Goal: Task Accomplishment & Management: Manage account settings

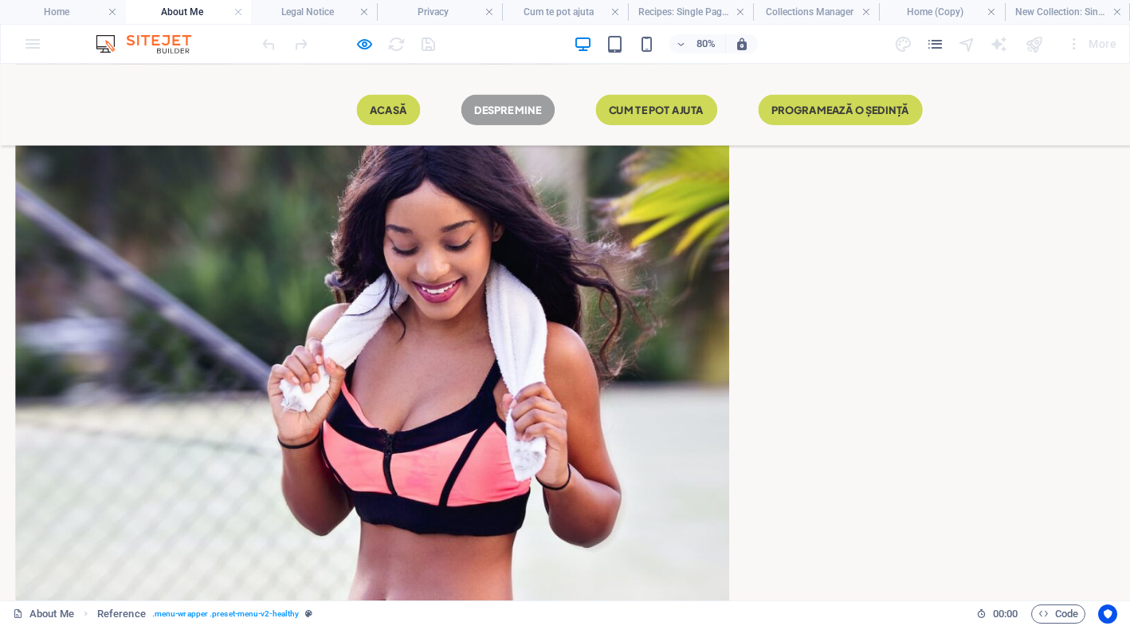
scroll to position [1664, 0]
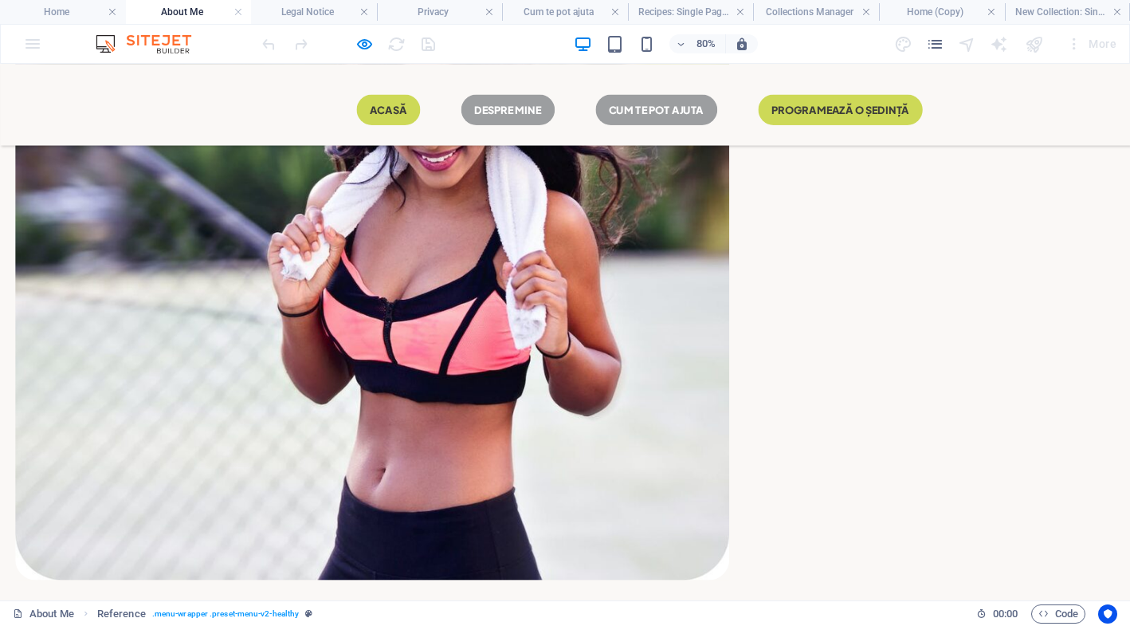
click at [745, 120] on link "CUM TE POT AJUTA" at bounding box center [821, 121] width 152 height 38
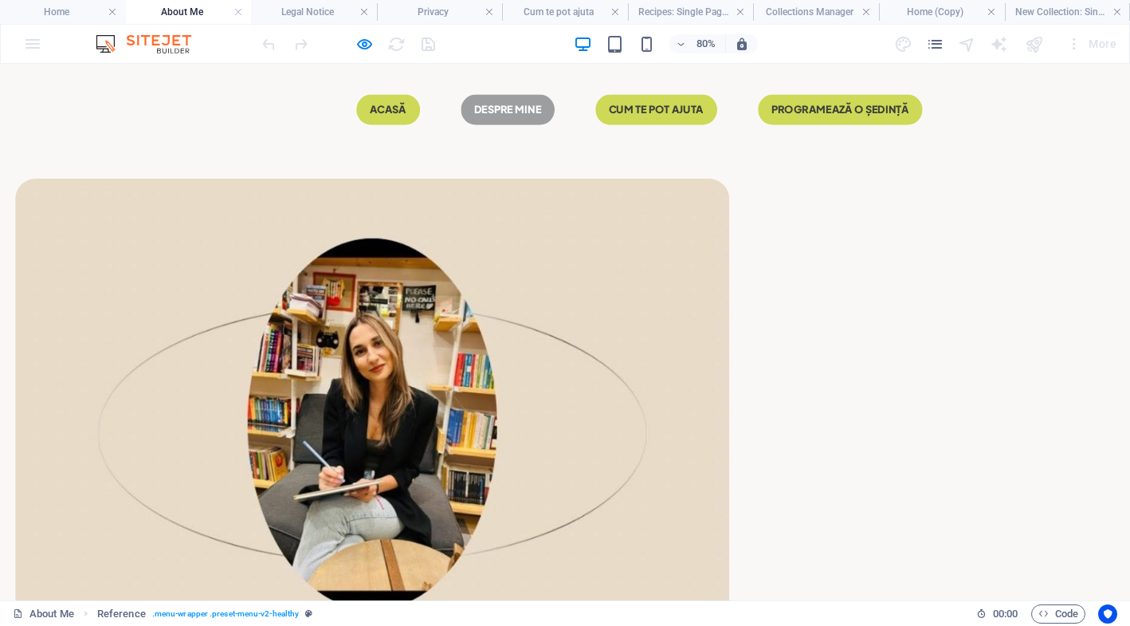
scroll to position [0, 0]
click at [941, 41] on icon "pages" at bounding box center [935, 44] width 18 height 18
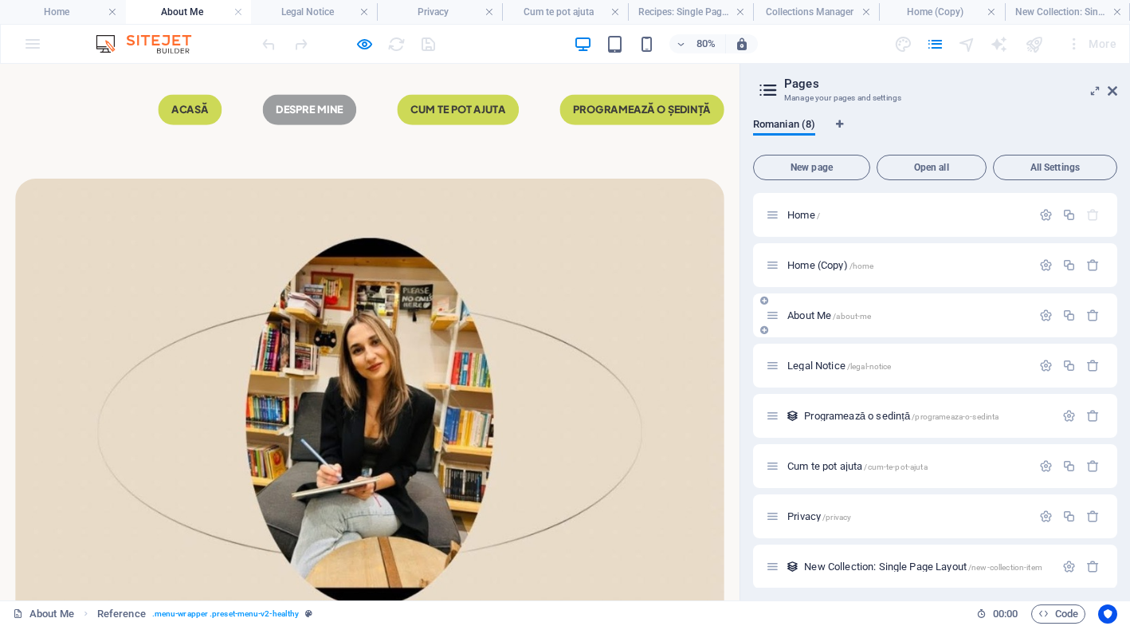
click at [769, 314] on icon at bounding box center [773, 316] width 14 height 14
click at [771, 320] on icon at bounding box center [773, 316] width 14 height 14
click at [825, 313] on span "About Me /about-me" at bounding box center [830, 315] width 84 height 12
click at [775, 320] on icon at bounding box center [773, 316] width 14 height 14
click at [772, 317] on icon at bounding box center [773, 316] width 14 height 14
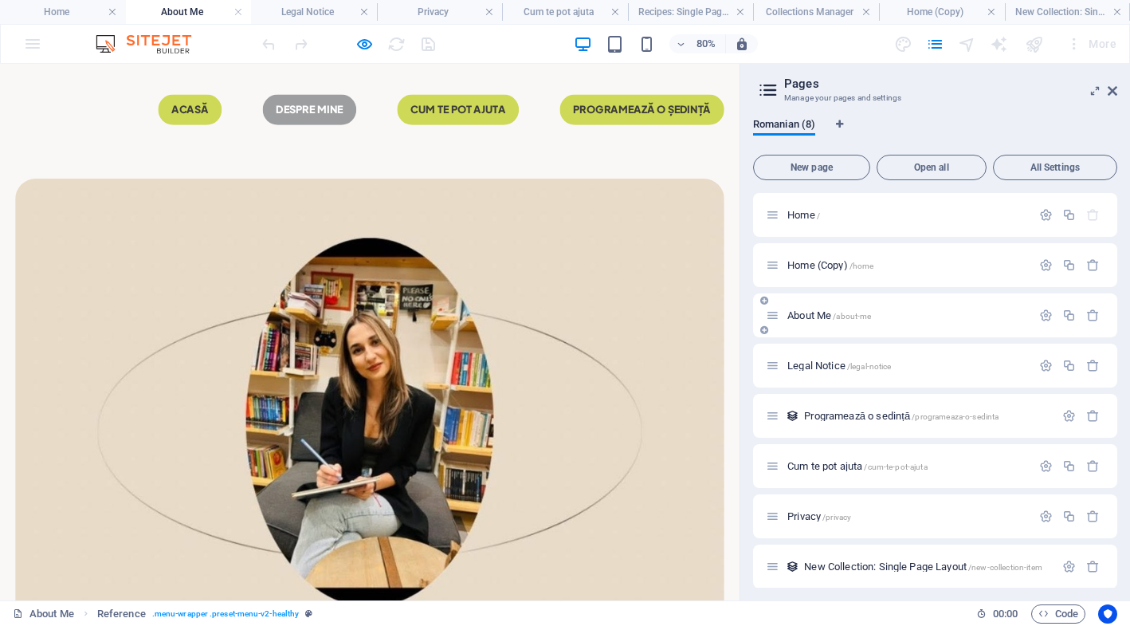
click at [838, 315] on span "/about-me" at bounding box center [852, 316] width 38 height 9
click at [819, 315] on span "About Me /about-me" at bounding box center [830, 315] width 84 height 12
click at [870, 315] on span "/about-me" at bounding box center [852, 316] width 38 height 9
click at [928, 305] on div "About Me /about-me" at bounding box center [935, 315] width 364 height 44
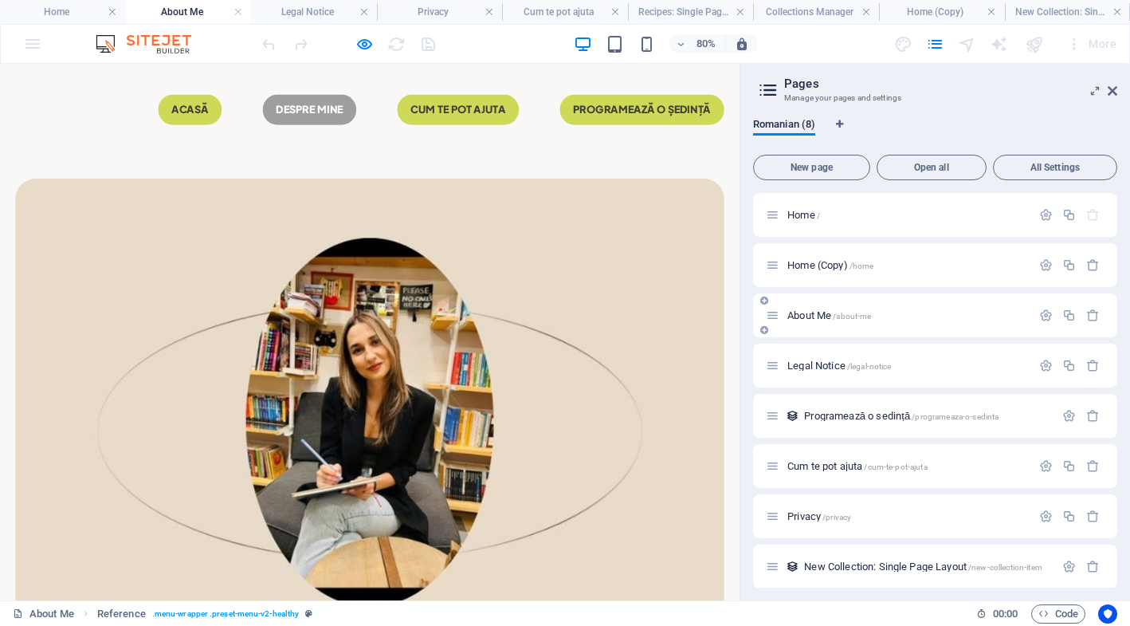
click at [928, 305] on div "About Me /about-me" at bounding box center [935, 315] width 364 height 44
click at [840, 309] on div "About Me /about-me" at bounding box center [898, 315] width 265 height 18
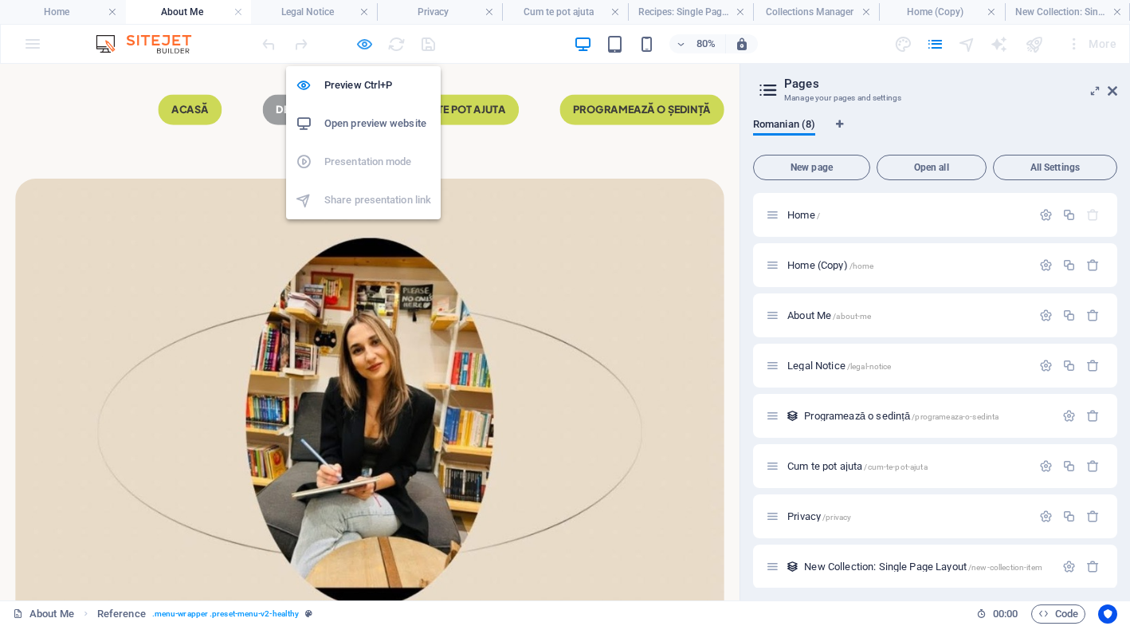
click at [360, 45] on icon "button" at bounding box center [365, 44] width 18 height 18
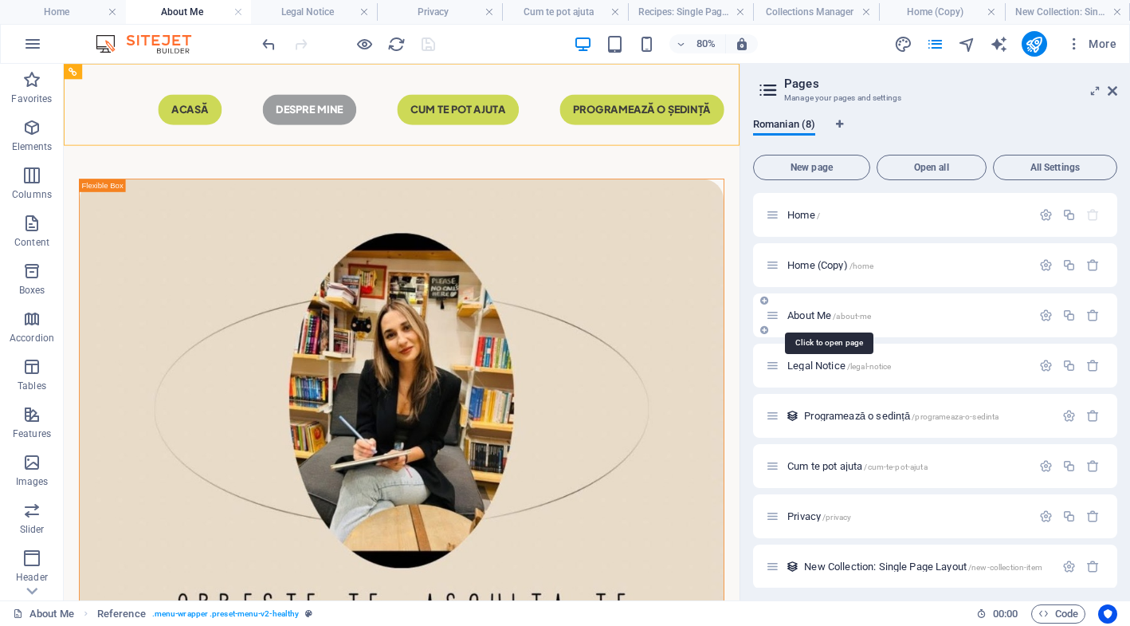
click at [810, 317] on span "About Me /about-me" at bounding box center [830, 315] width 84 height 12
click at [808, 312] on span "About Me /about-me" at bounding box center [830, 315] width 84 height 12
click at [775, 321] on icon at bounding box center [773, 316] width 14 height 14
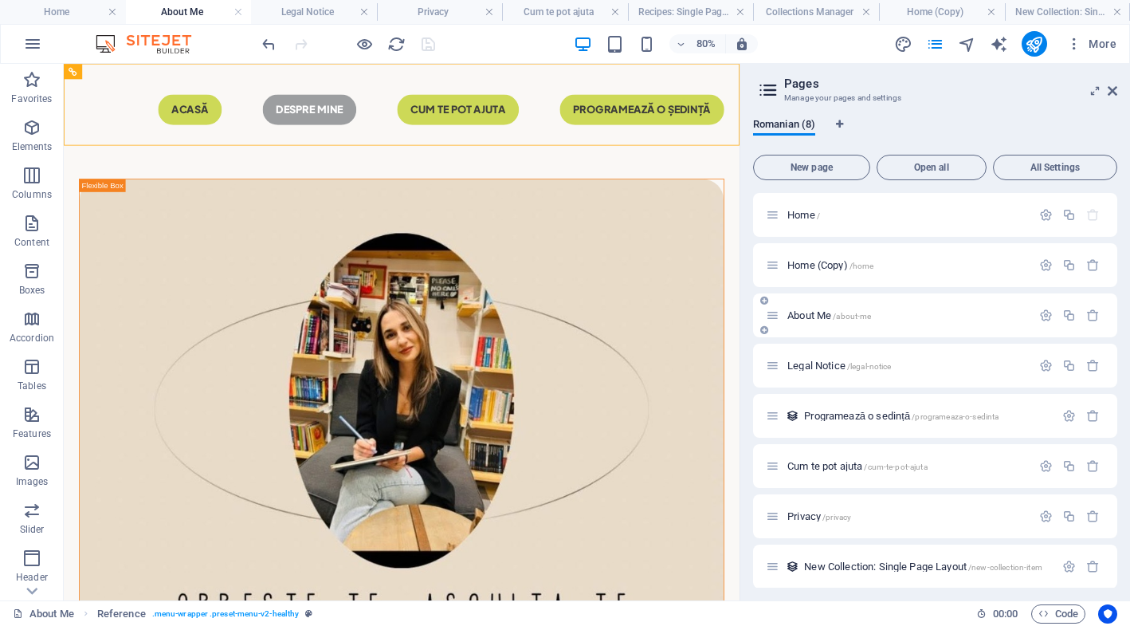
click at [775, 321] on icon at bounding box center [773, 316] width 14 height 14
click at [1045, 316] on icon "button" at bounding box center [1046, 316] width 14 height 14
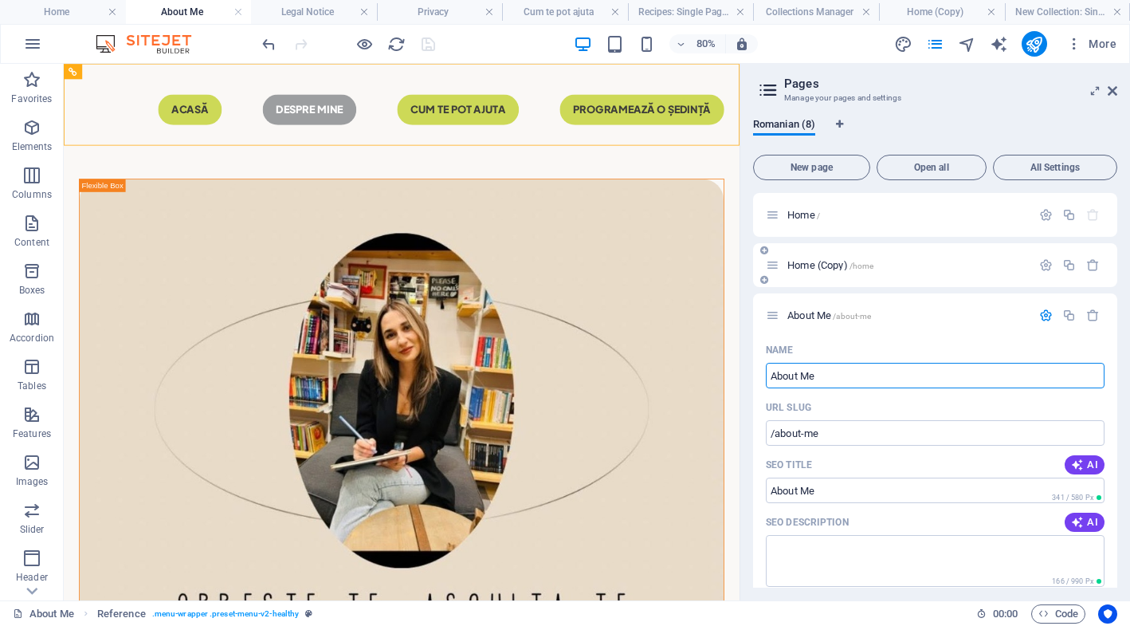
click at [1016, 268] on p "Home (Copy) /home" at bounding box center [907, 265] width 239 height 10
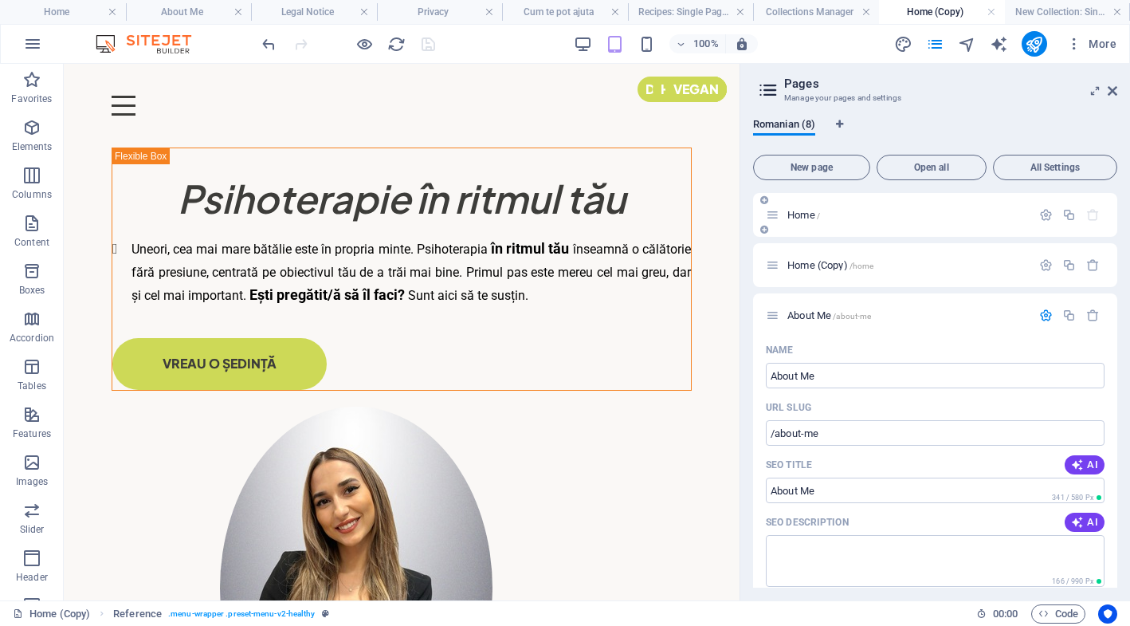
click at [839, 220] on div "Home /" at bounding box center [898, 215] width 265 height 18
click at [799, 213] on span "Home /" at bounding box center [804, 215] width 33 height 12
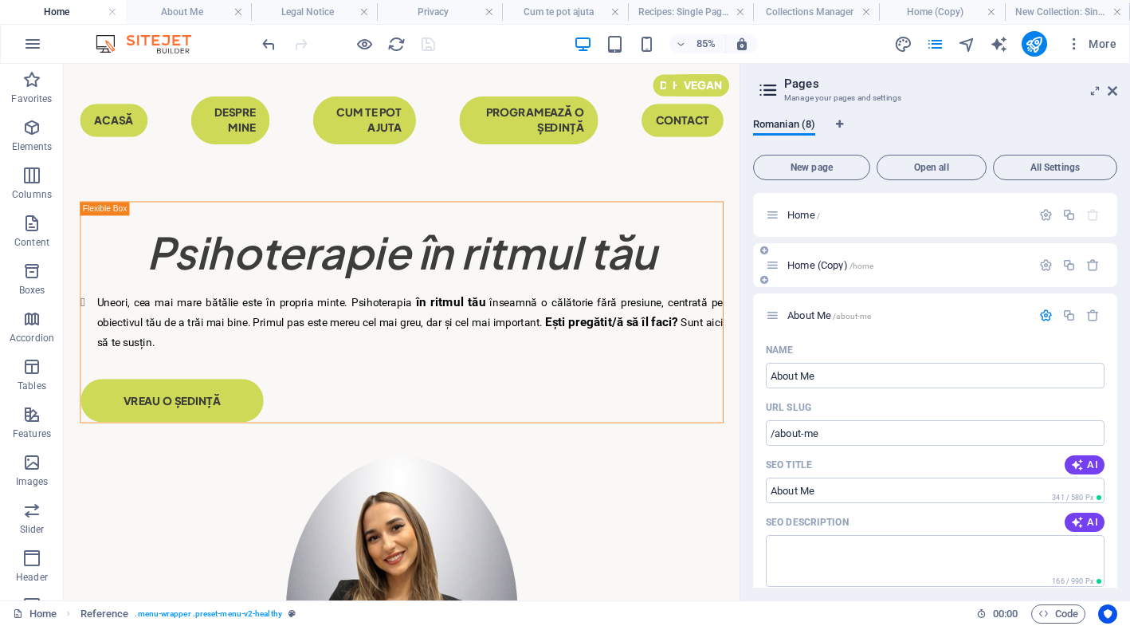
click at [810, 265] on span "Home (Copy) /home" at bounding box center [831, 265] width 86 height 12
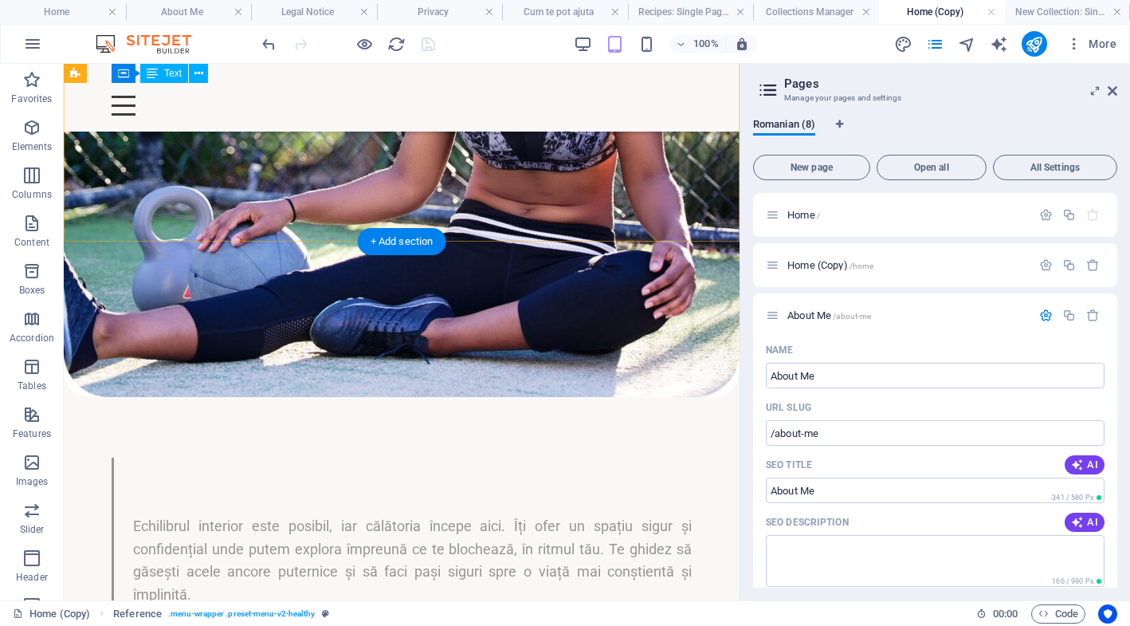
scroll to position [1333, 0]
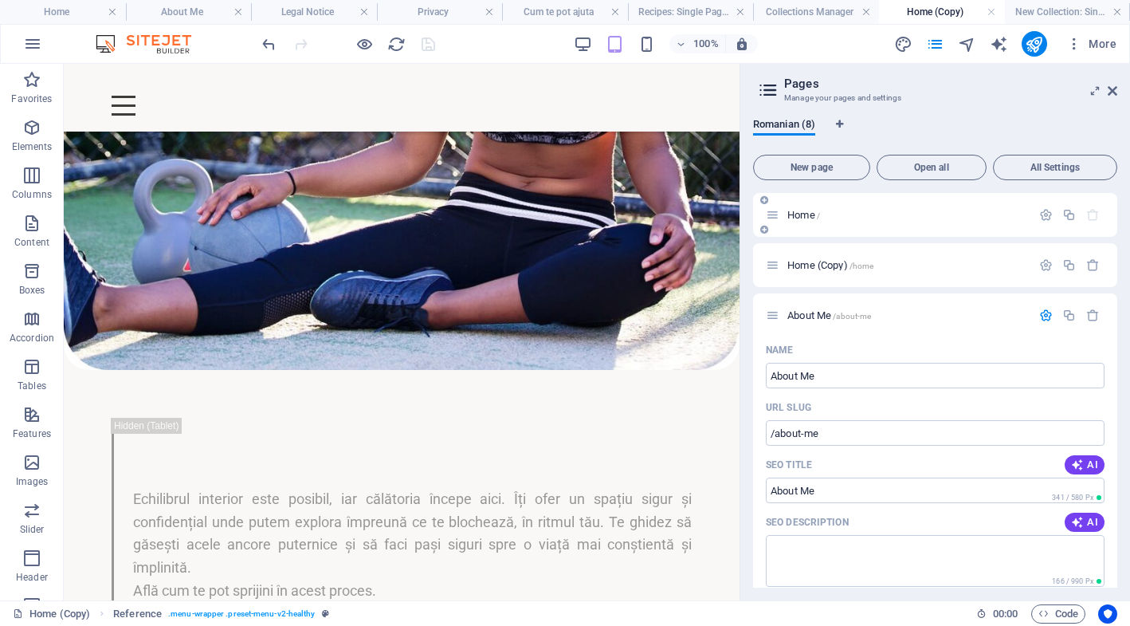
click at [806, 209] on div "Home /" at bounding box center [898, 215] width 265 height 18
click at [806, 220] on div "Home /" at bounding box center [898, 215] width 265 height 18
click at [812, 214] on span "Home /" at bounding box center [804, 215] width 33 height 12
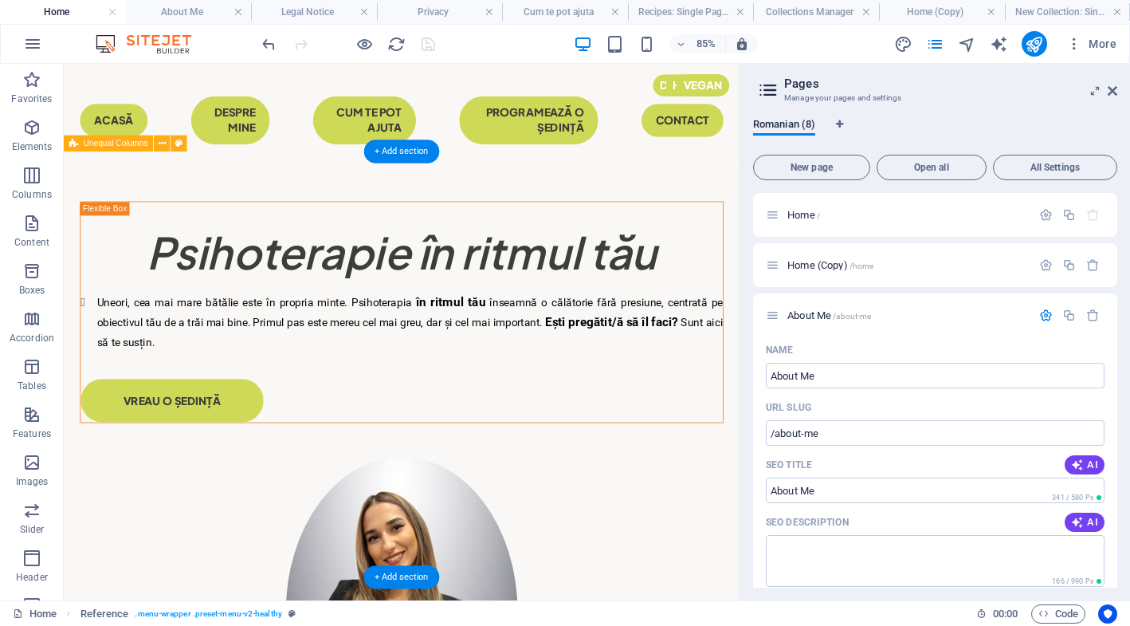
scroll to position [0, 0]
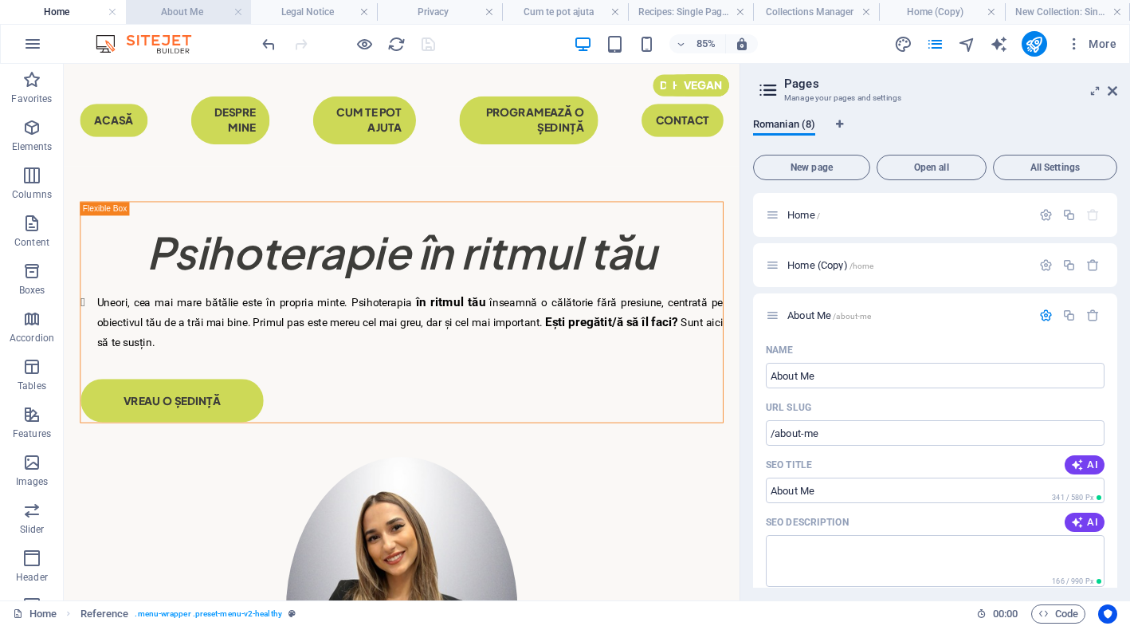
click at [214, 14] on h4 "About Me" at bounding box center [189, 12] width 126 height 18
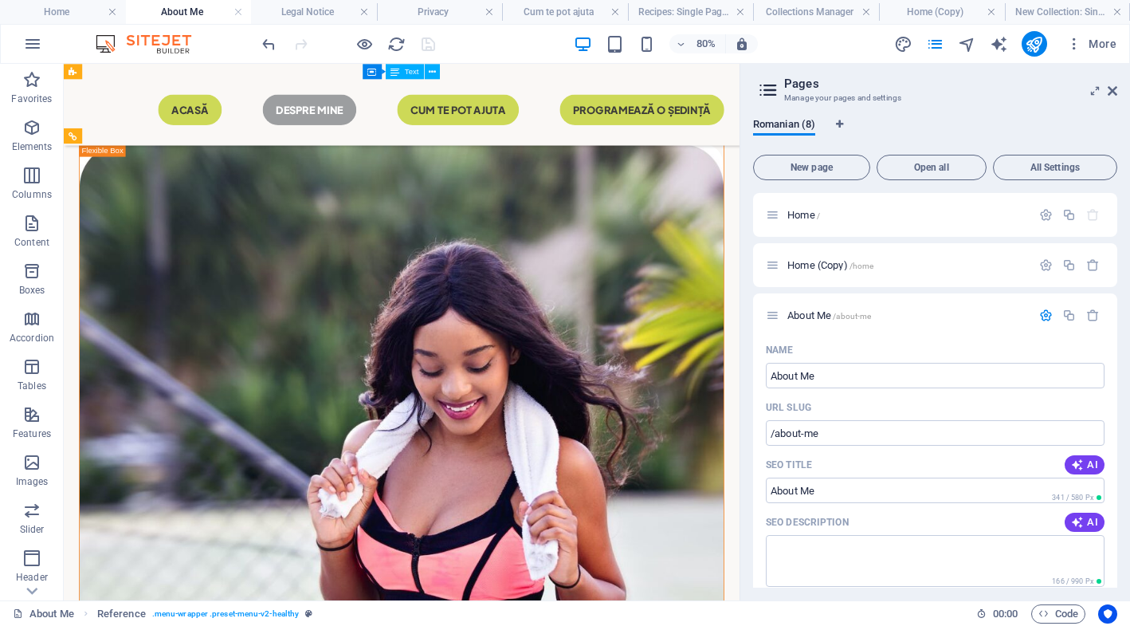
scroll to position [1220, 0]
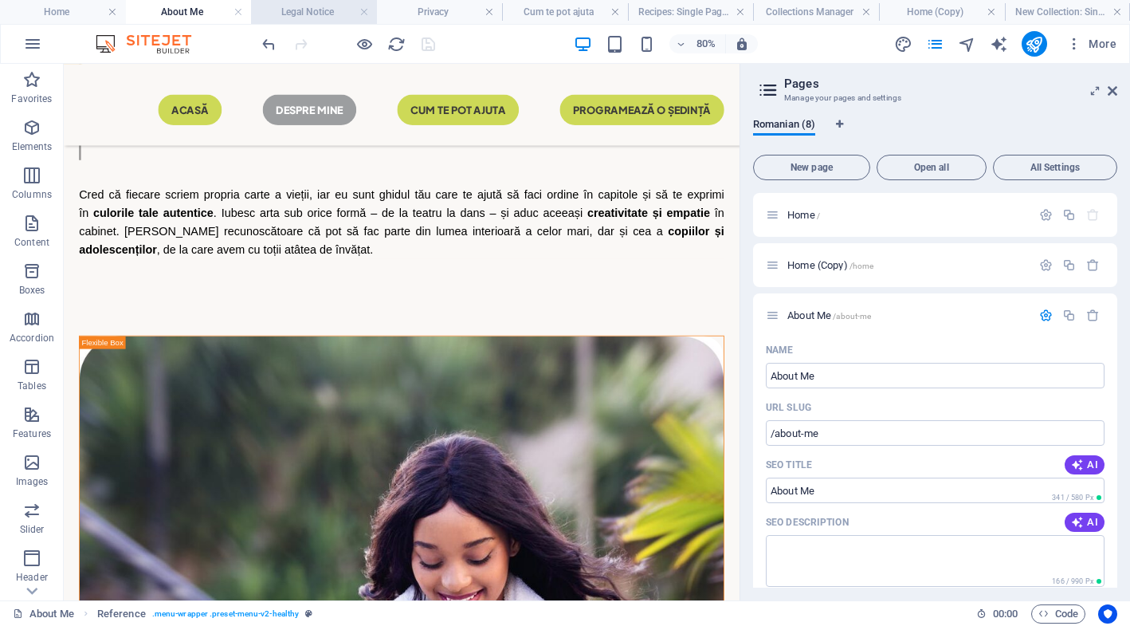
click at [324, 12] on h4 "Legal Notice" at bounding box center [314, 12] width 126 height 18
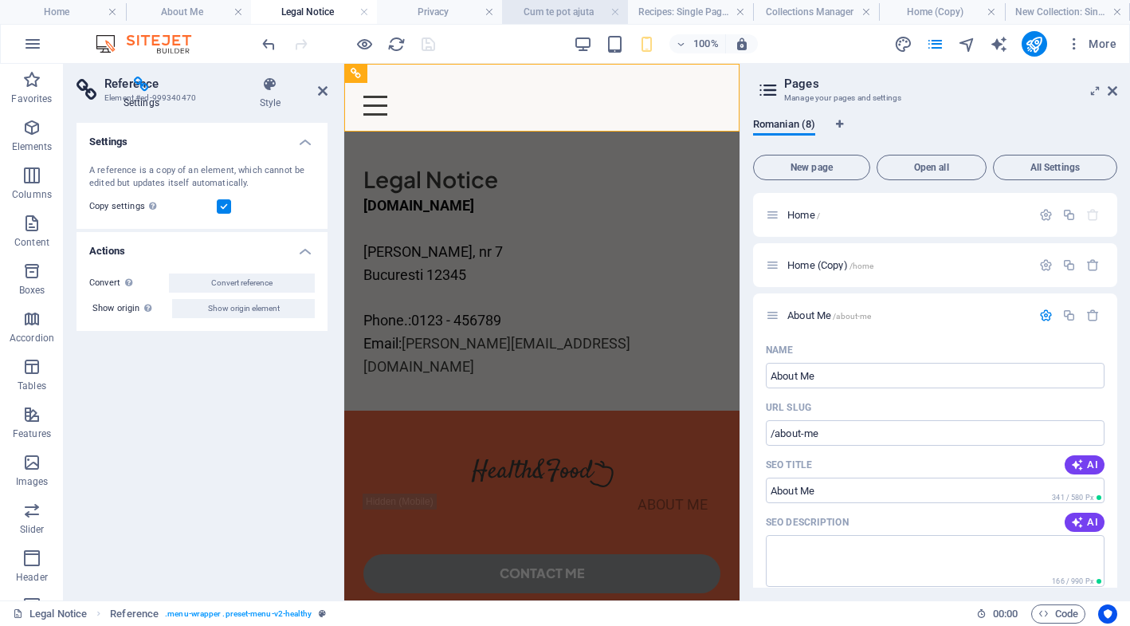
click at [555, 15] on h4 "Cum te pot ajuta" at bounding box center [565, 12] width 126 height 18
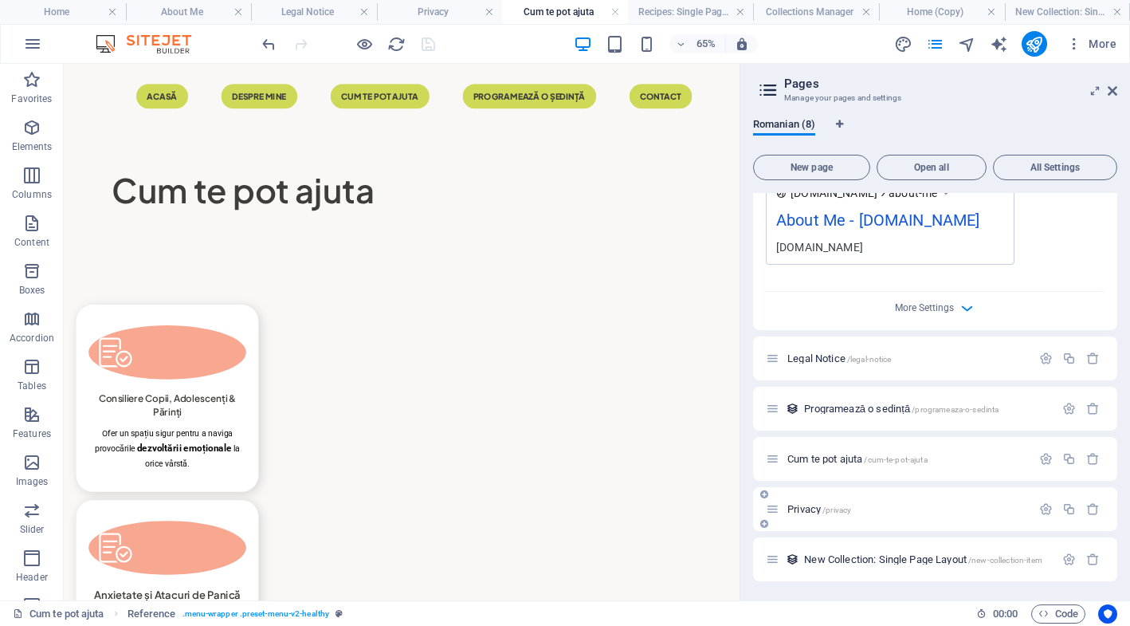
scroll to position [622, 0]
click at [1048, 466] on div at bounding box center [1070, 459] width 70 height 18
click at [1041, 461] on icon "button" at bounding box center [1046, 459] width 14 height 14
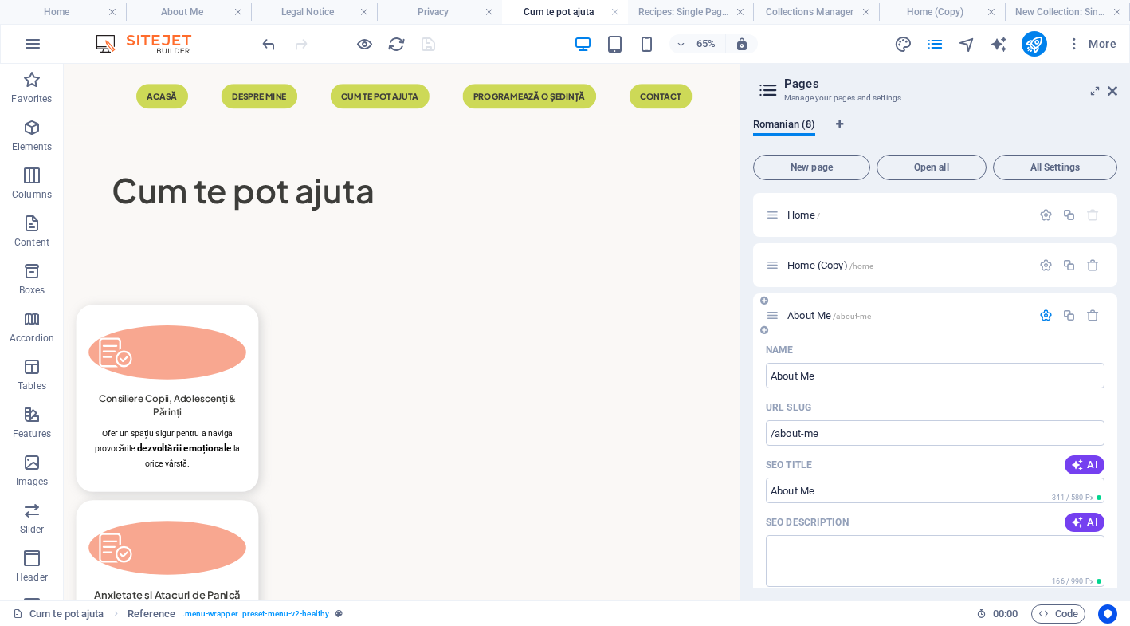
scroll to position [0, 0]
click at [769, 265] on icon at bounding box center [773, 265] width 14 height 14
click at [776, 270] on icon at bounding box center [773, 265] width 14 height 14
click at [1047, 261] on icon "button" at bounding box center [1046, 265] width 14 height 14
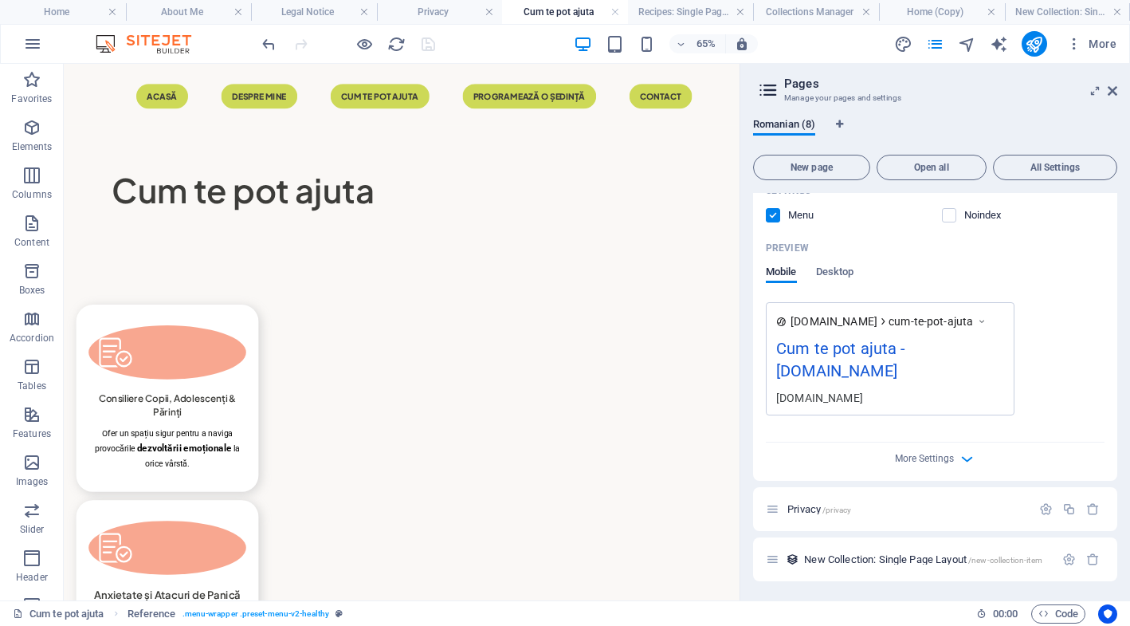
scroll to position [1851, 0]
click at [867, 513] on p "Privacy /privacy" at bounding box center [907, 509] width 239 height 10
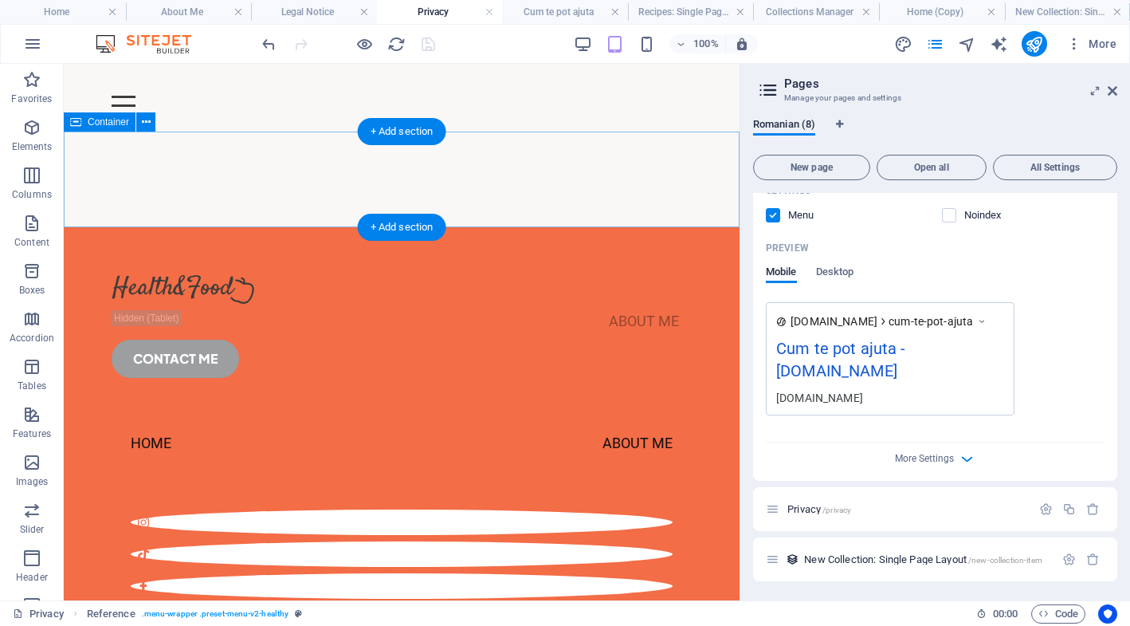
click at [640, 187] on div at bounding box center [402, 180] width 676 height 96
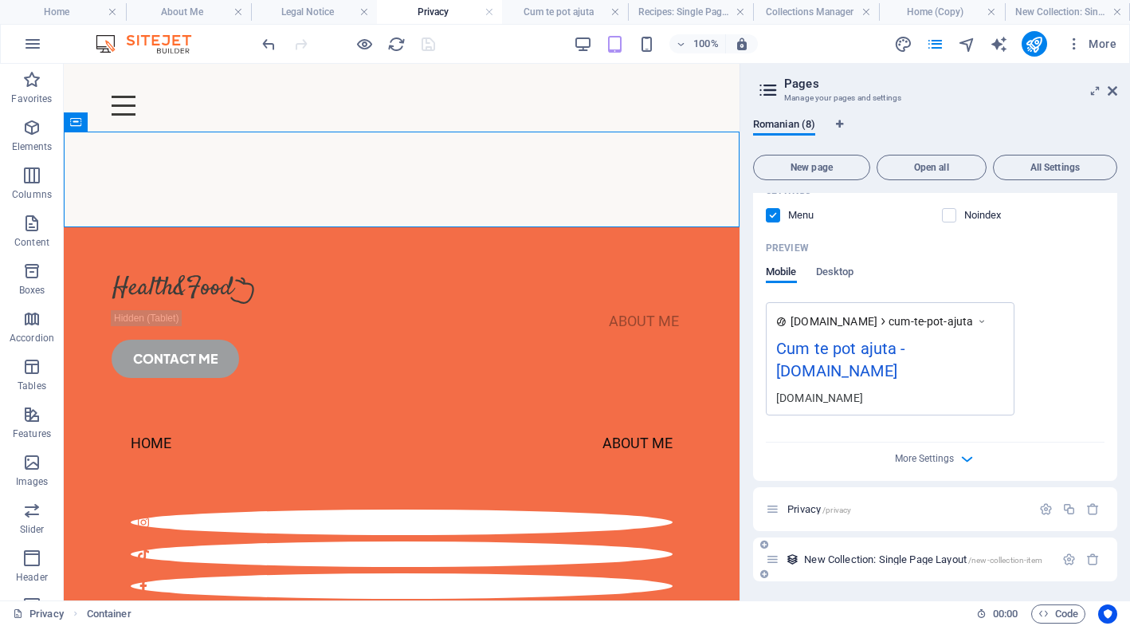
click at [887, 549] on div "New Collection: Single Page Layout /new-collection-item" at bounding box center [935, 559] width 364 height 44
click at [870, 567] on div "New Collection: Single Page Layout /new-collection-item" at bounding box center [910, 559] width 289 height 18
click at [849, 556] on span "New Collection: Single Page Layout /new-collection-item" at bounding box center [923, 559] width 238 height 12
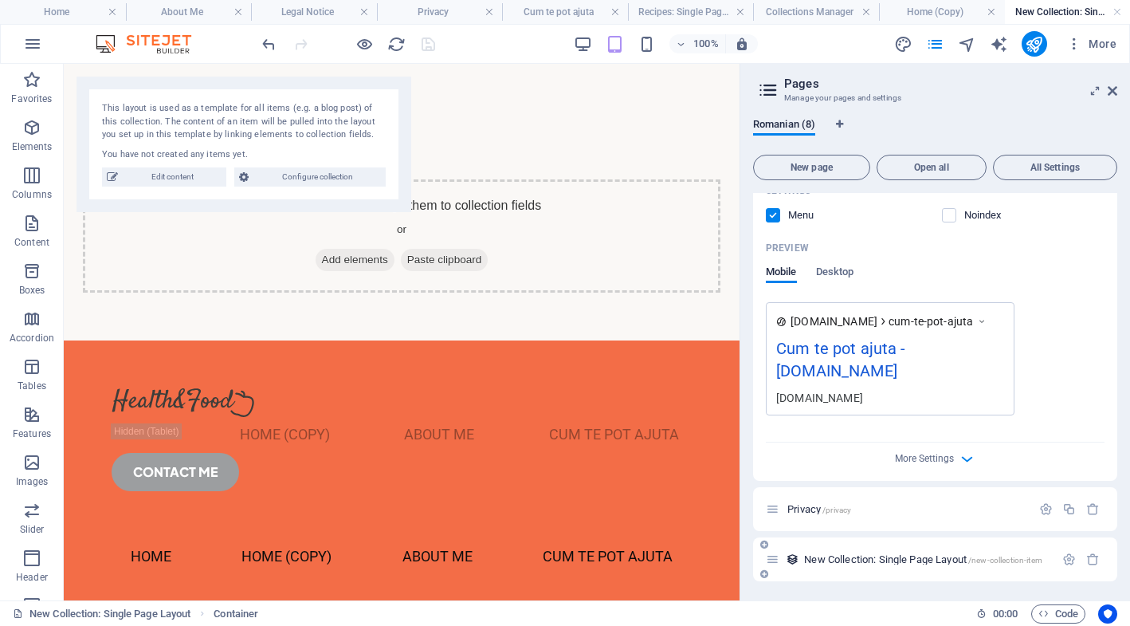
click at [779, 561] on icon at bounding box center [773, 559] width 14 height 14
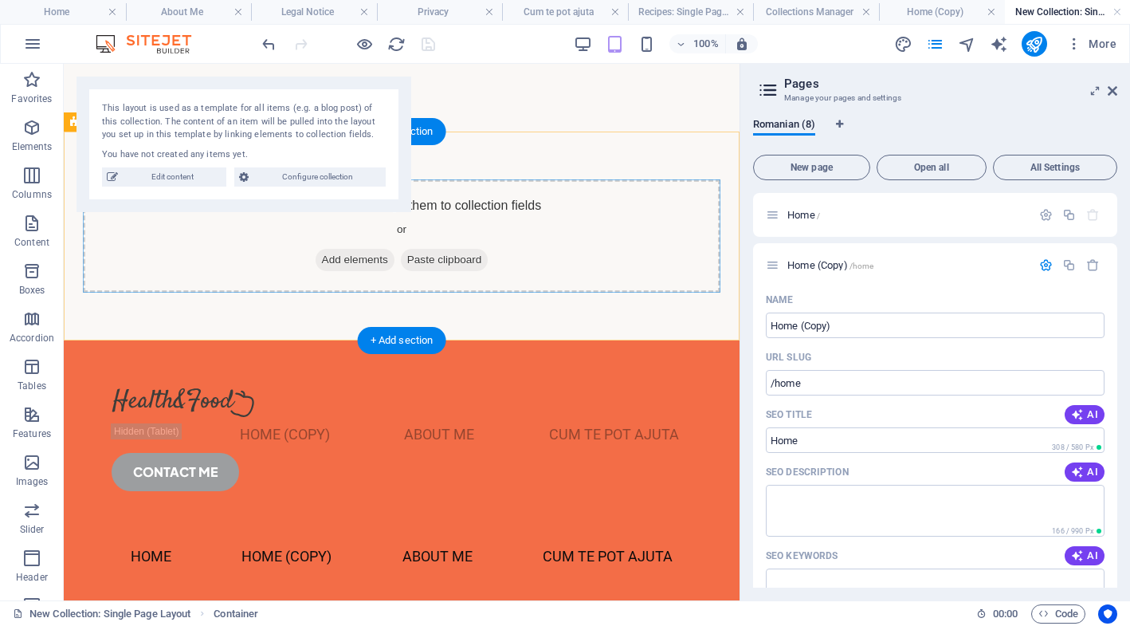
scroll to position [0, 0]
click at [805, 217] on span "Home /" at bounding box center [804, 215] width 33 height 12
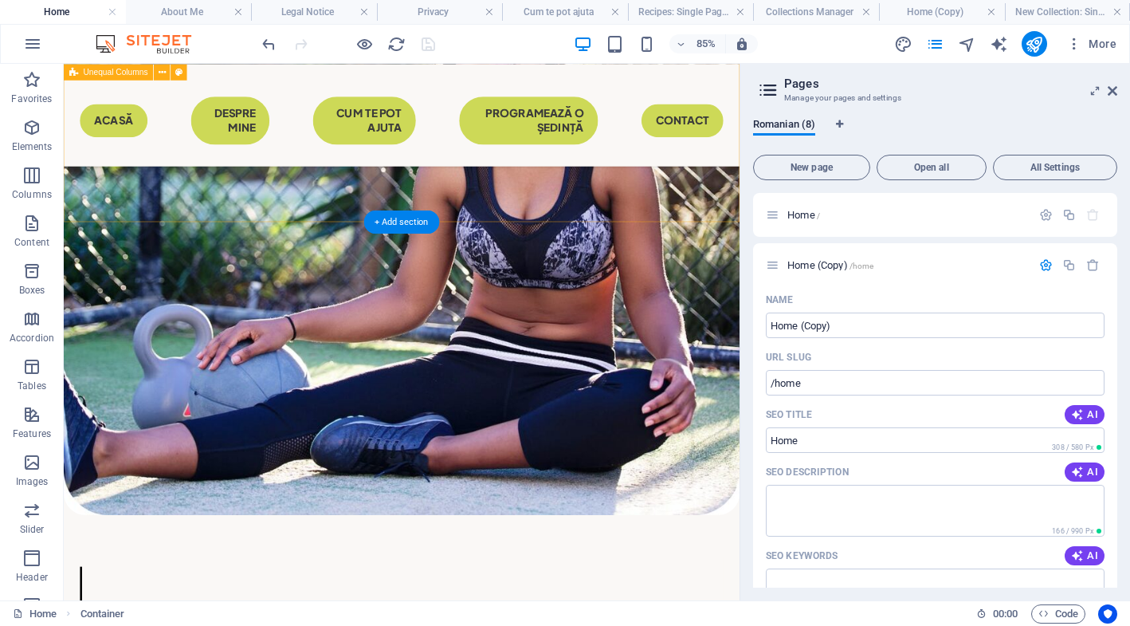
scroll to position [1381, 0]
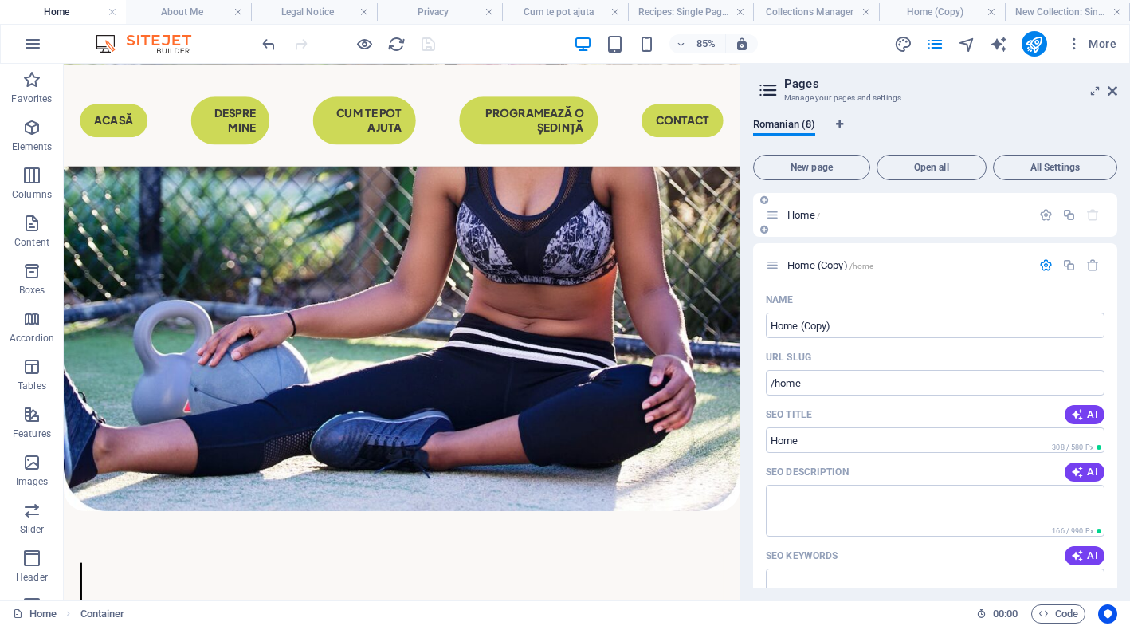
click at [797, 208] on div "Home /" at bounding box center [898, 215] width 265 height 18
click at [797, 213] on span "Home /" at bounding box center [804, 215] width 33 height 12
click at [772, 215] on icon at bounding box center [773, 215] width 14 height 14
click at [788, 222] on div "Home /" at bounding box center [898, 215] width 265 height 18
click at [805, 270] on div "Home (Copy) /home" at bounding box center [898, 265] width 265 height 18
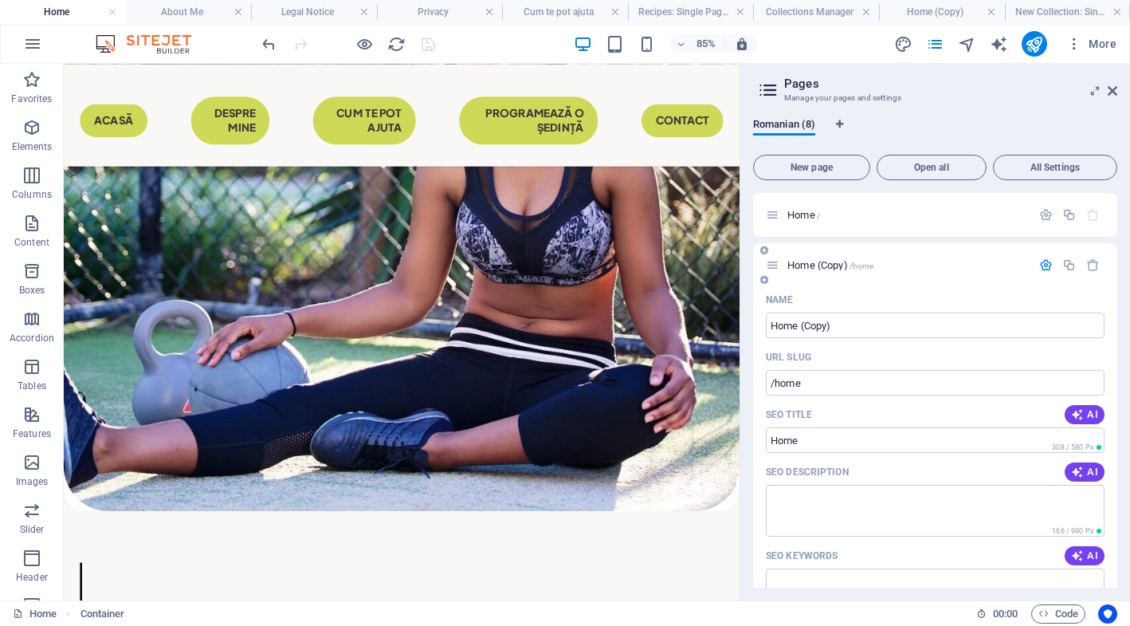
click at [814, 269] on span "Home (Copy) /home" at bounding box center [831, 265] width 86 height 12
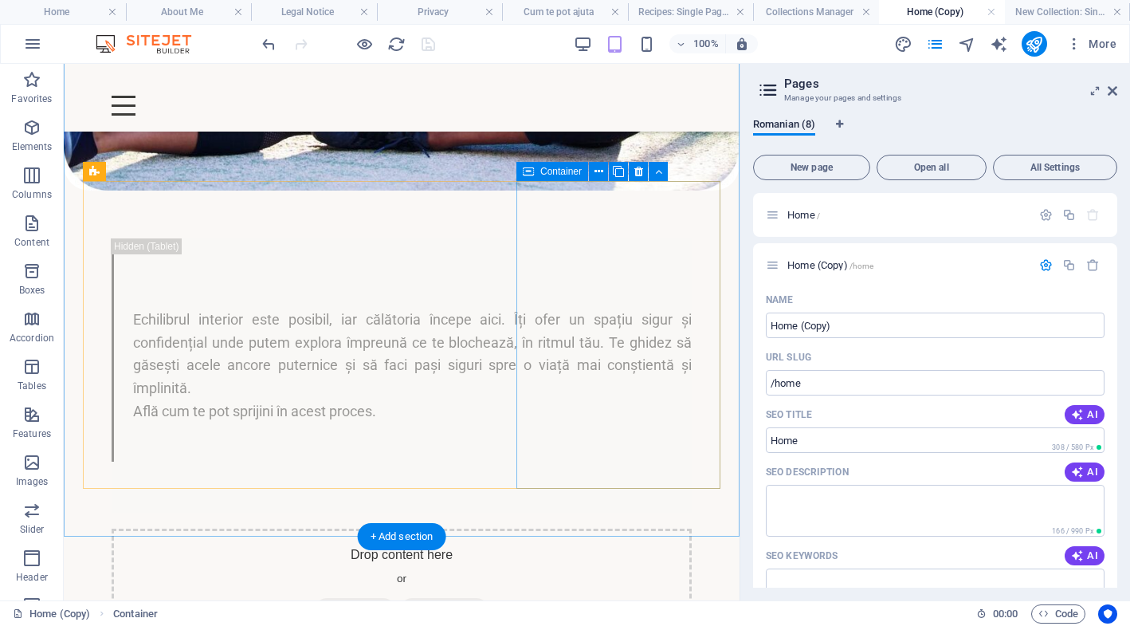
scroll to position [1582, 0]
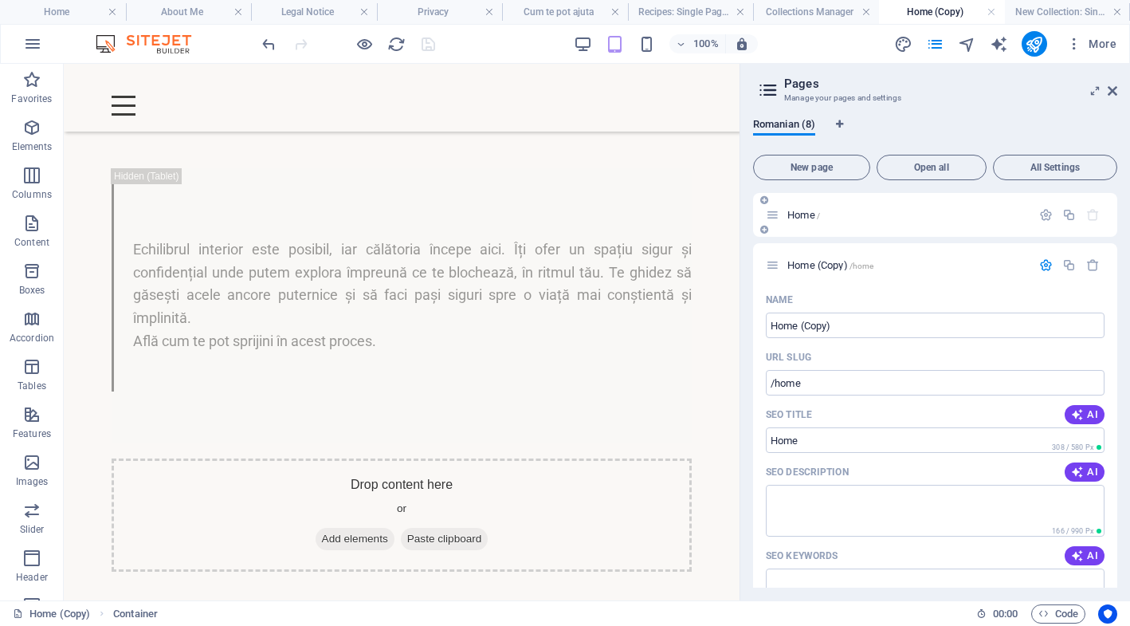
click at [796, 213] on span "Home /" at bounding box center [804, 215] width 33 height 12
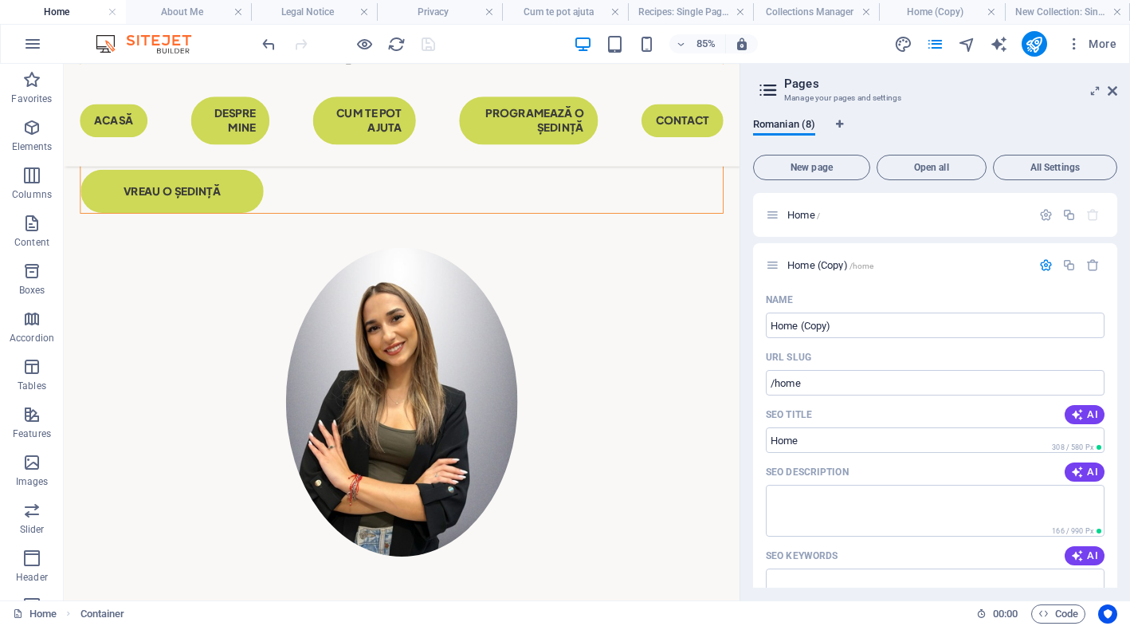
scroll to position [232, 0]
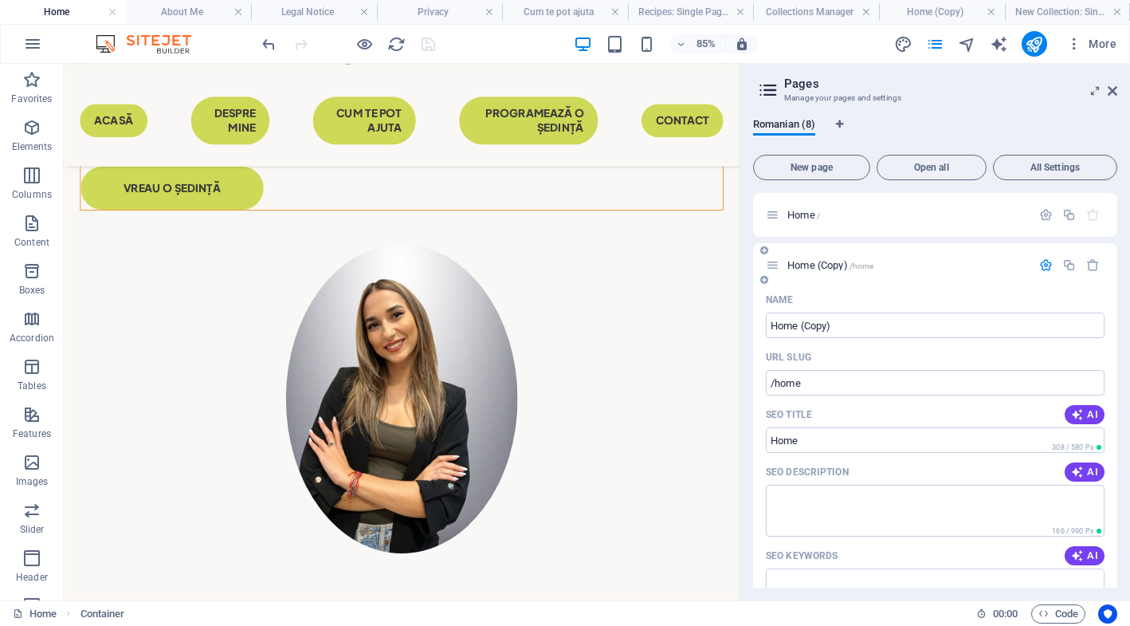
click at [828, 264] on span "Home (Copy) /home" at bounding box center [831, 265] width 86 height 12
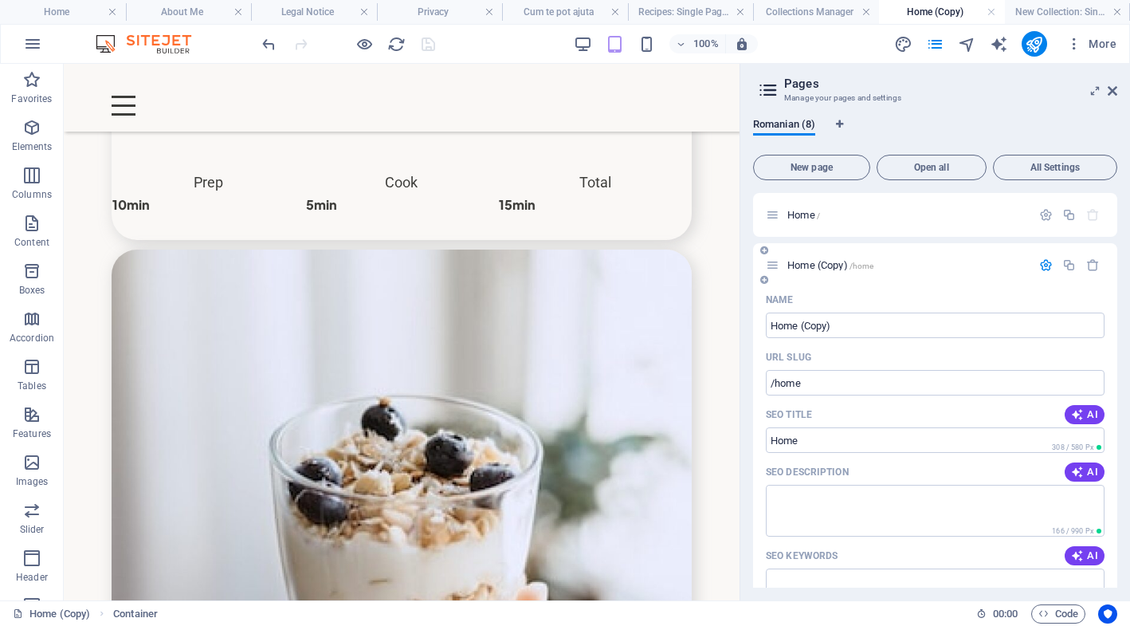
scroll to position [4089, 0]
click at [805, 212] on span "Home /" at bounding box center [804, 215] width 33 height 12
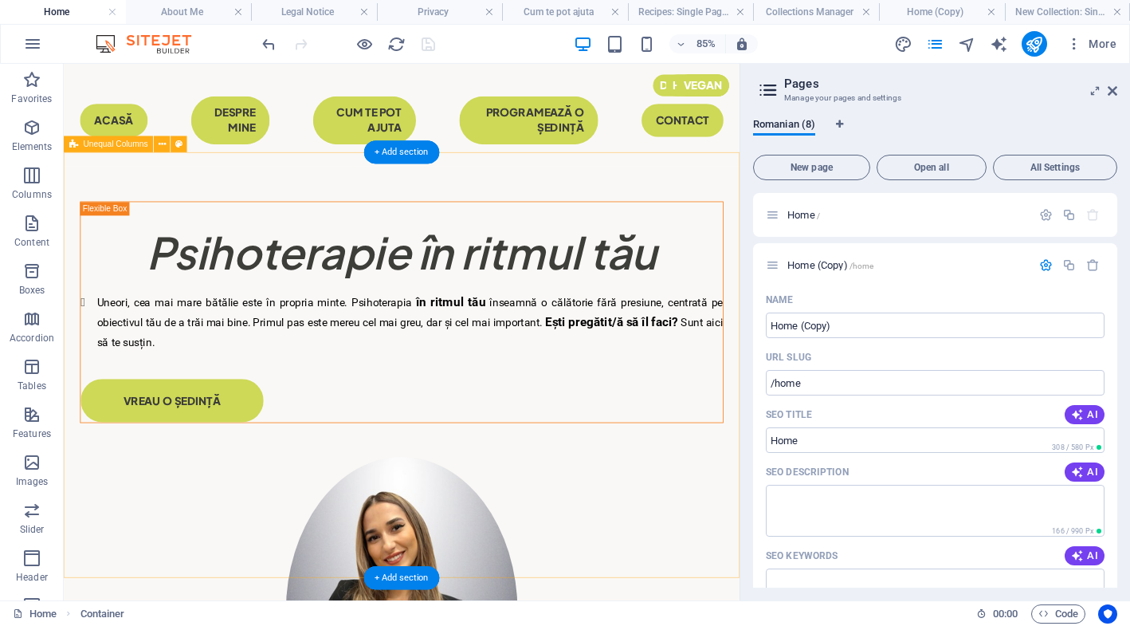
scroll to position [0, 0]
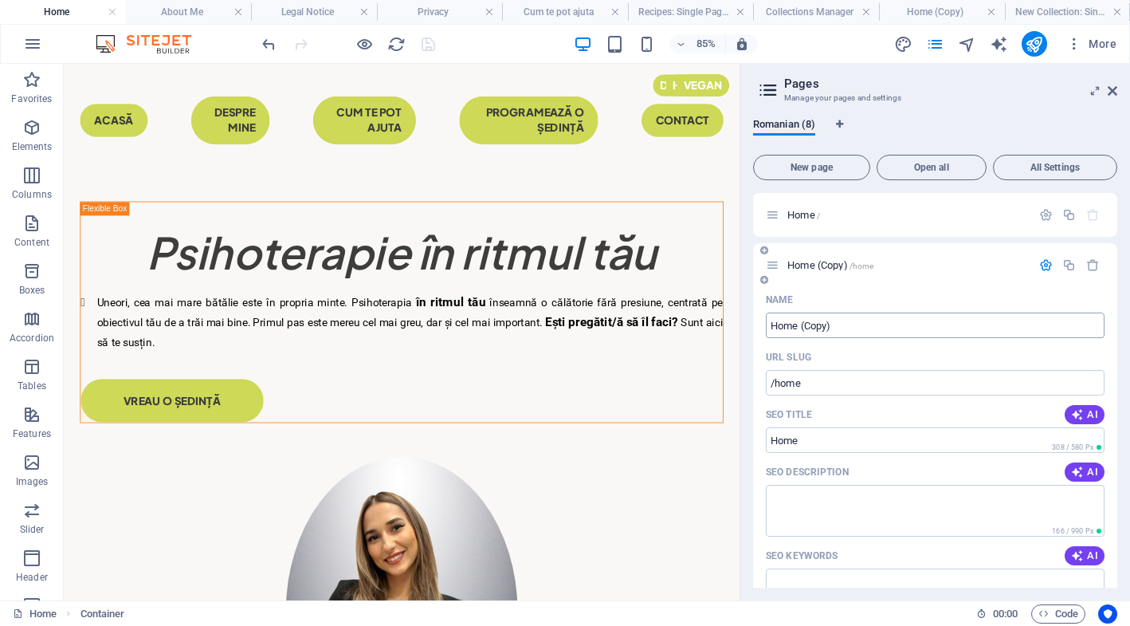
click at [848, 323] on input "Home (Copy)" at bounding box center [935, 325] width 339 height 26
drag, startPoint x: 841, startPoint y: 328, endPoint x: 741, endPoint y: 325, distance: 99.7
click at [741, 325] on aside "Pages Manage your pages and settings Romanian (8) New page Open all All Setting…" at bounding box center [935, 332] width 391 height 536
click at [790, 320] on input "Home (Copy)" at bounding box center [935, 325] width 339 height 26
drag, startPoint x: 846, startPoint y: 324, endPoint x: 776, endPoint y: 324, distance: 69.4
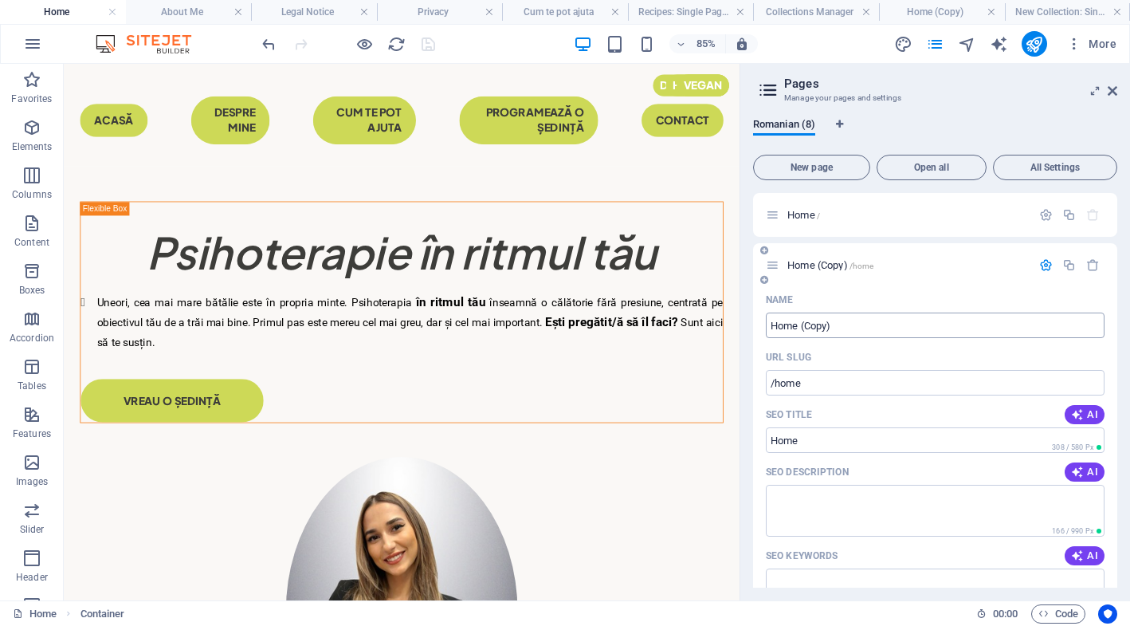
click at [776, 324] on input "Home (Copy)" at bounding box center [935, 325] width 339 height 26
click at [779, 325] on input "Home (Copy)" at bounding box center [935, 325] width 339 height 26
click at [833, 321] on input "Home (Copy)" at bounding box center [935, 325] width 339 height 26
click at [823, 376] on input "/home" at bounding box center [935, 383] width 339 height 26
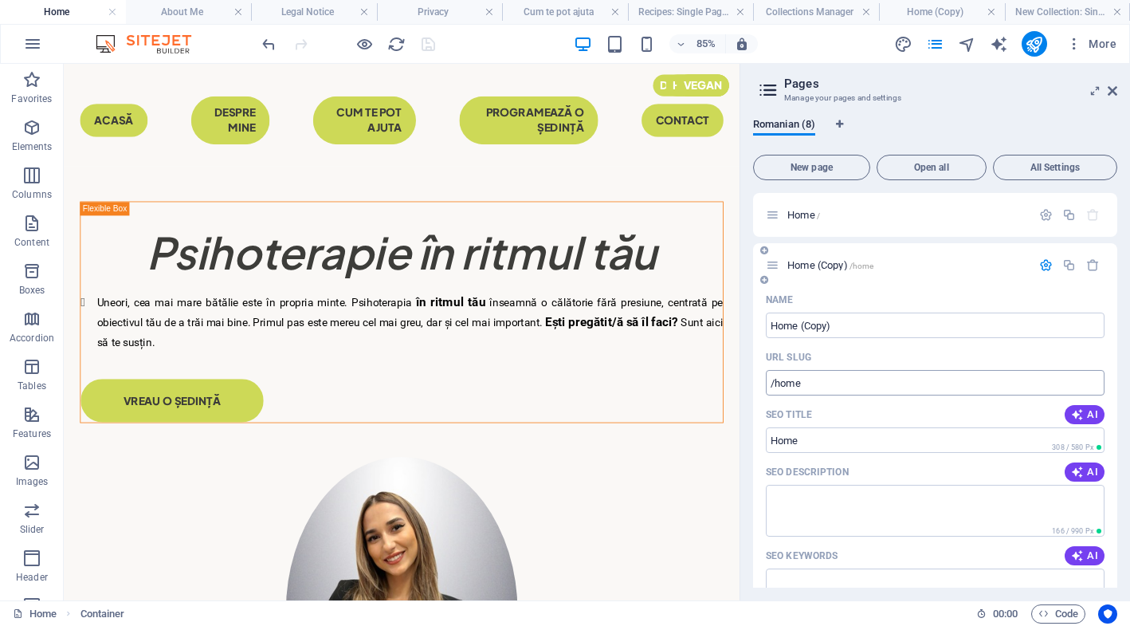
click at [823, 380] on input "/home" at bounding box center [935, 383] width 339 height 26
click at [820, 380] on input "/home" at bounding box center [935, 383] width 339 height 26
click at [827, 383] on input "/home" at bounding box center [935, 383] width 339 height 26
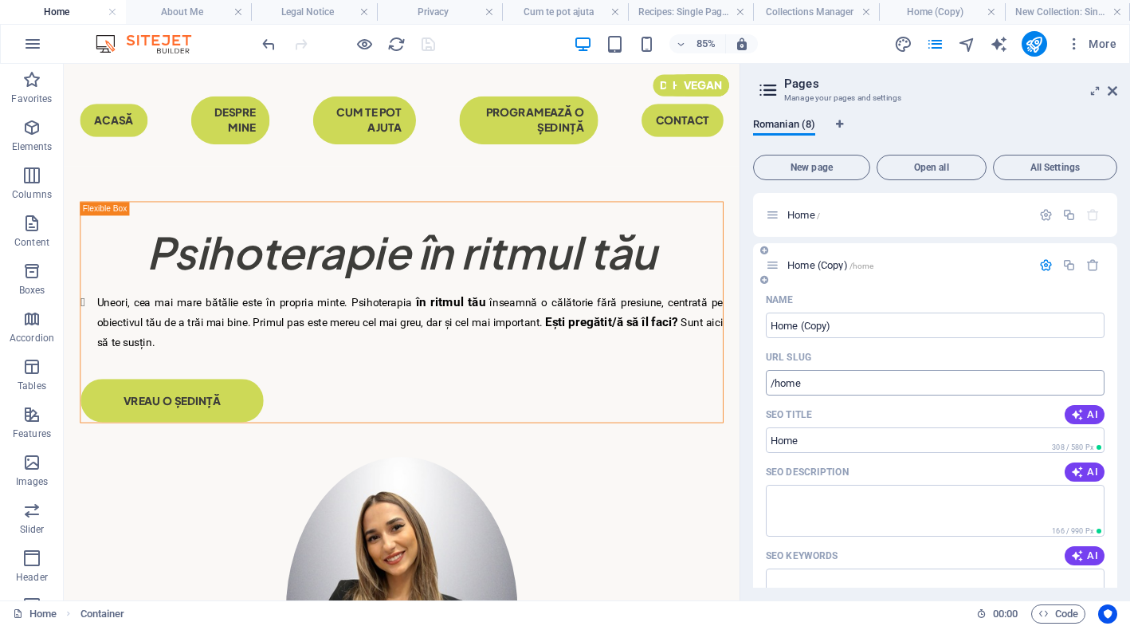
click at [887, 382] on input "/home" at bounding box center [935, 383] width 339 height 26
click at [859, 435] on input "Home" at bounding box center [935, 440] width 339 height 26
click at [883, 326] on input "Home (Copy)" at bounding box center [935, 325] width 339 height 26
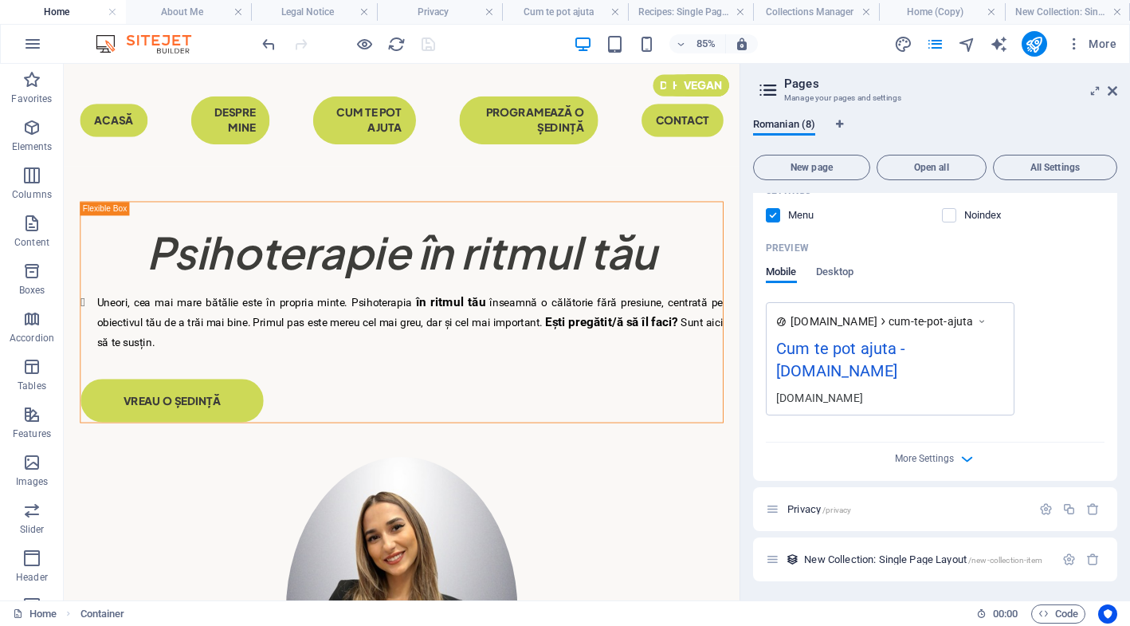
scroll to position [1851, 0]
click at [816, 504] on span "Privacy /privacy" at bounding box center [820, 509] width 64 height 12
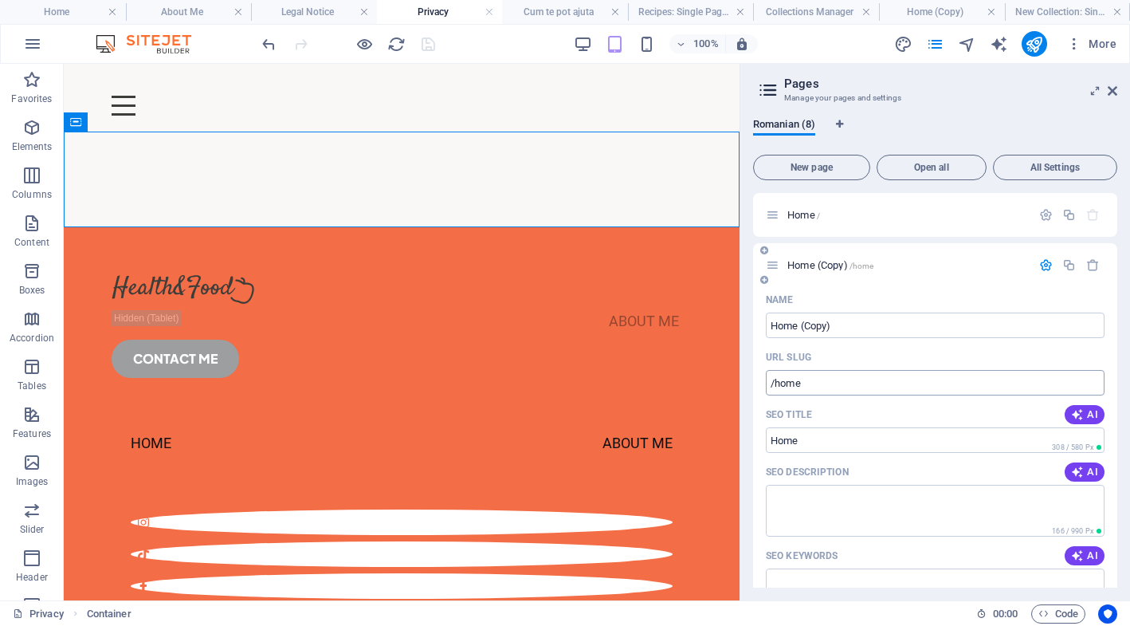
scroll to position [0, 0]
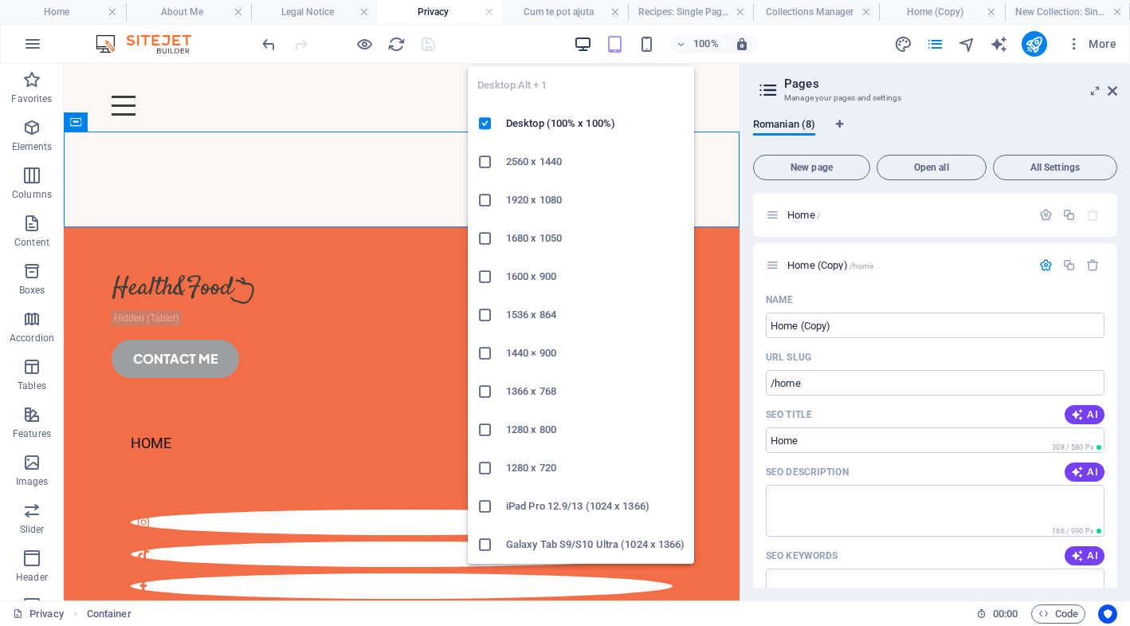
click at [584, 48] on icon "button" at bounding box center [583, 44] width 18 height 18
click at [546, 124] on h6 "Desktop (100% x 100%)" at bounding box center [595, 123] width 179 height 19
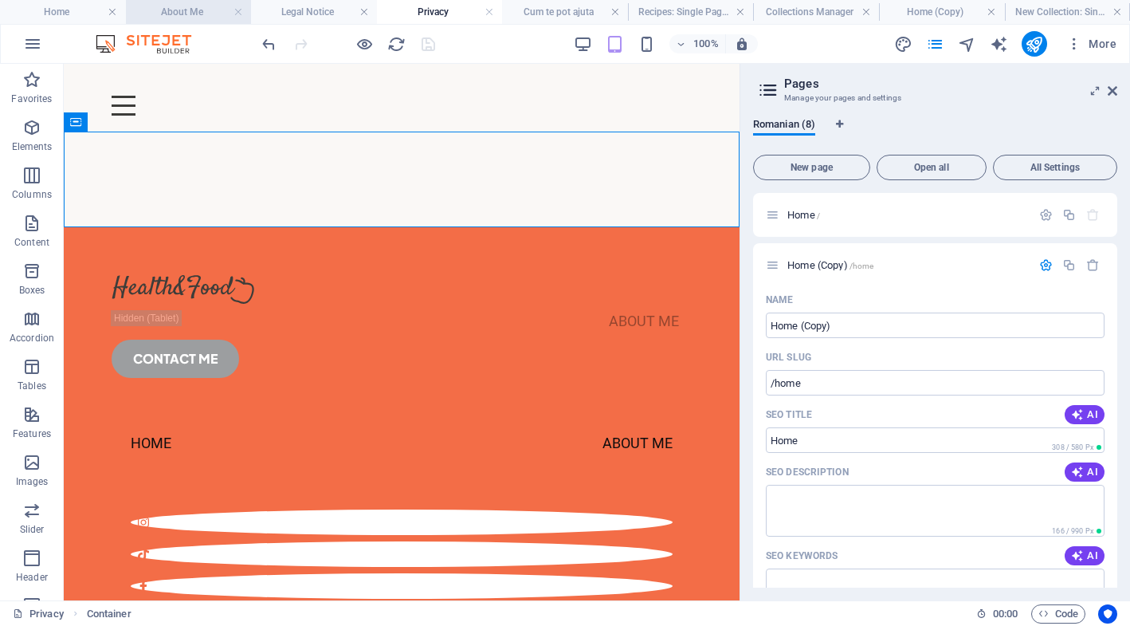
click at [217, 13] on h4 "About Me" at bounding box center [189, 12] width 126 height 18
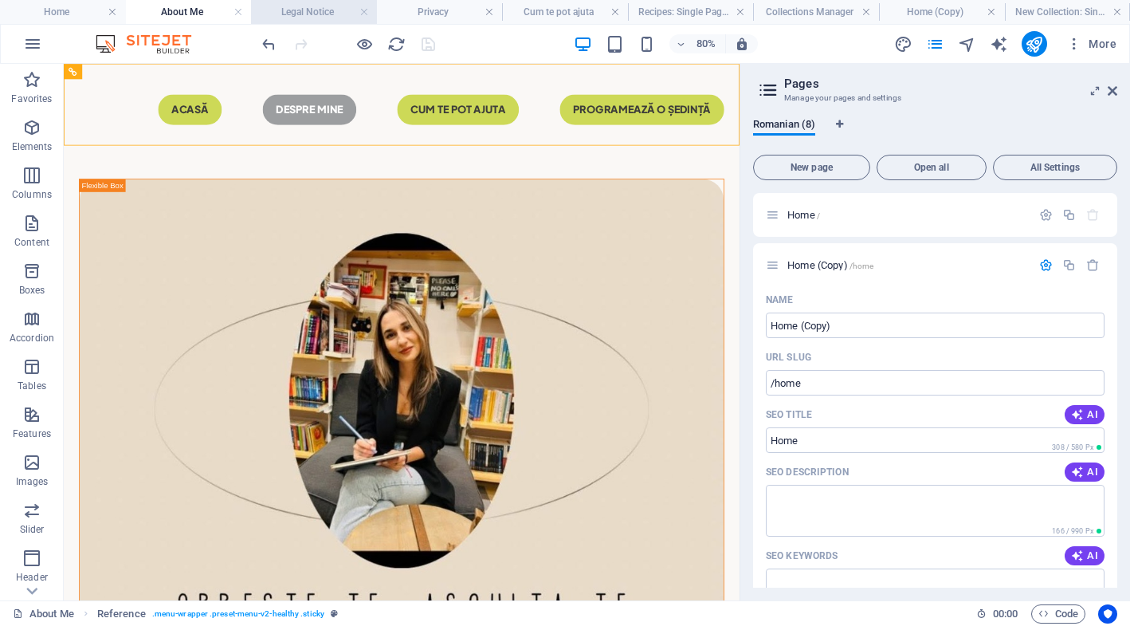
click at [297, 7] on h4 "Legal Notice" at bounding box center [314, 12] width 126 height 18
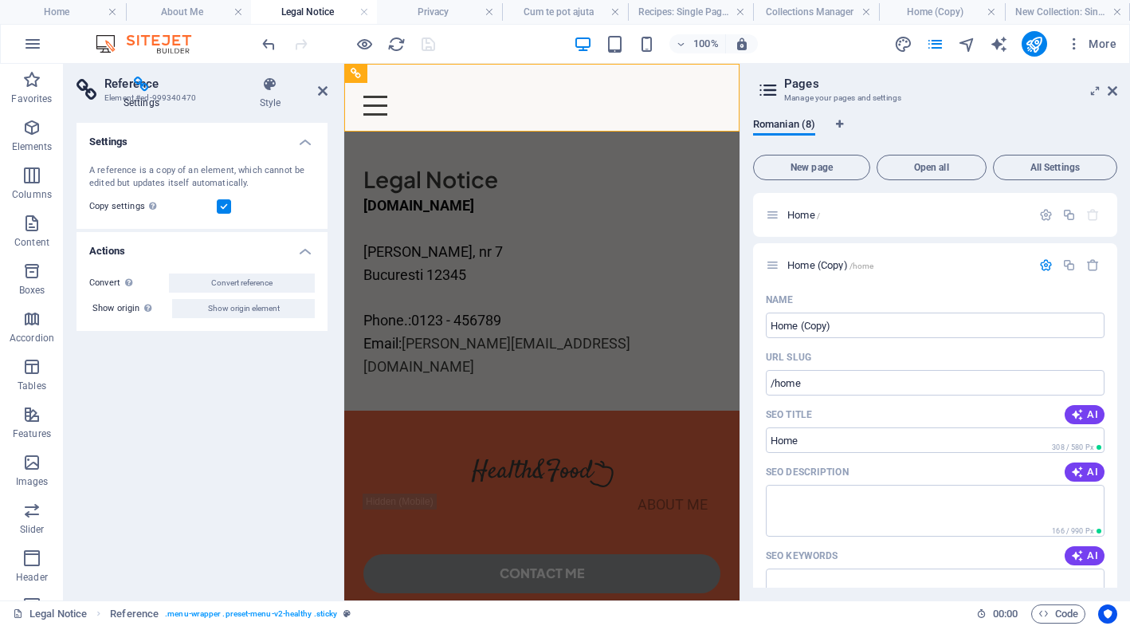
click at [301, 10] on h4 "Legal Notice" at bounding box center [314, 12] width 126 height 18
click at [440, 15] on h4 "Privacy" at bounding box center [440, 12] width 126 height 18
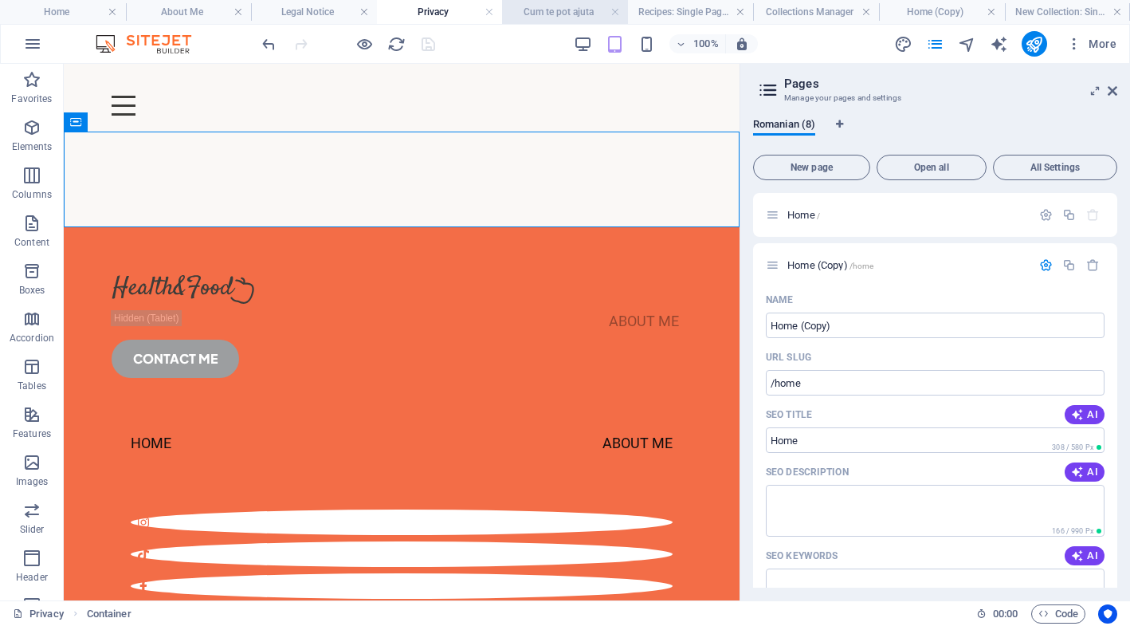
click at [575, 13] on h4 "Cum te pot ajuta" at bounding box center [565, 12] width 126 height 18
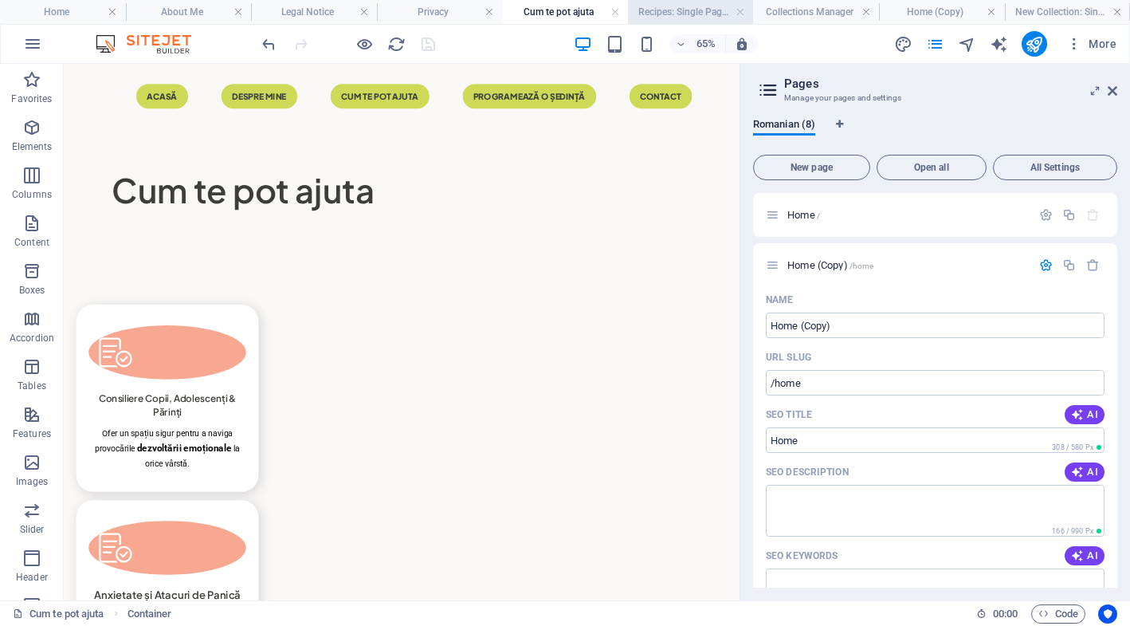
click at [673, 10] on h4 "Recipes: Single Page Layout" at bounding box center [691, 12] width 126 height 18
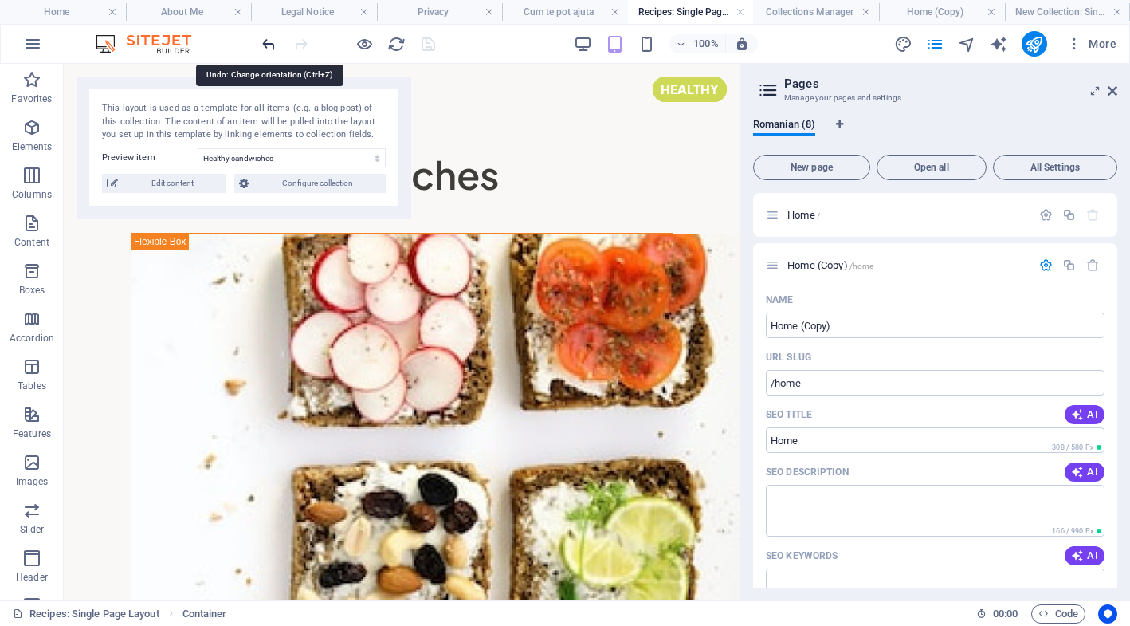
click at [269, 47] on icon "undo" at bounding box center [269, 44] width 18 height 18
click at [283, 47] on div at bounding box center [348, 44] width 179 height 26
click at [301, 44] on icon "redo" at bounding box center [301, 44] width 18 height 18
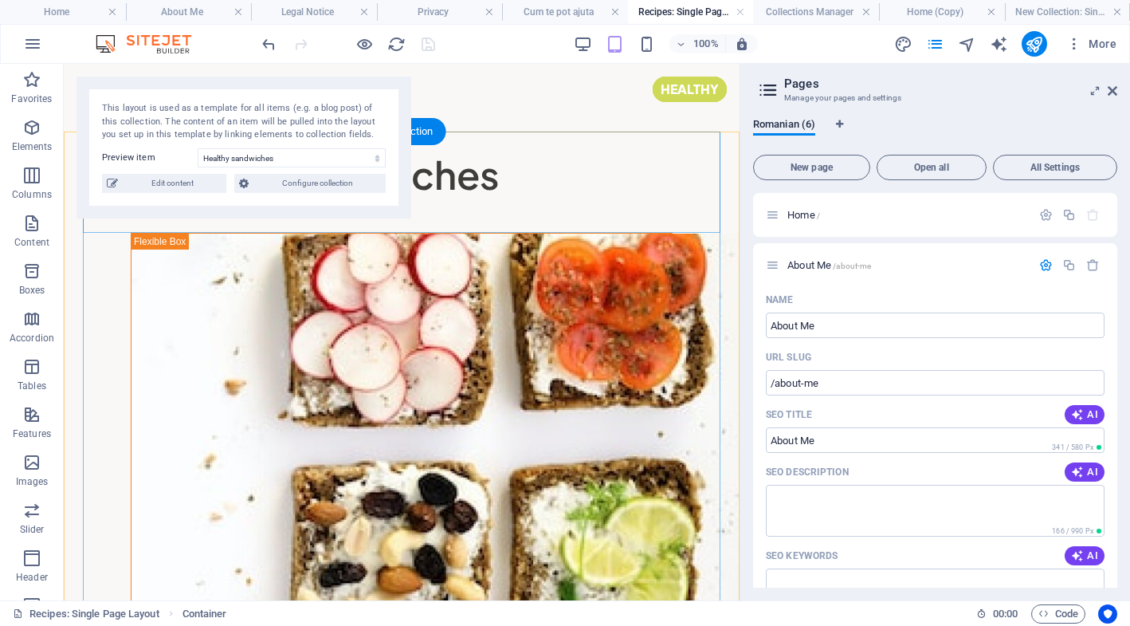
click at [619, 216] on div "Healthy sandwiches" at bounding box center [402, 182] width 638 height 101
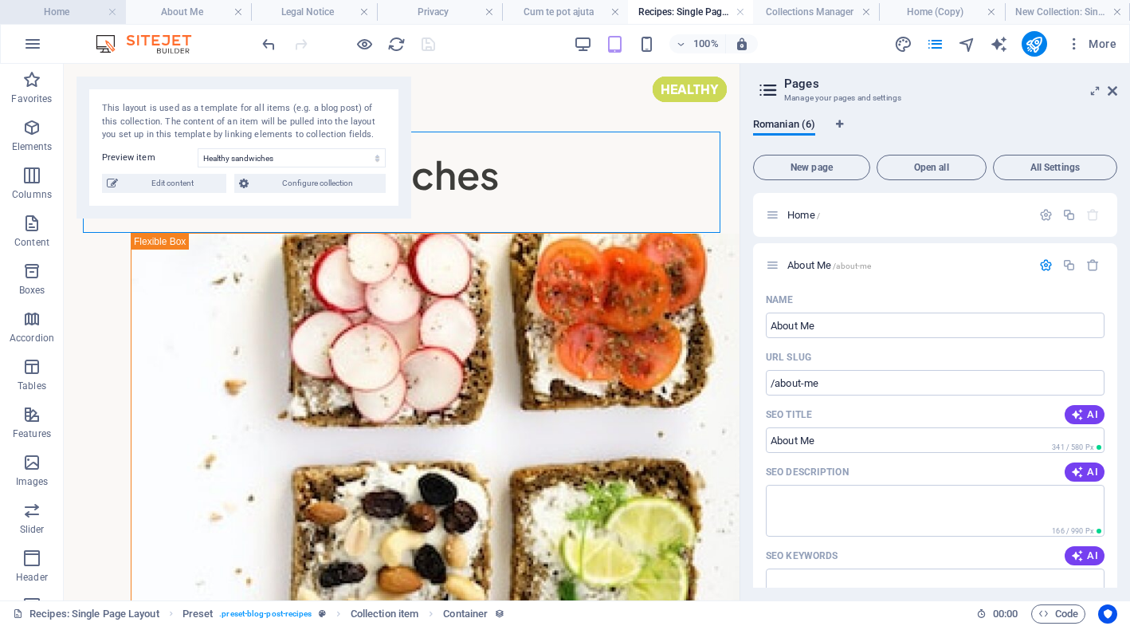
click at [73, 15] on h4 "Home" at bounding box center [63, 12] width 126 height 18
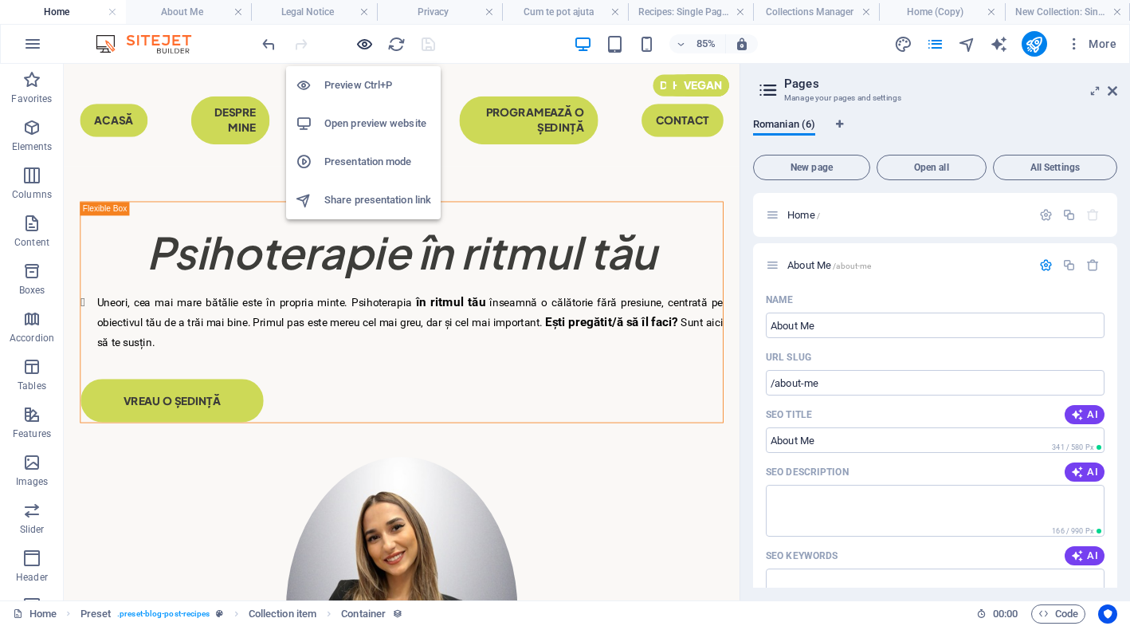
click at [361, 49] on icon "button" at bounding box center [365, 44] width 18 height 18
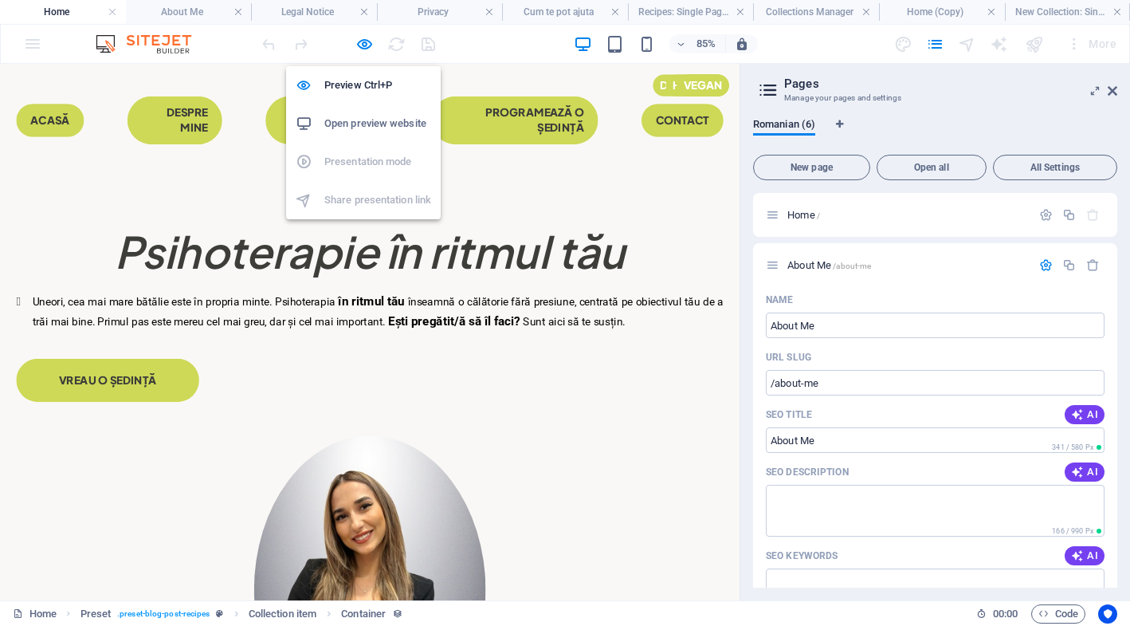
scroll to position [2670, 0]
click at [377, 134] on li "Open preview website" at bounding box center [363, 123] width 155 height 38
click at [372, 130] on h6 "Open preview website" at bounding box center [377, 123] width 107 height 19
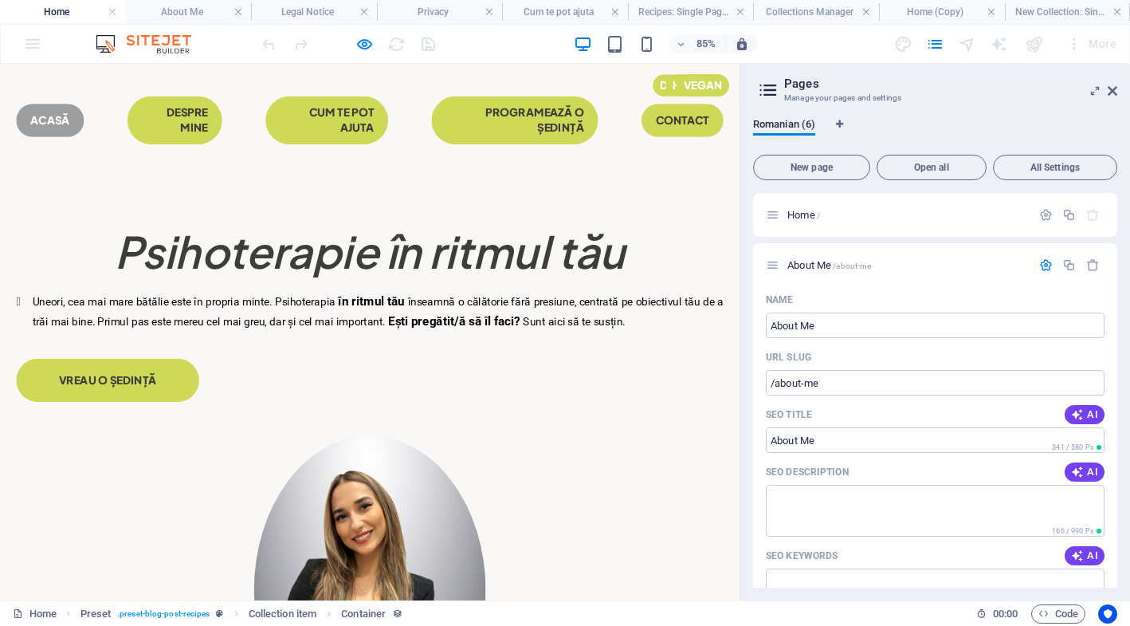
click at [63, 122] on link "Acasă" at bounding box center [59, 130] width 80 height 38
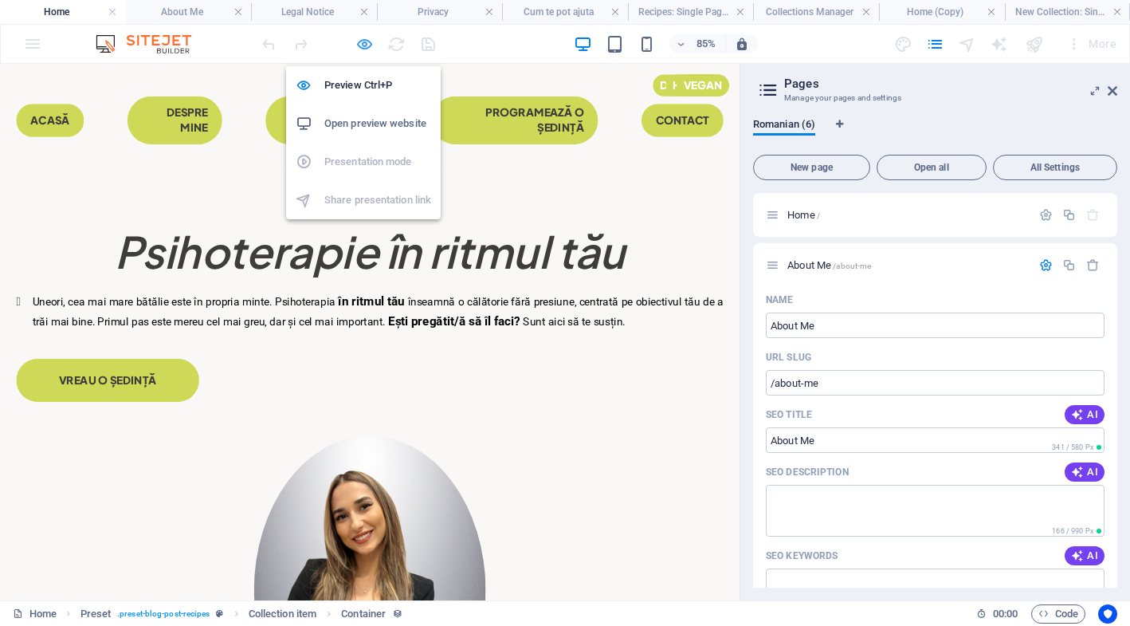
click at [373, 43] on icon "button" at bounding box center [365, 44] width 18 height 18
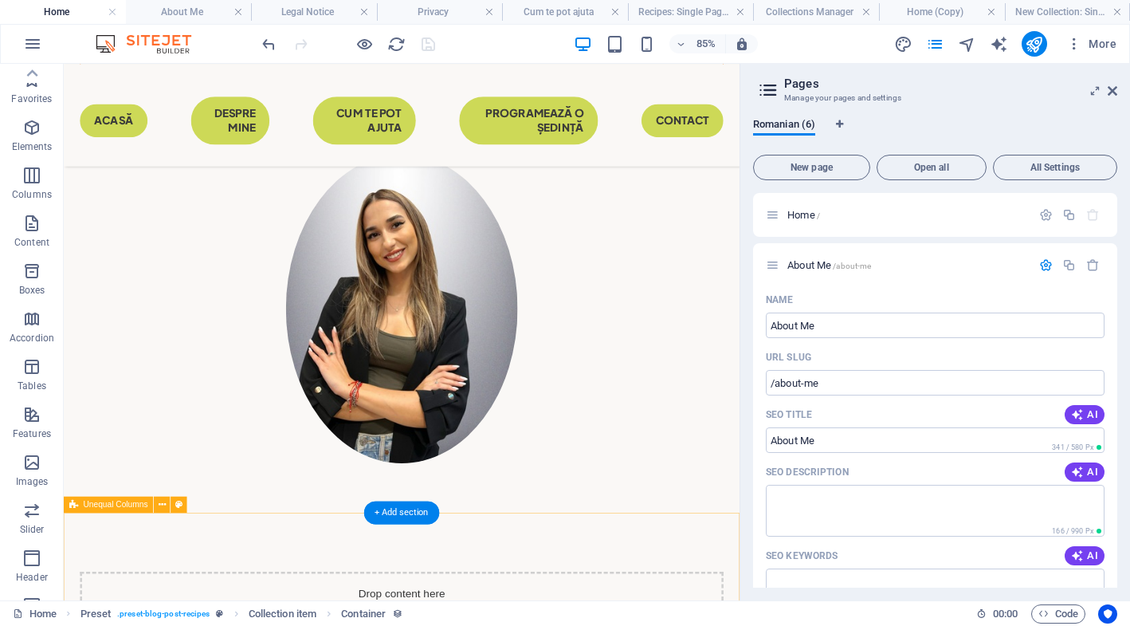
scroll to position [334, 0]
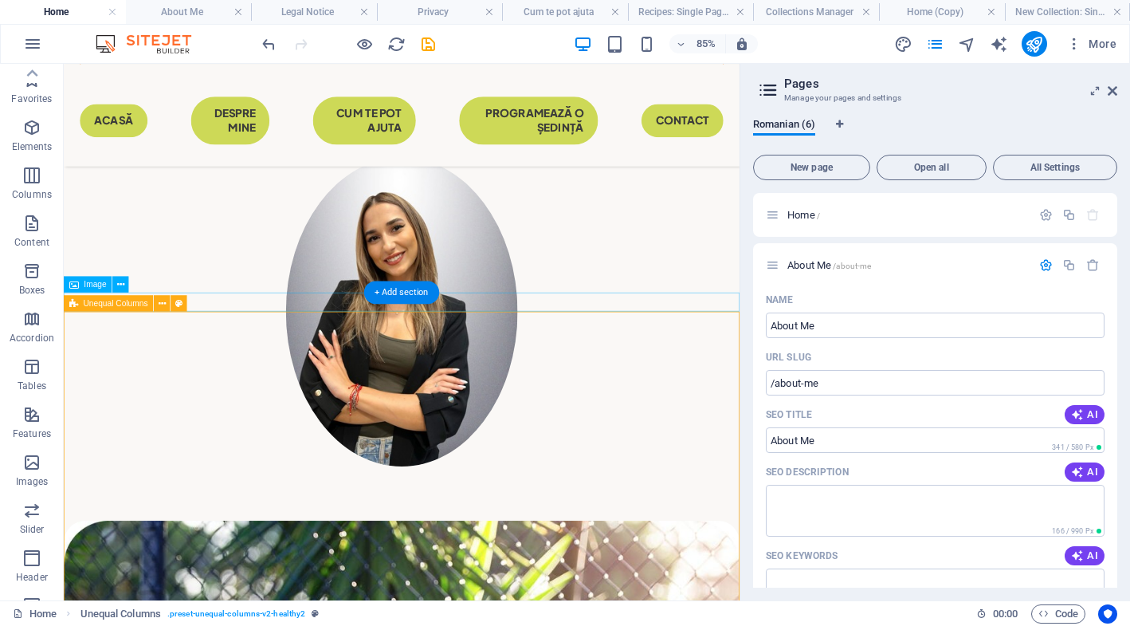
click at [121, 305] on span "Unequal Columns" at bounding box center [116, 303] width 65 height 8
click at [96, 287] on span "Image" at bounding box center [95, 284] width 22 height 8
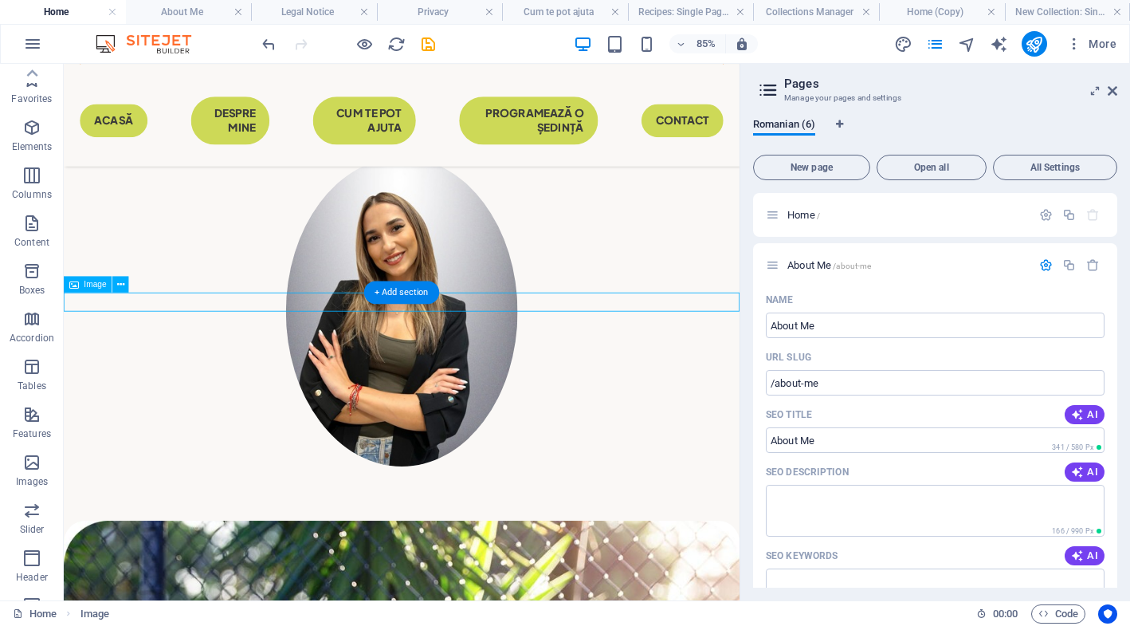
click at [99, 278] on div "Image" at bounding box center [88, 284] width 49 height 16
click at [121, 285] on icon at bounding box center [120, 284] width 7 height 14
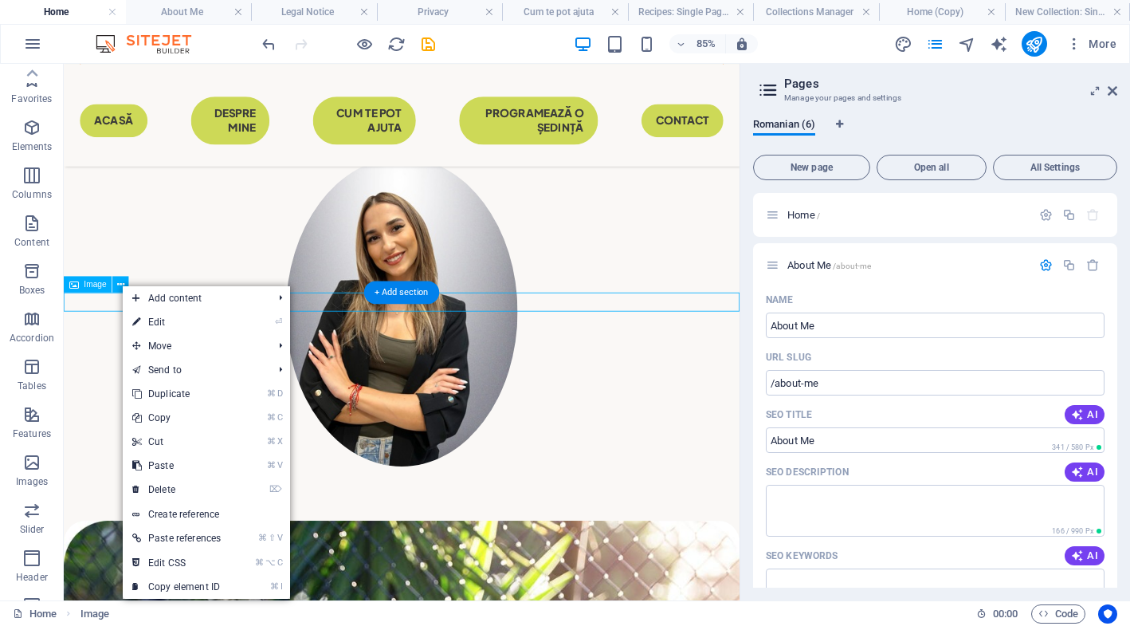
click at [88, 286] on span "Image" at bounding box center [95, 284] width 22 height 8
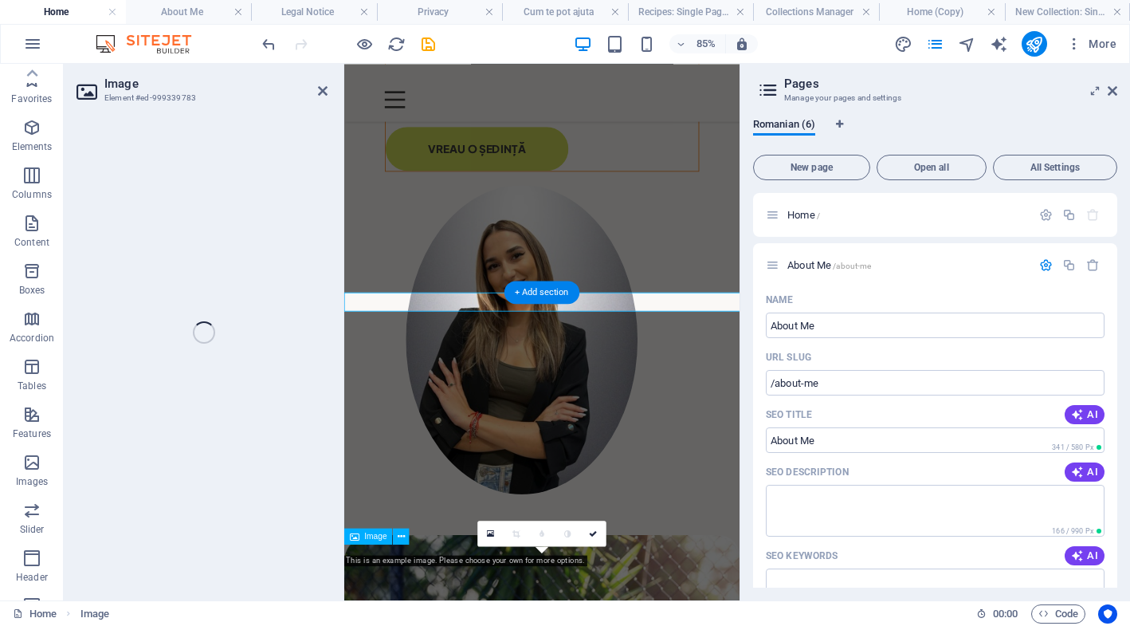
select select "%"
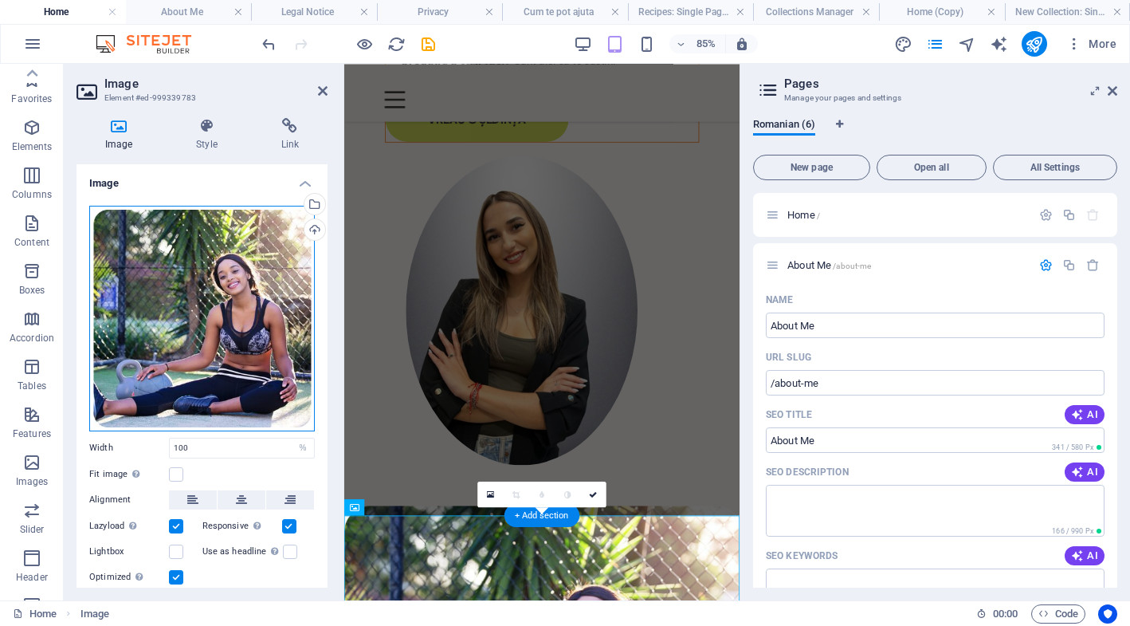
click at [265, 273] on div "Drag files here, click to choose files or select files from Files or our free s…" at bounding box center [202, 319] width 226 height 226
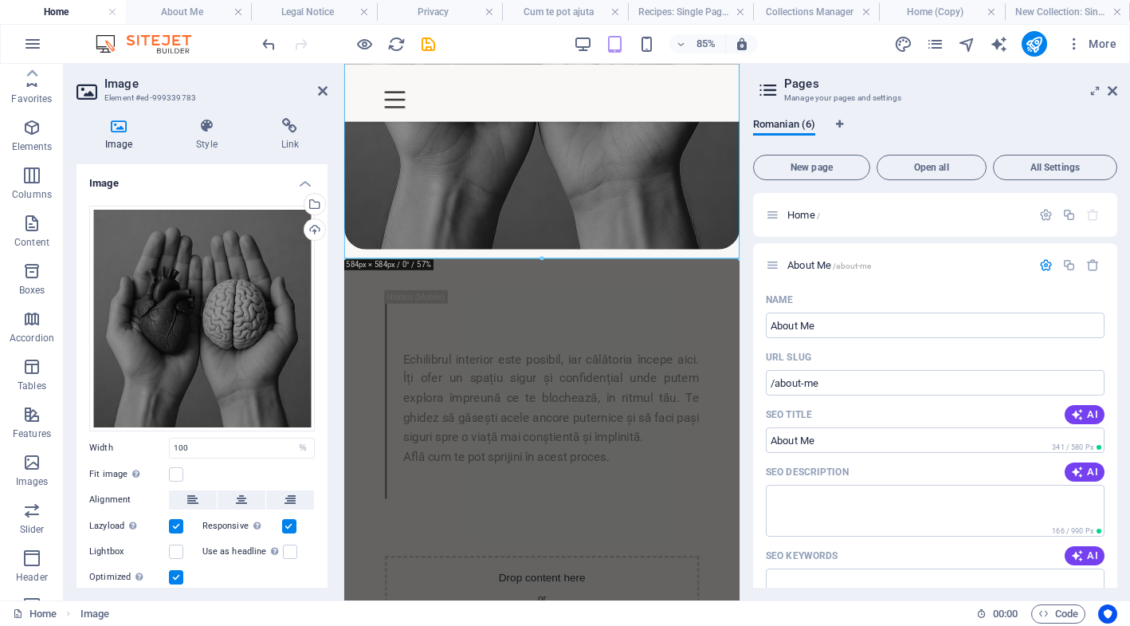
click at [748, 186] on div "Romanian (6) New page Open all All Settings Home / About Me /about-me Name Abou…" at bounding box center [936, 352] width 390 height 495
click at [584, 371] on div "Echilibrul interior este posibil, iar călătoria începe aici. Îți ofer un spațiu…" at bounding box center [577, 459] width 370 height 234
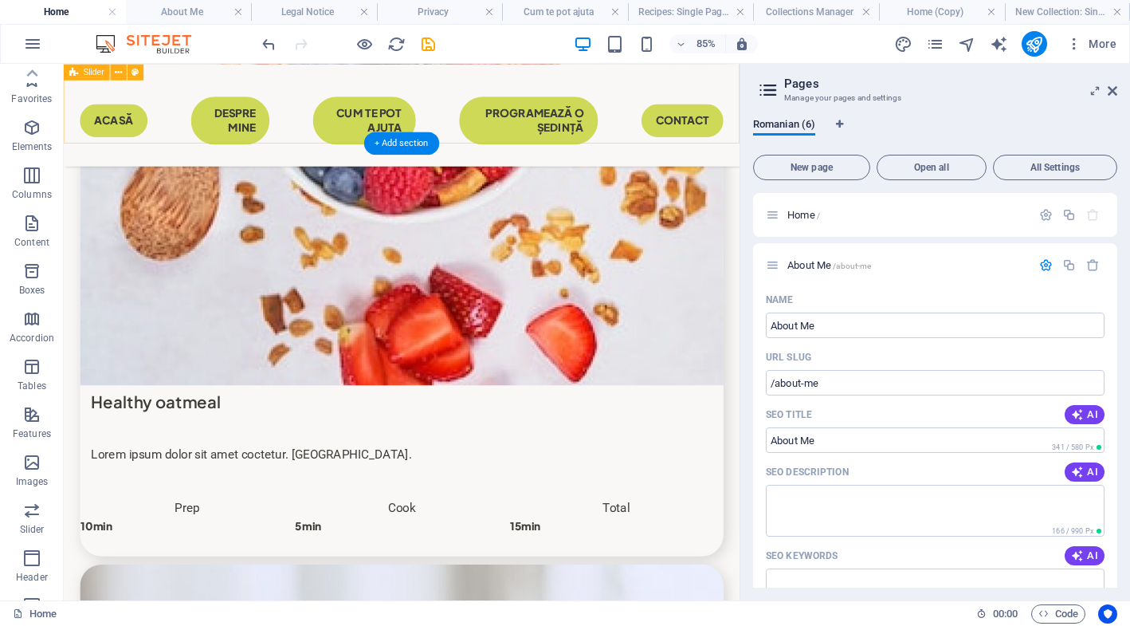
scroll to position [3941, 0]
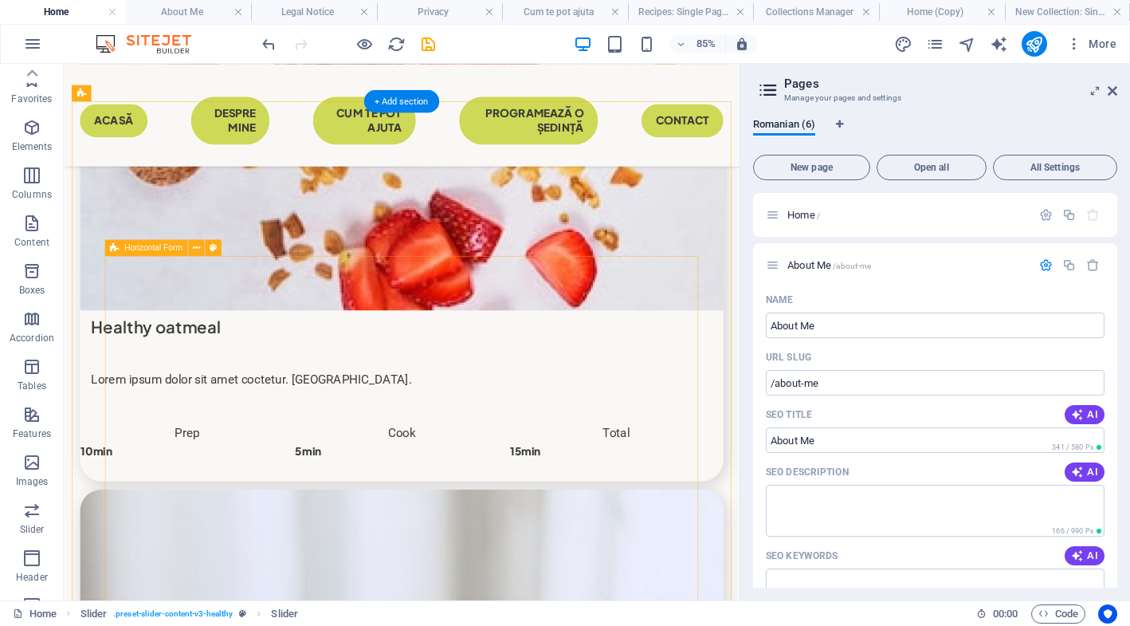
scroll to position [3989, 0]
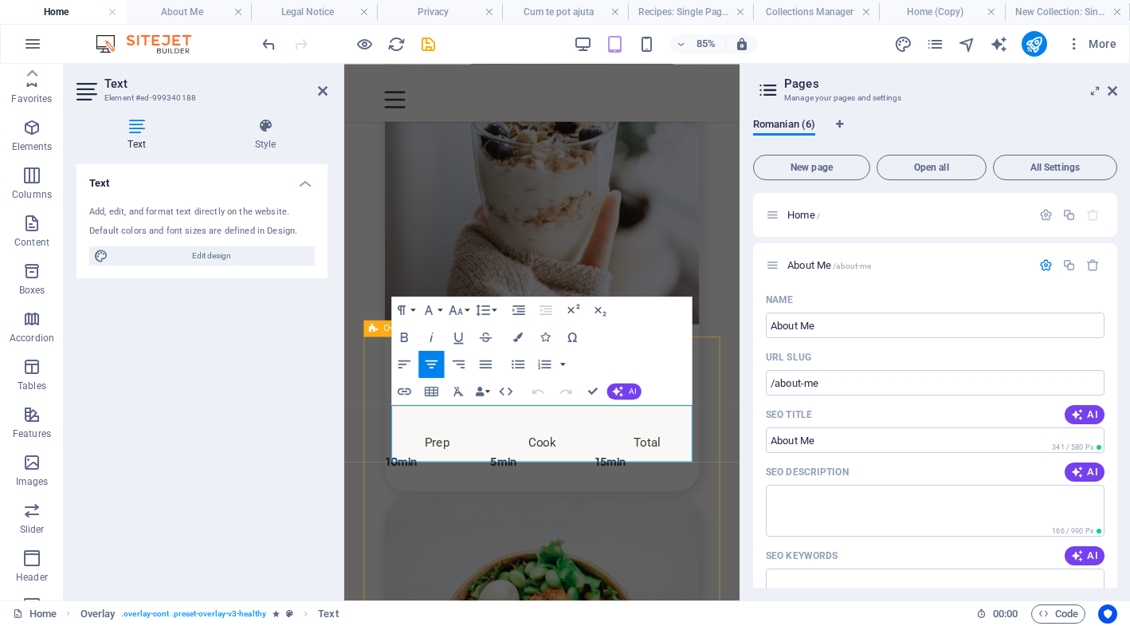
drag, startPoint x: 668, startPoint y: 521, endPoint x: 391, endPoint y: 448, distance: 286.2
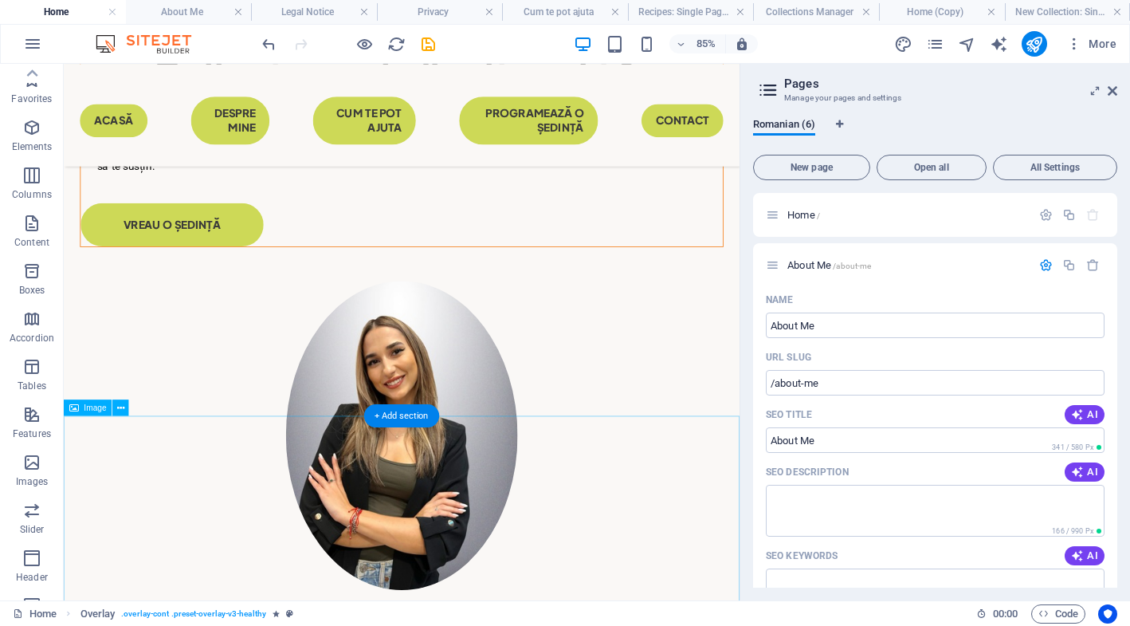
scroll to position [188, 0]
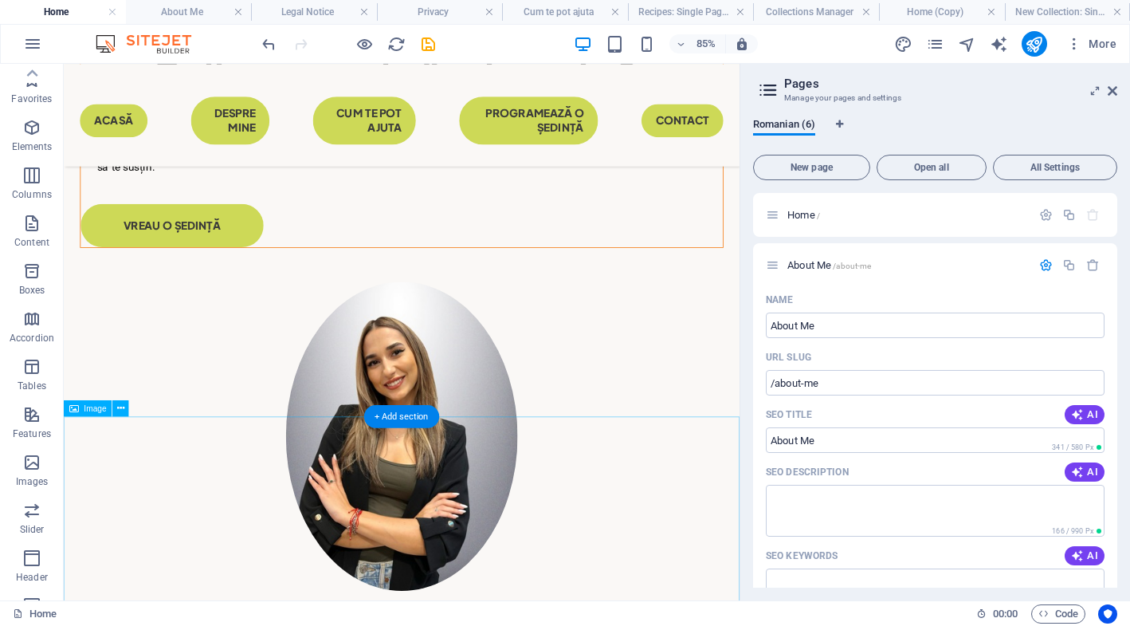
select select "%"
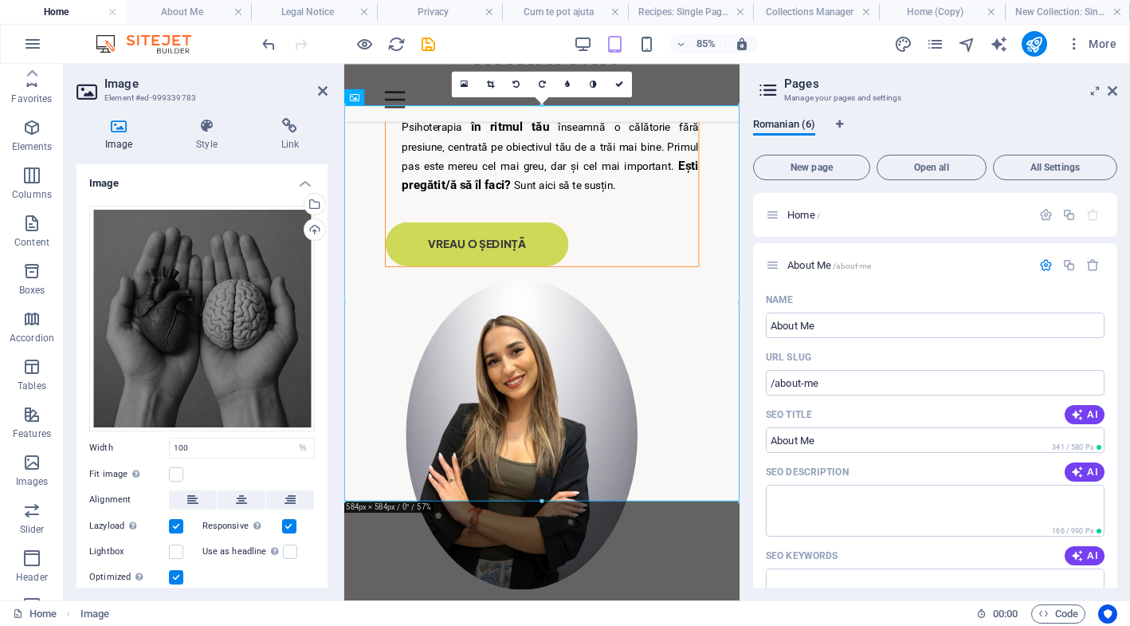
scroll to position [816, 0]
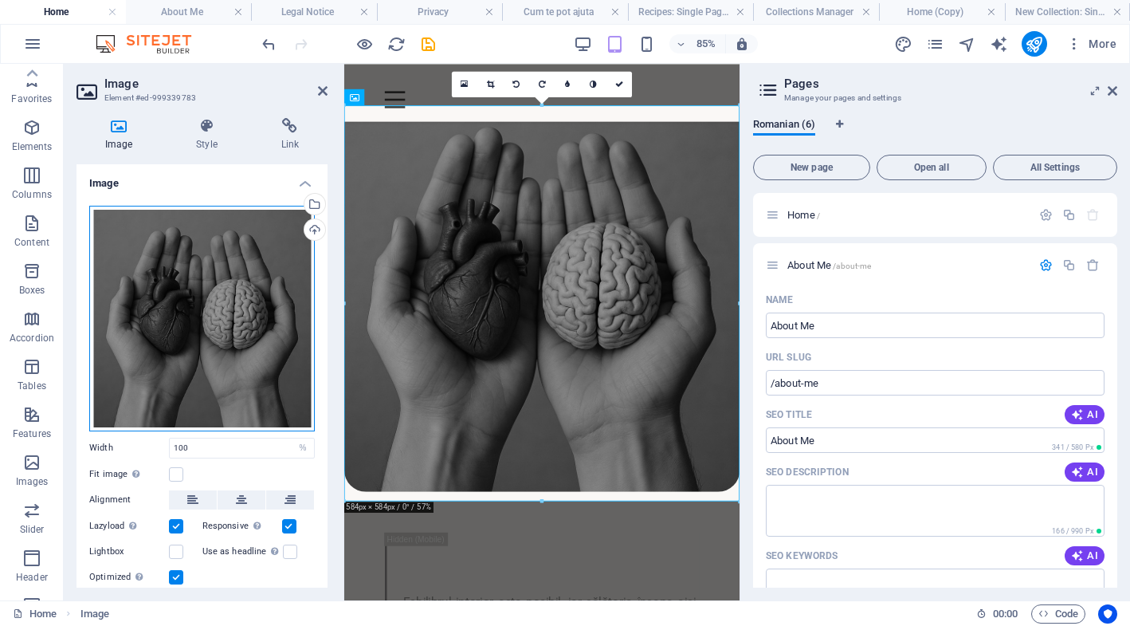
click at [233, 269] on div "Drag files here, click to choose files or select files from Files or our free s…" at bounding box center [202, 319] width 226 height 226
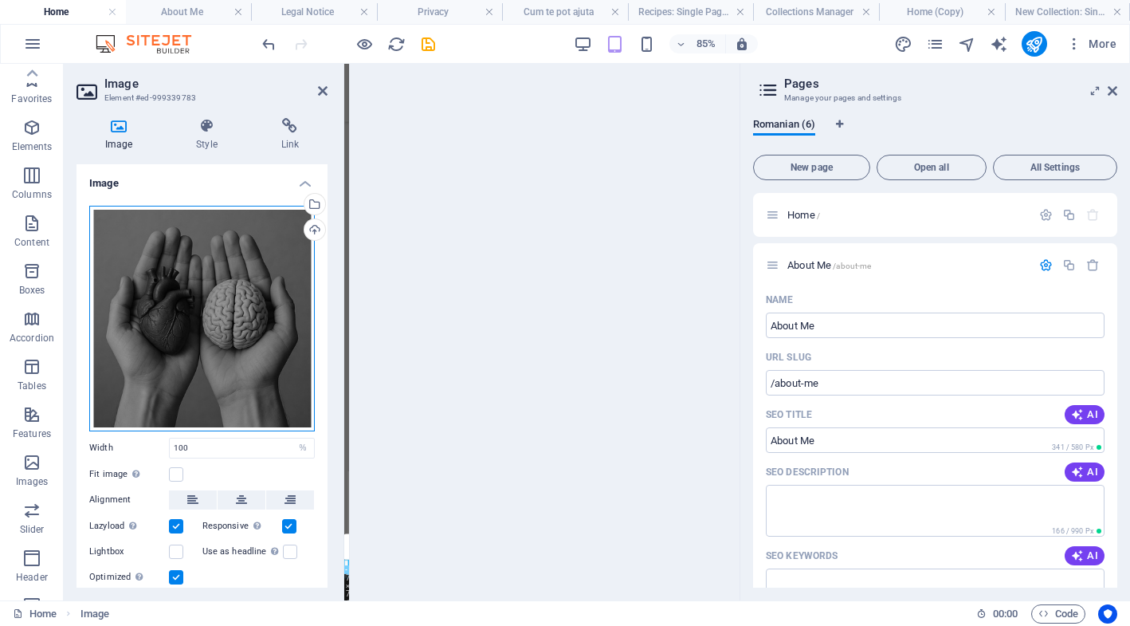
click at [233, 269] on div "Drag files here, click to choose files or select files from Files or our free s…" at bounding box center [202, 319] width 226 height 226
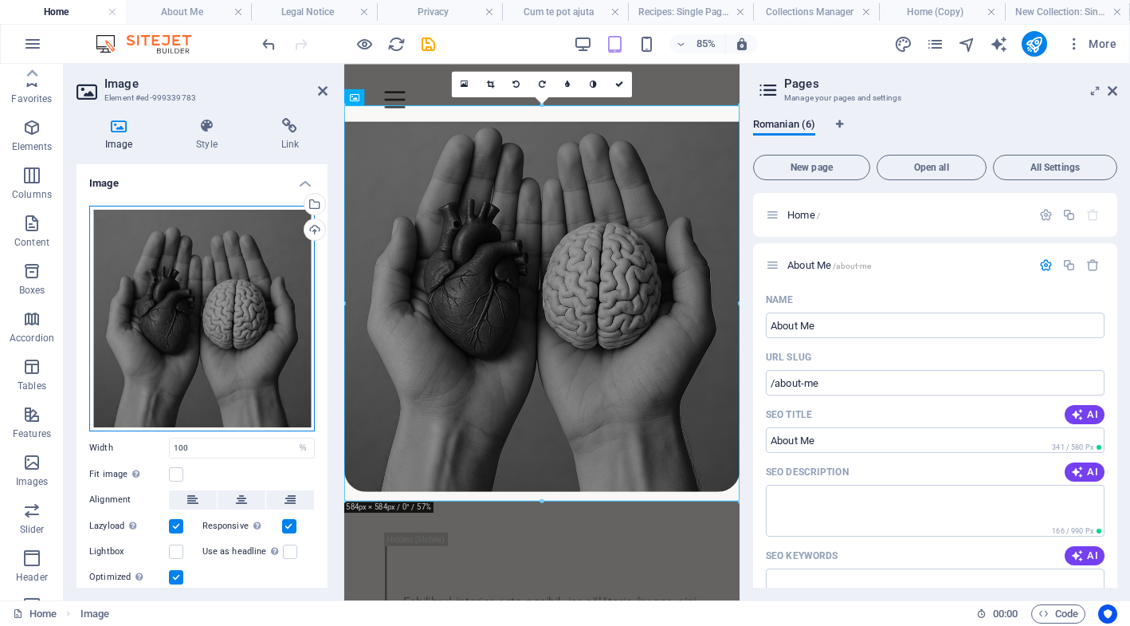
click at [285, 320] on div "Drag files here, click to choose files or select files from Files or our free s…" at bounding box center [202, 319] width 226 height 226
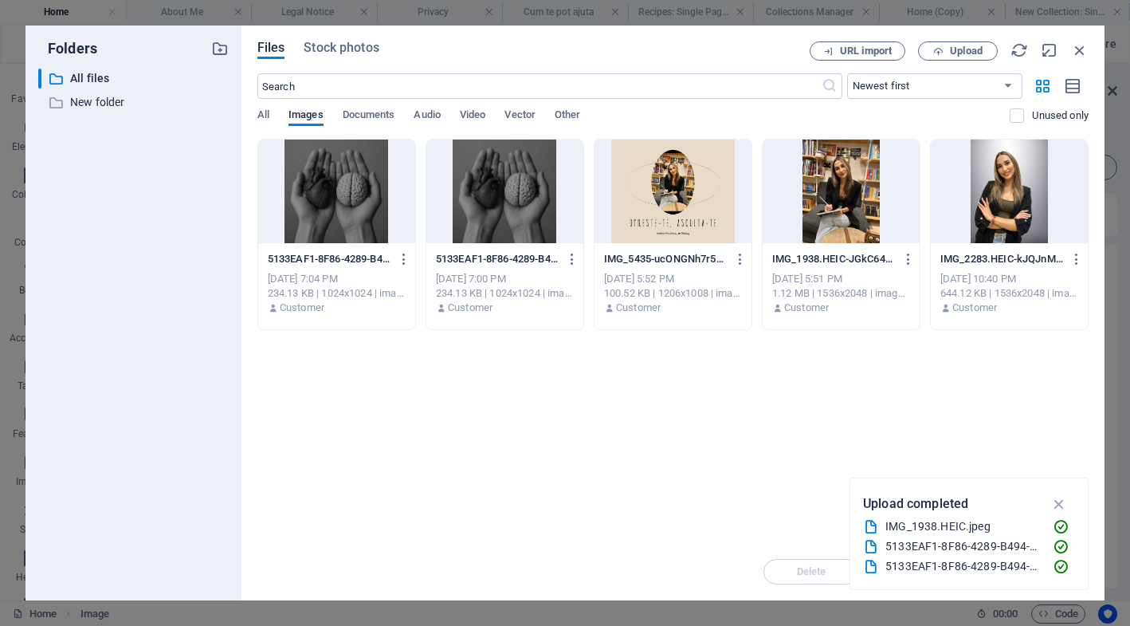
click at [285, 320] on div "5133EAF1-8F86-4289-B494-E92F9E4ABA33-QrrodSZXWB8xt8IbV0JiNA.jpg 5133EAF1-8F86-4…" at bounding box center [336, 283] width 157 height 81
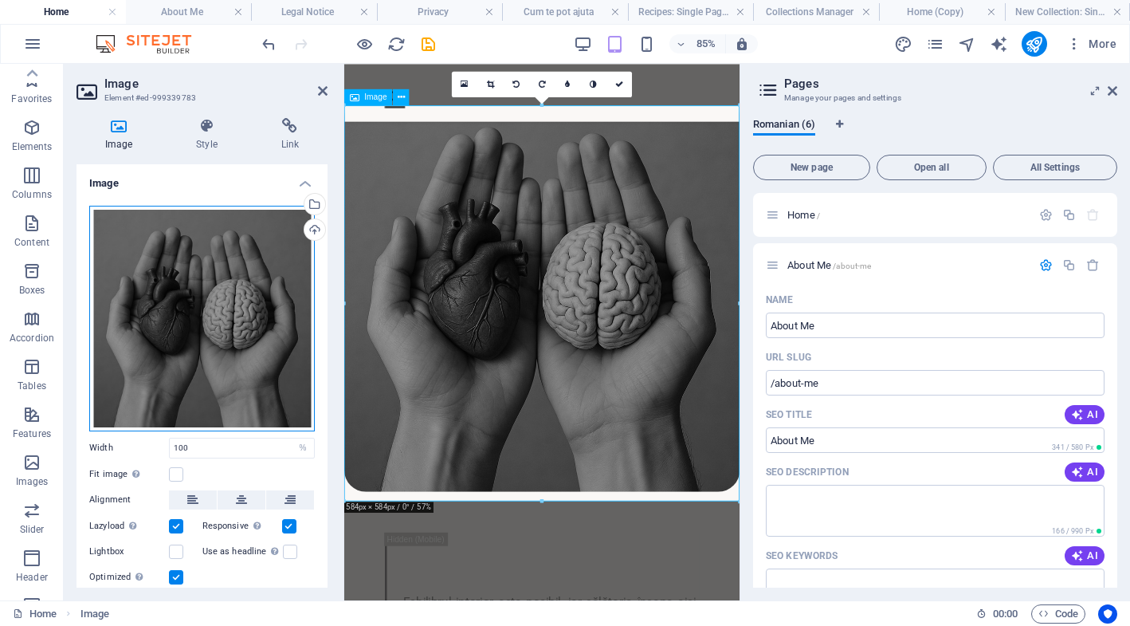
click at [253, 362] on div "Drag files here, click to choose files or select files from Files or our free s…" at bounding box center [202, 319] width 226 height 226
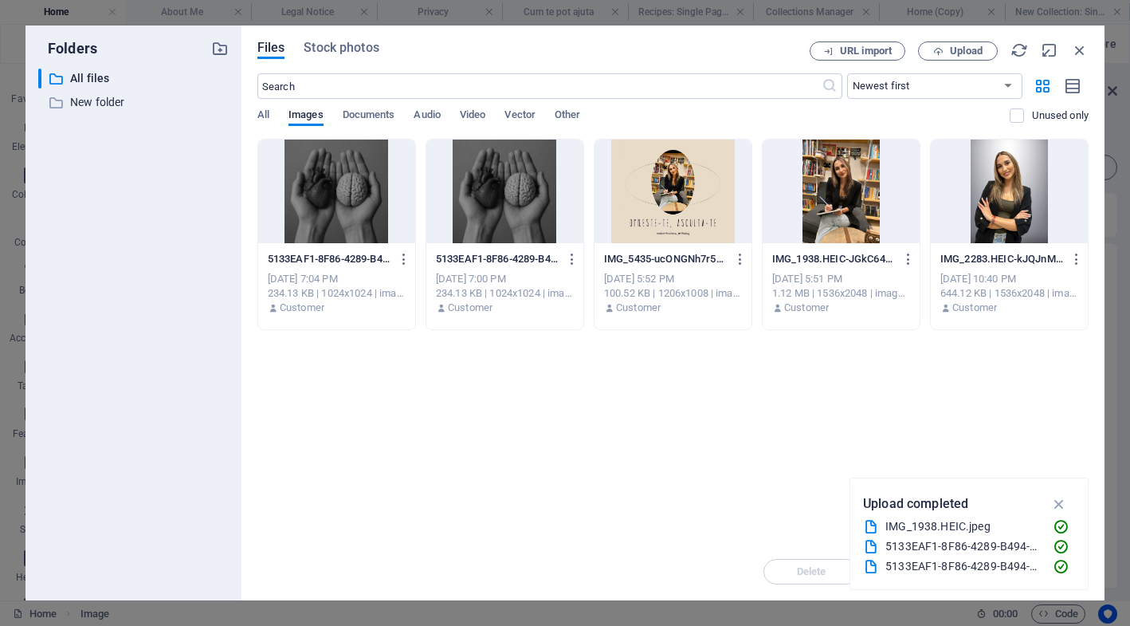
click at [253, 362] on div "Files Stock photos URL import Upload ​ Newest first Oldest first Name (A-Z) Nam…" at bounding box center [673, 313] width 863 height 575
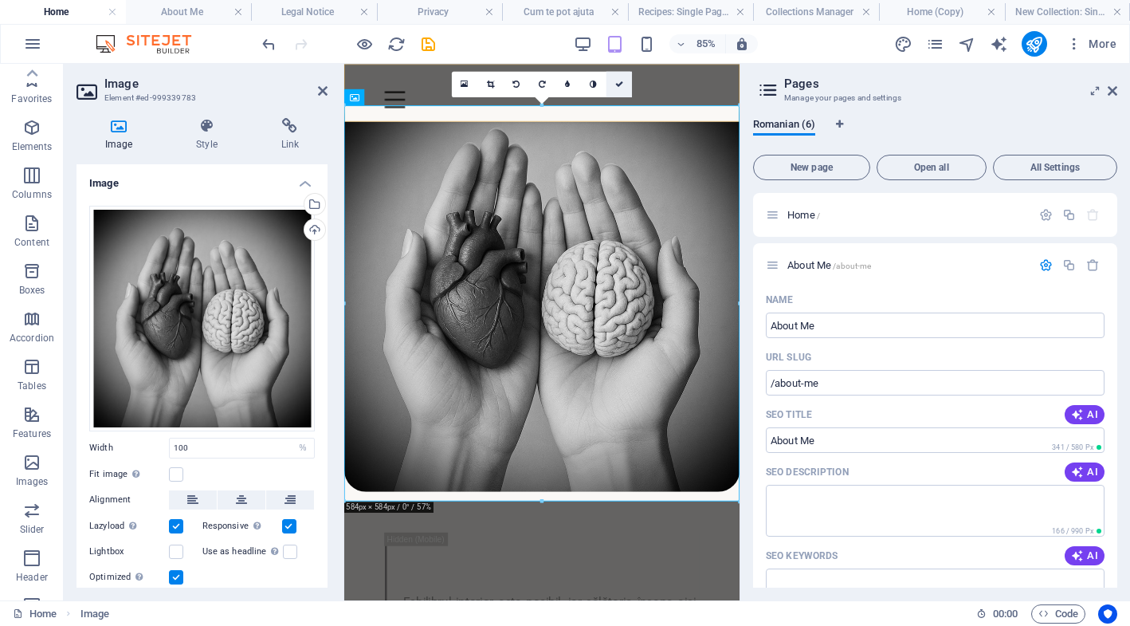
click at [621, 84] on icon at bounding box center [619, 84] width 8 height 8
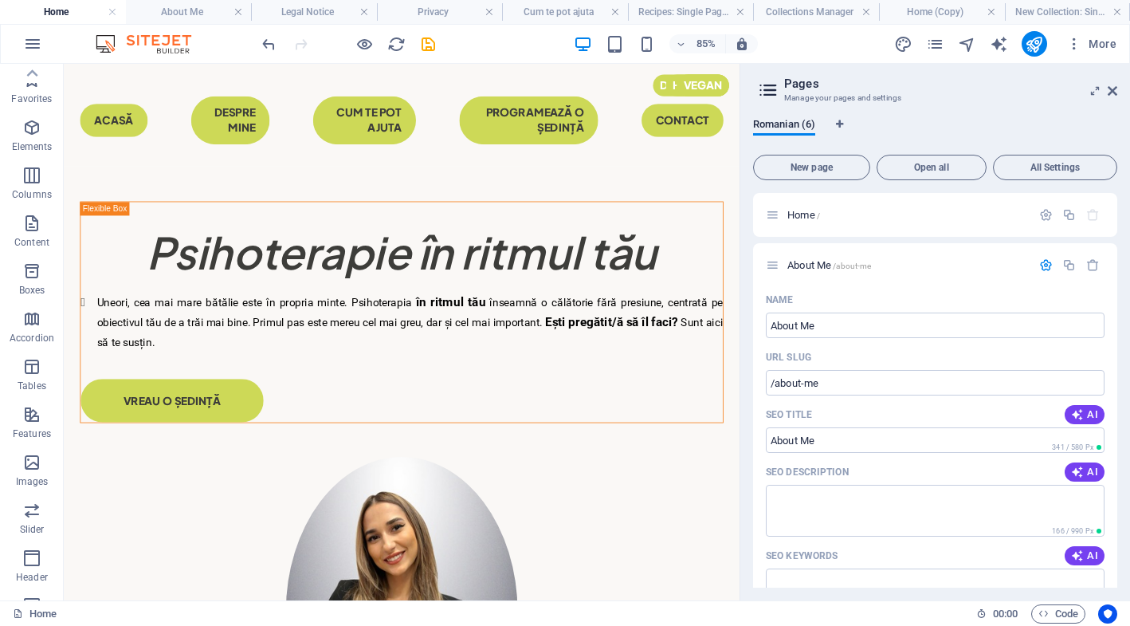
scroll to position [0, 0]
click at [427, 46] on icon "save" at bounding box center [428, 44] width 18 height 18
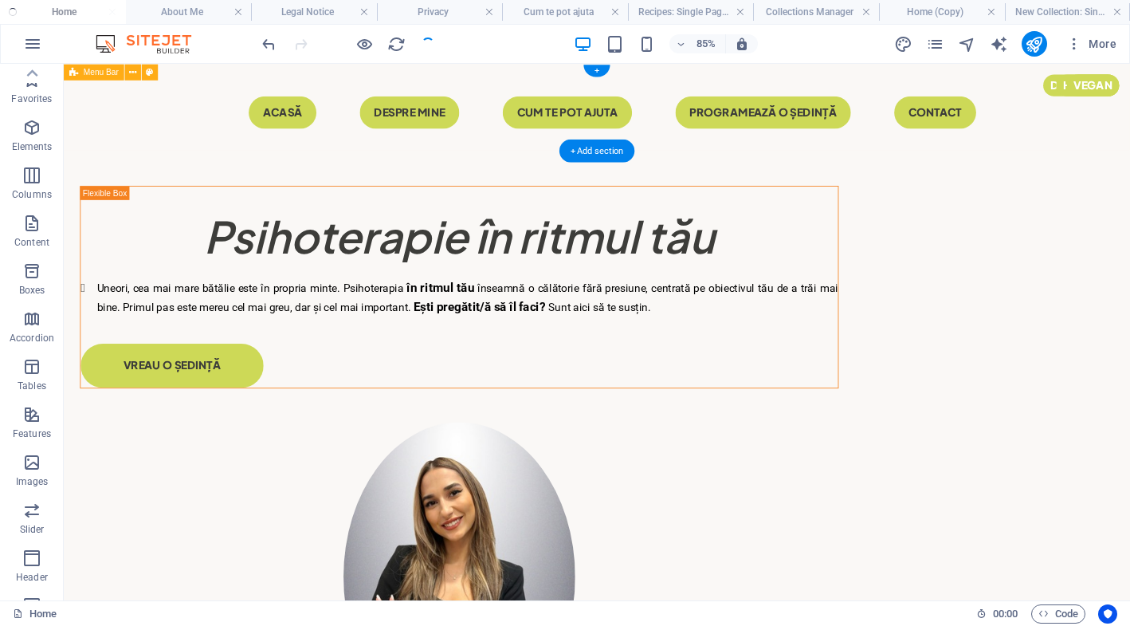
checkbox input "false"
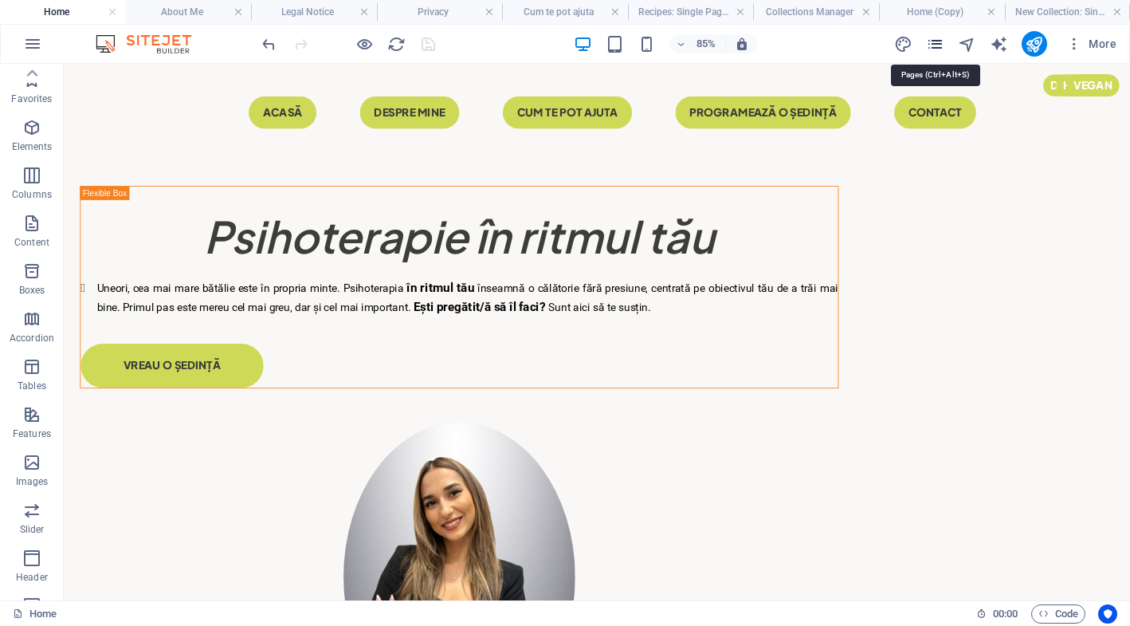
click at [940, 48] on icon "pages" at bounding box center [935, 44] width 18 height 18
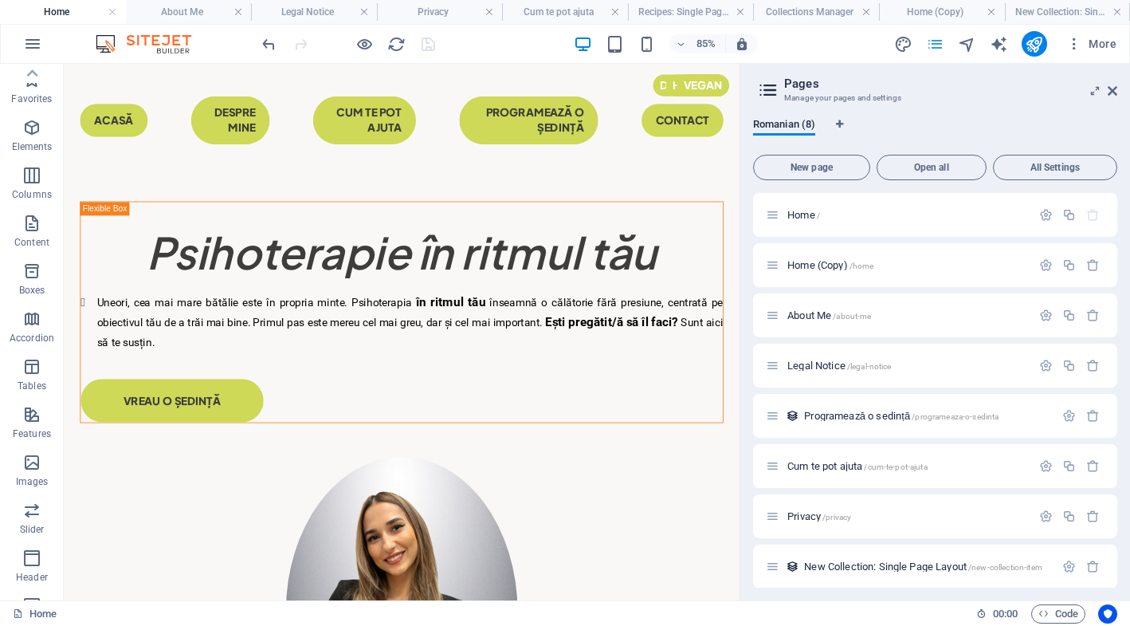
click at [944, 38] on icon "pages" at bounding box center [935, 44] width 18 height 18
click at [941, 45] on icon "pages" at bounding box center [935, 44] width 18 height 18
click at [767, 85] on icon at bounding box center [769, 90] width 24 height 22
click at [1116, 89] on icon at bounding box center [1113, 90] width 10 height 13
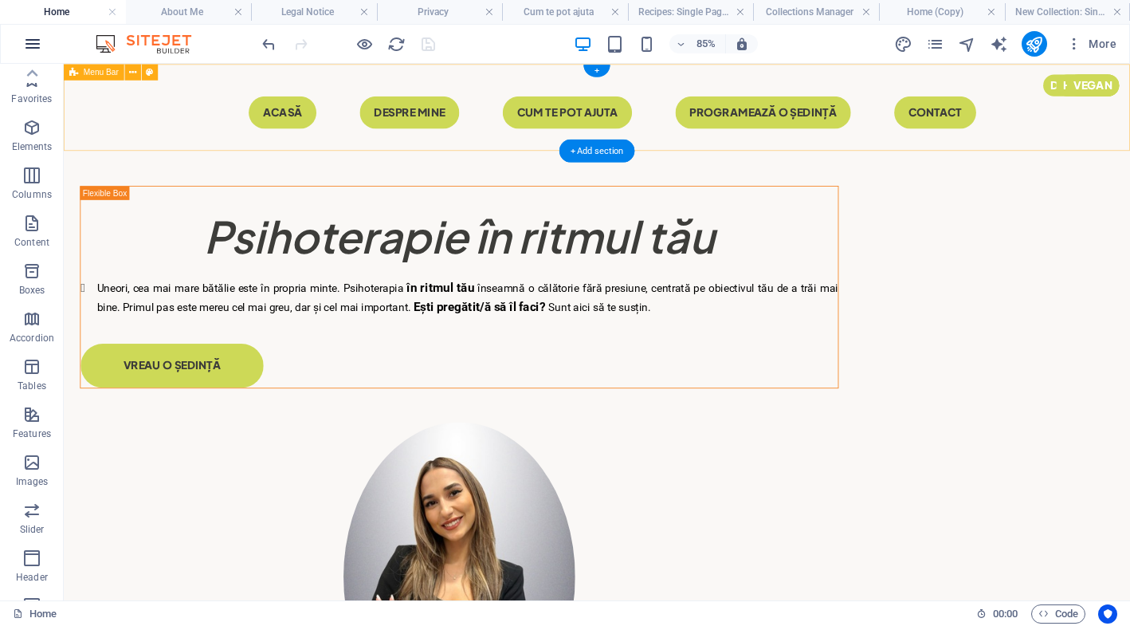
click at [43, 44] on button "button" at bounding box center [33, 44] width 38 height 38
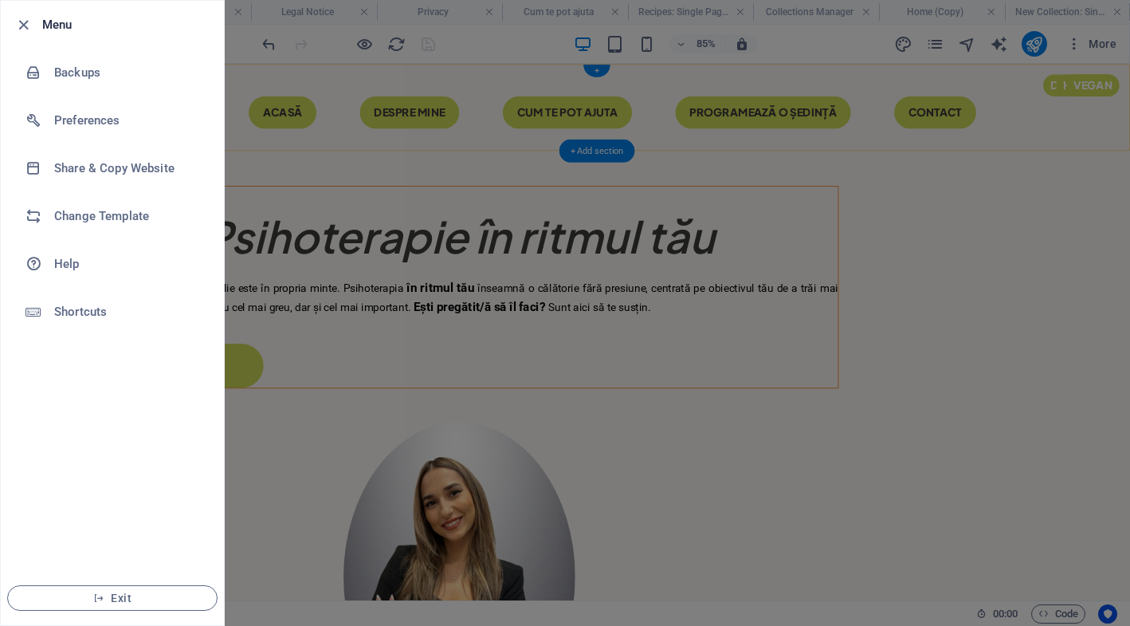
click at [610, 369] on div at bounding box center [565, 313] width 1130 height 626
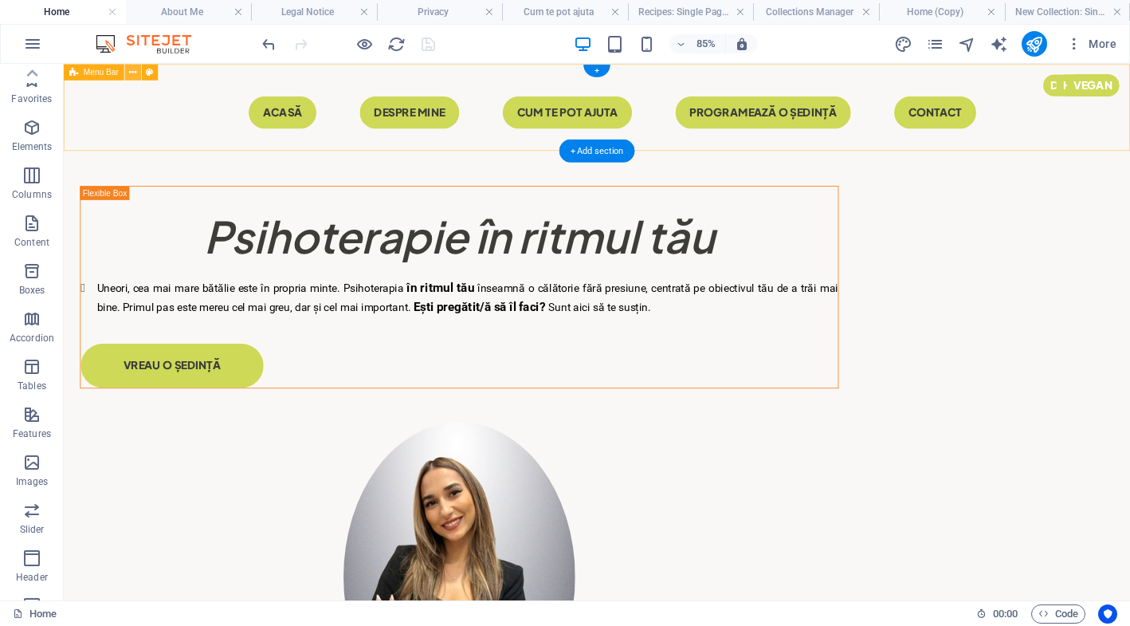
click at [134, 74] on icon at bounding box center [132, 72] width 7 height 14
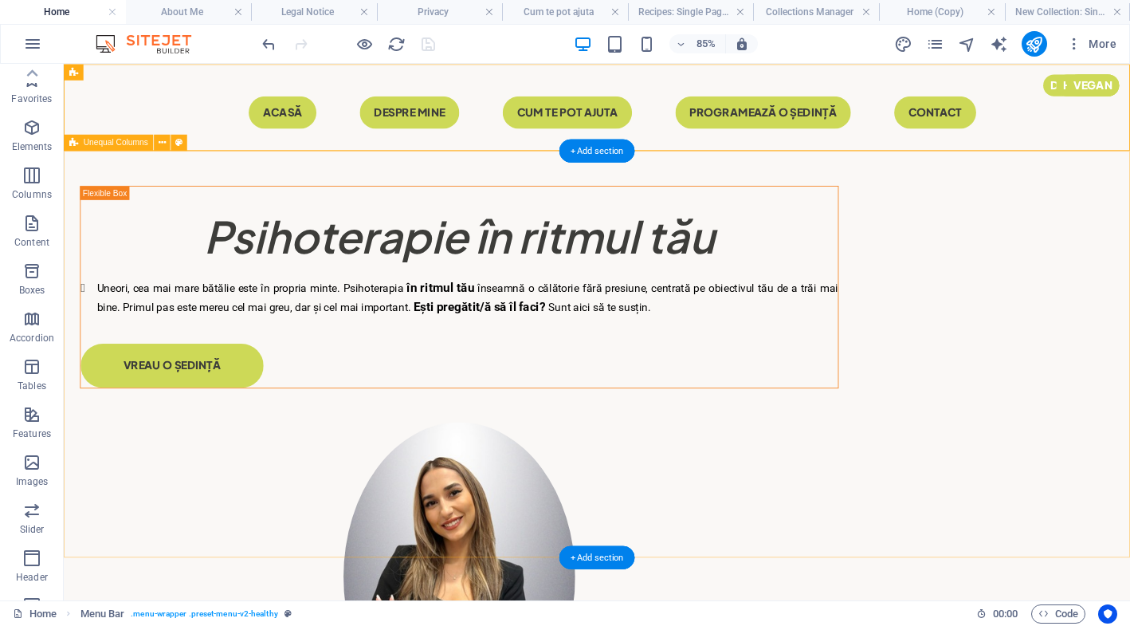
click at [155, 282] on div "​​​​​ Psihoterapie în ritmul tău Uneori, cea mai mare bătălie este în propria m…" at bounding box center [691, 539] width 1255 height 746
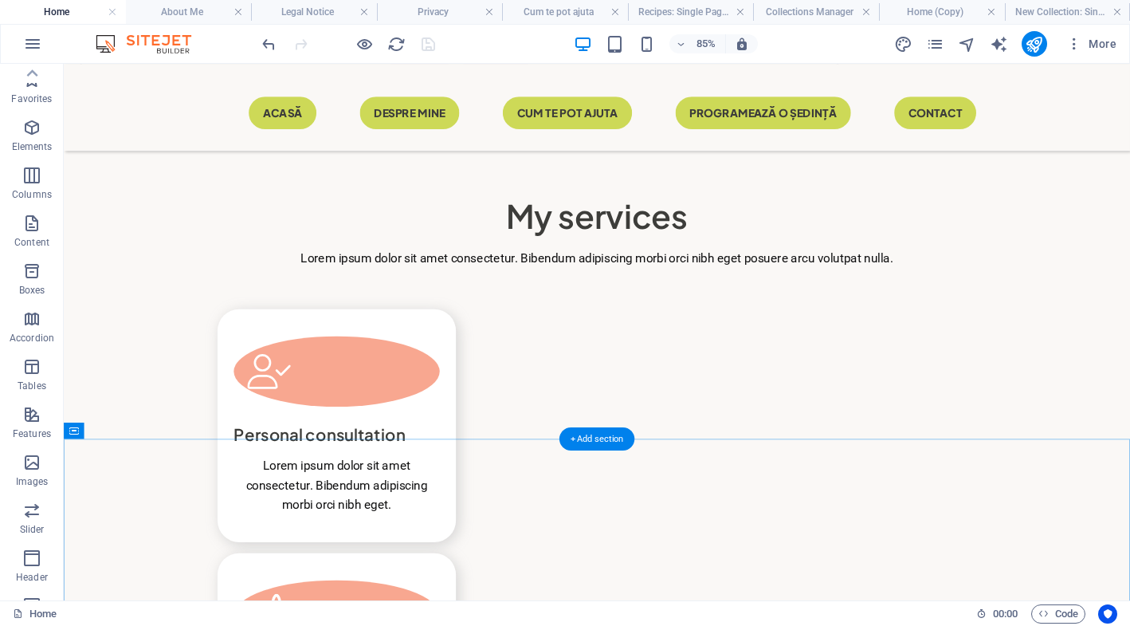
scroll to position [2509, 0]
click at [139, 431] on button at bounding box center [133, 430] width 16 height 16
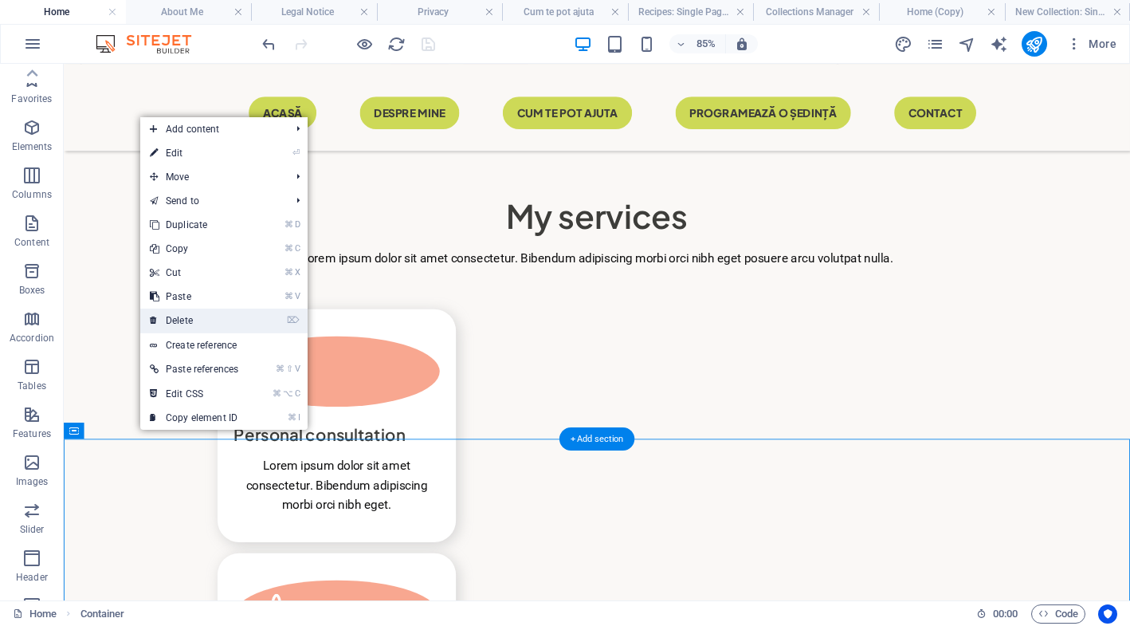
click at [243, 313] on link "⌦ Delete" at bounding box center [194, 321] width 108 height 24
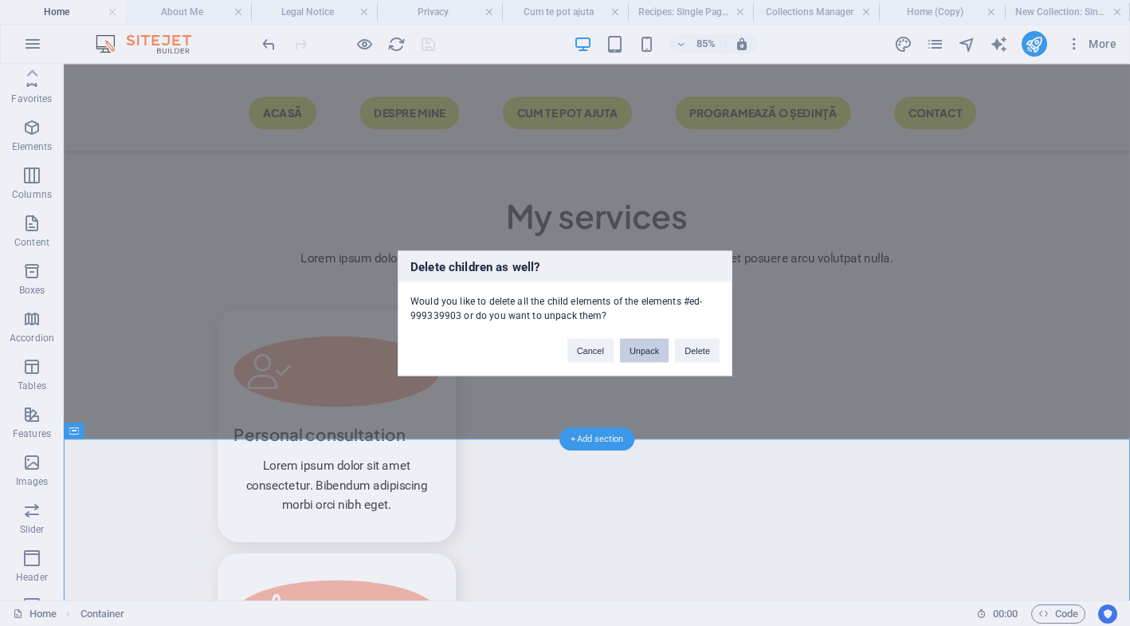
click at [646, 352] on button "Unpack" at bounding box center [644, 350] width 49 height 24
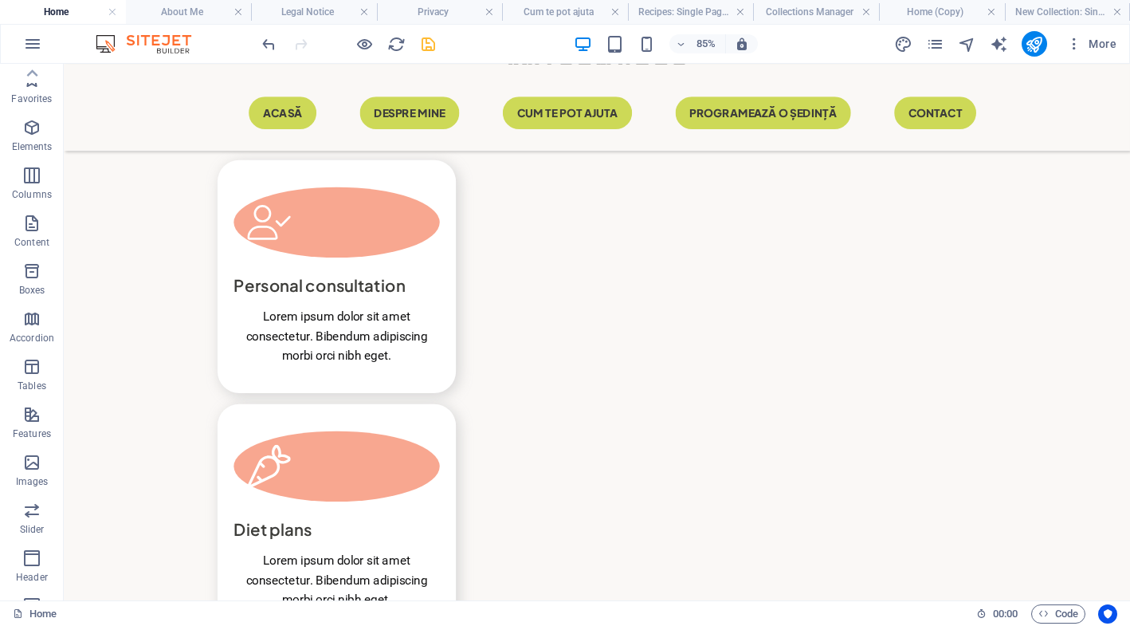
scroll to position [2682, 0]
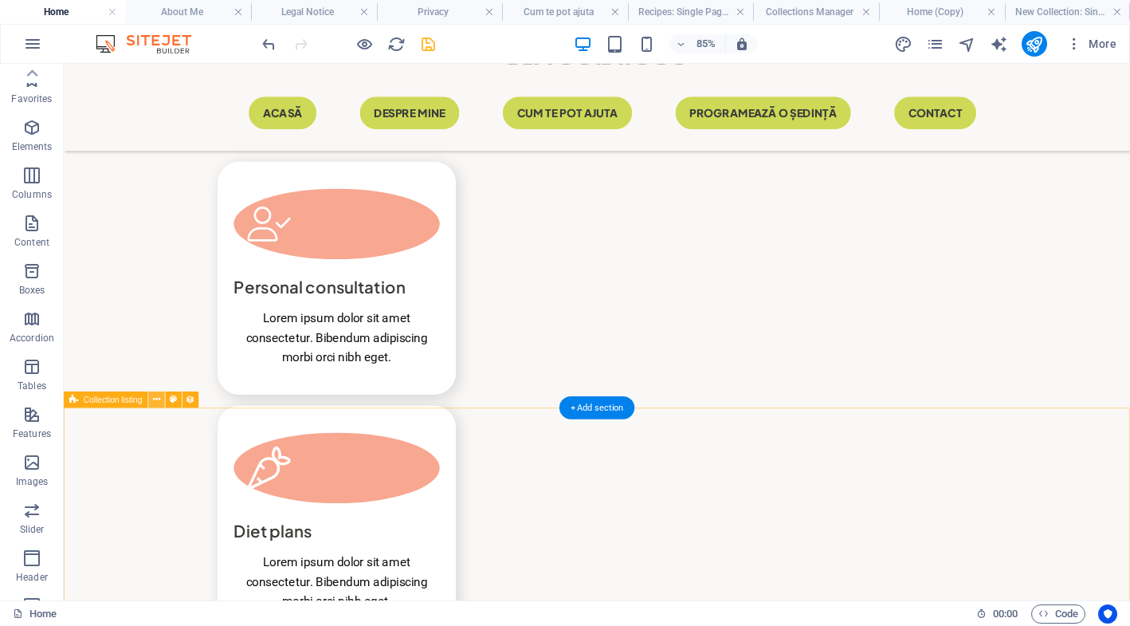
click at [154, 397] on icon at bounding box center [156, 399] width 7 height 14
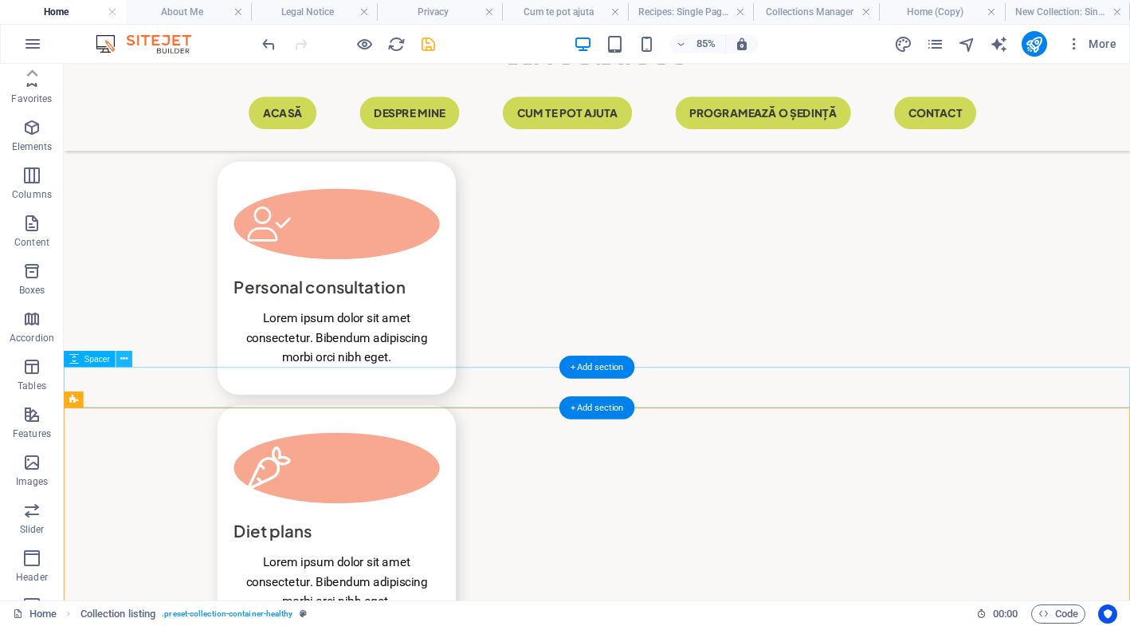
click at [128, 356] on icon at bounding box center [123, 359] width 7 height 14
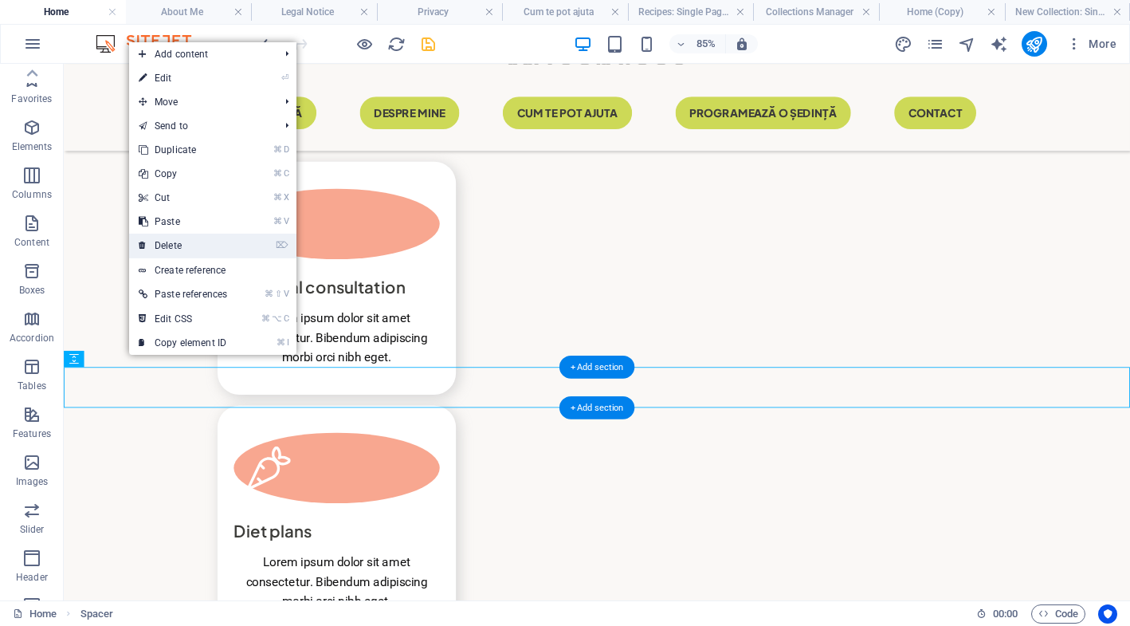
click at [241, 250] on li "⌦ Delete" at bounding box center [212, 246] width 167 height 25
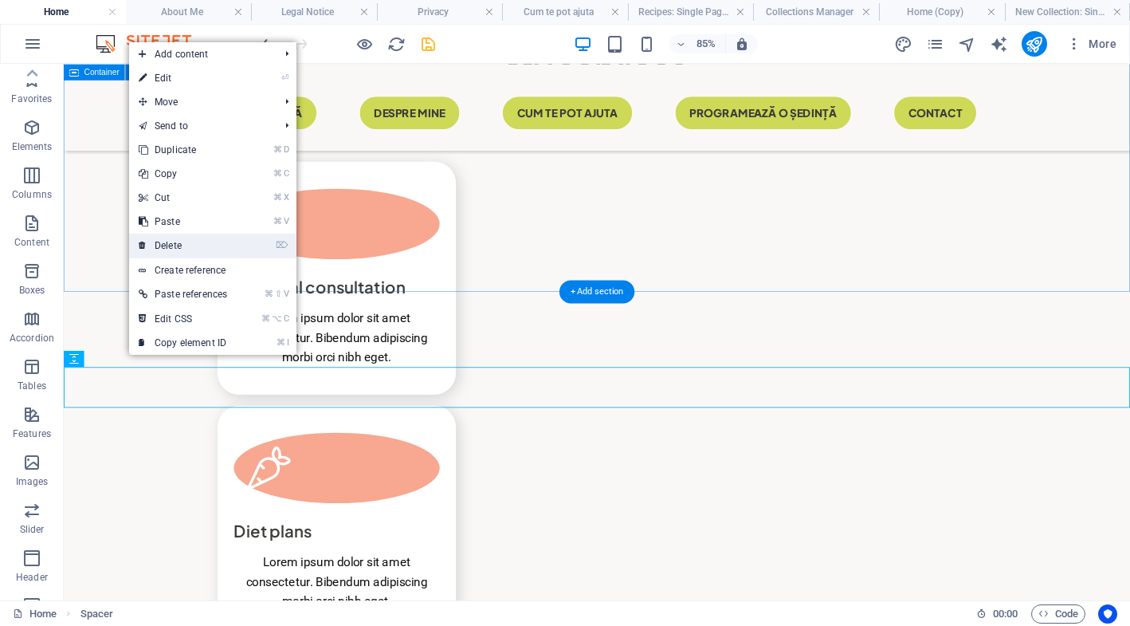
click at [204, 250] on link "⌦ Delete" at bounding box center [183, 246] width 108 height 24
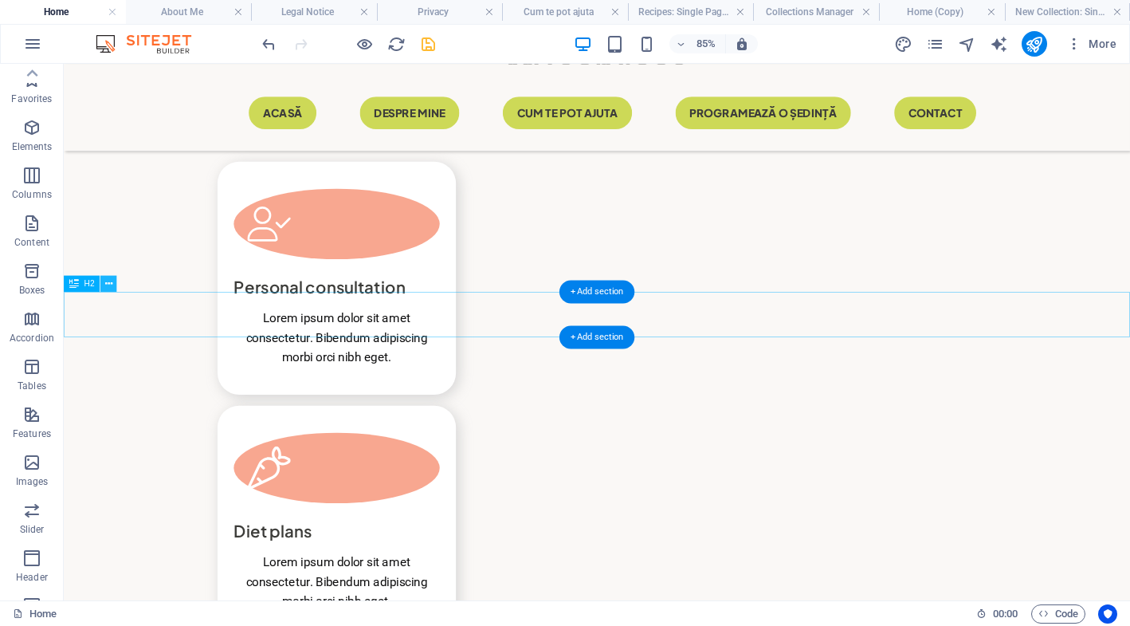
click at [108, 281] on icon at bounding box center [108, 283] width 7 height 14
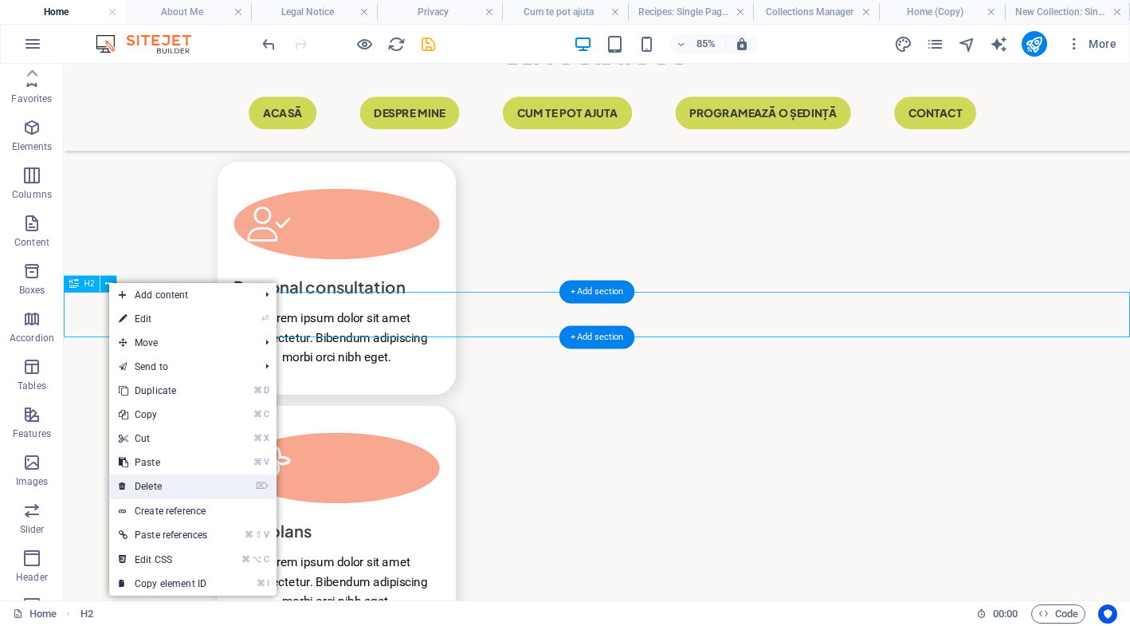
click at [182, 491] on link "⌦ Delete" at bounding box center [163, 486] width 108 height 24
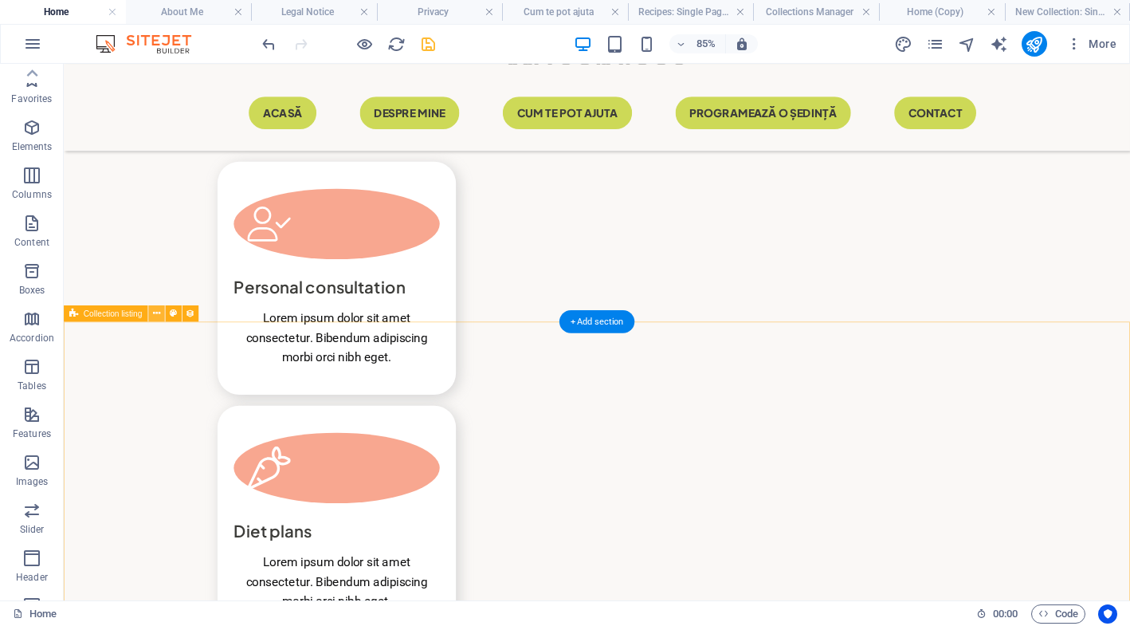
click at [159, 314] on icon at bounding box center [156, 313] width 7 height 14
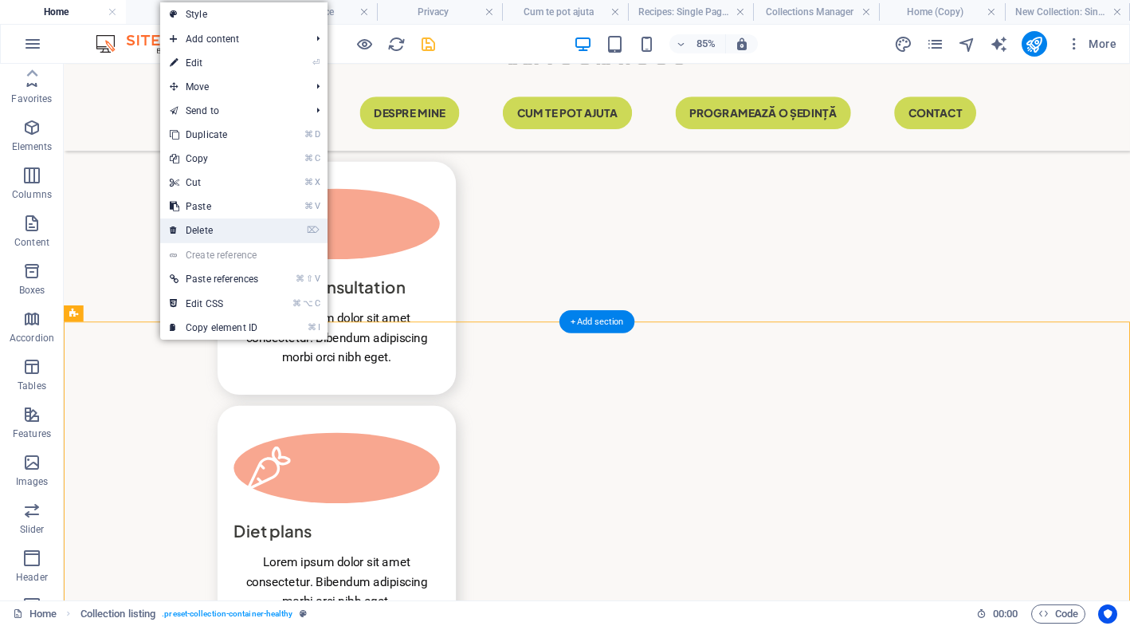
click at [261, 224] on link "⌦ Delete" at bounding box center [214, 230] width 108 height 24
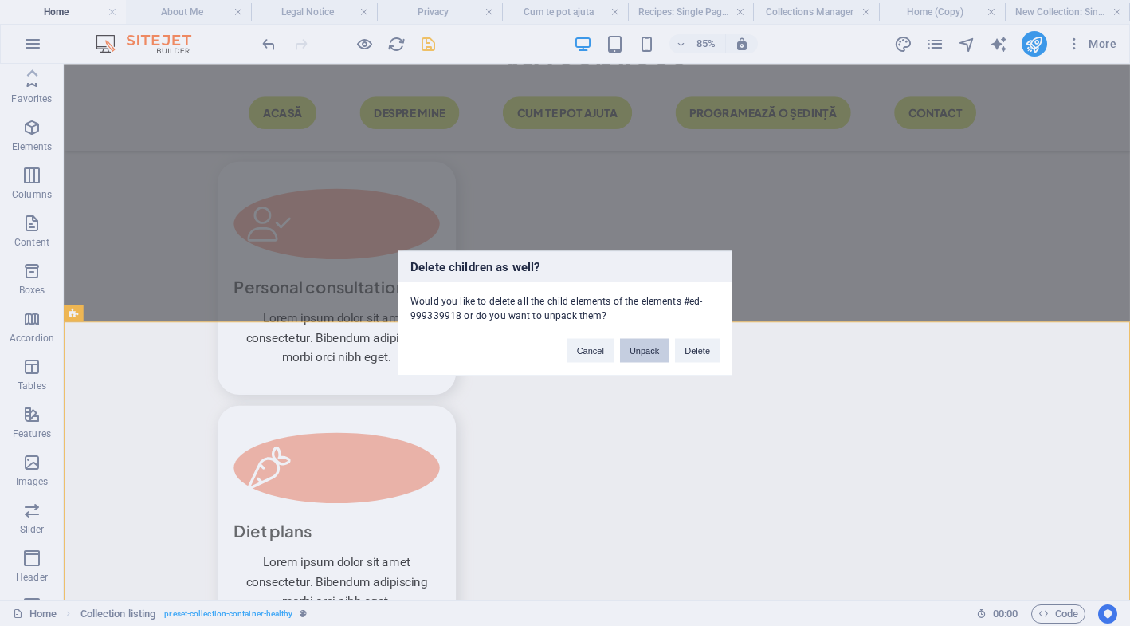
click at [640, 356] on button "Unpack" at bounding box center [644, 350] width 49 height 24
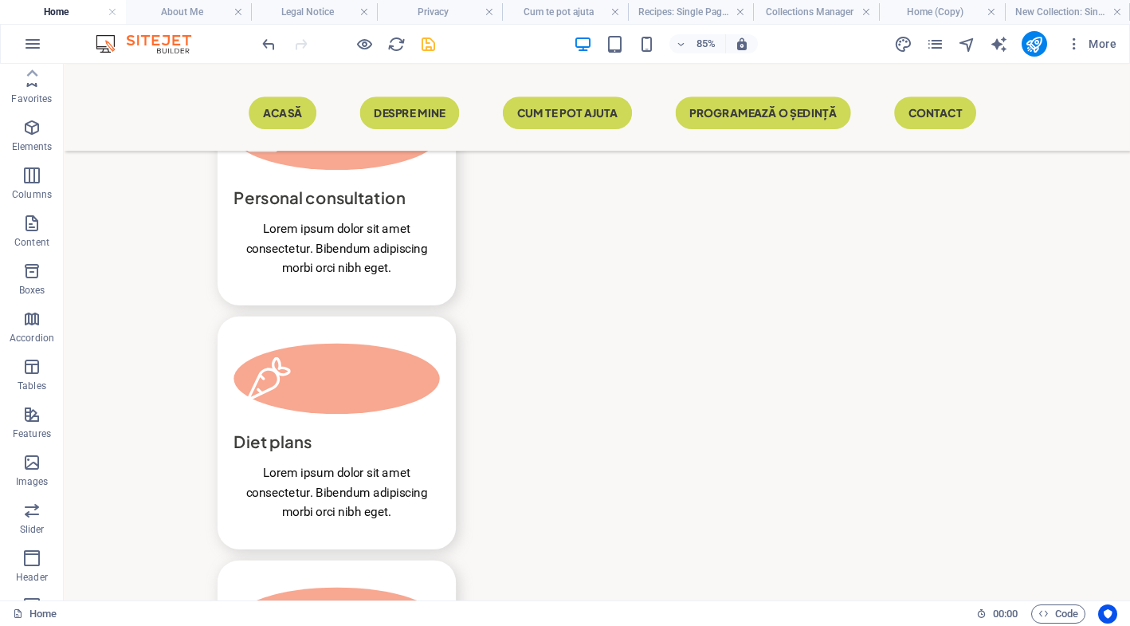
scroll to position [2816, 0]
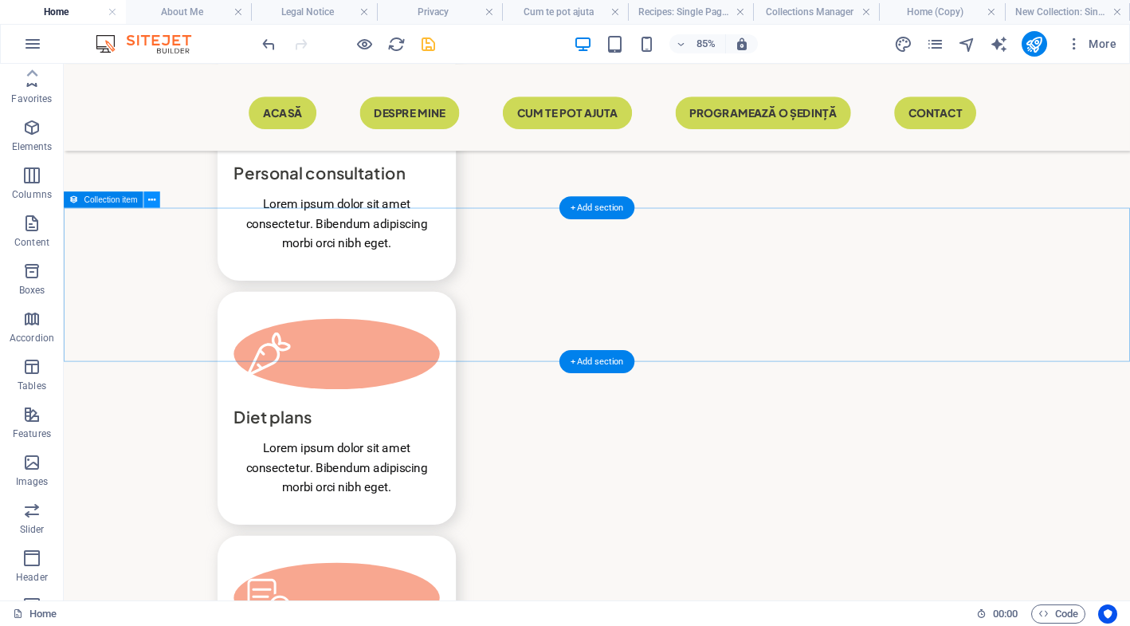
click at [159, 202] on button at bounding box center [151, 199] width 16 height 16
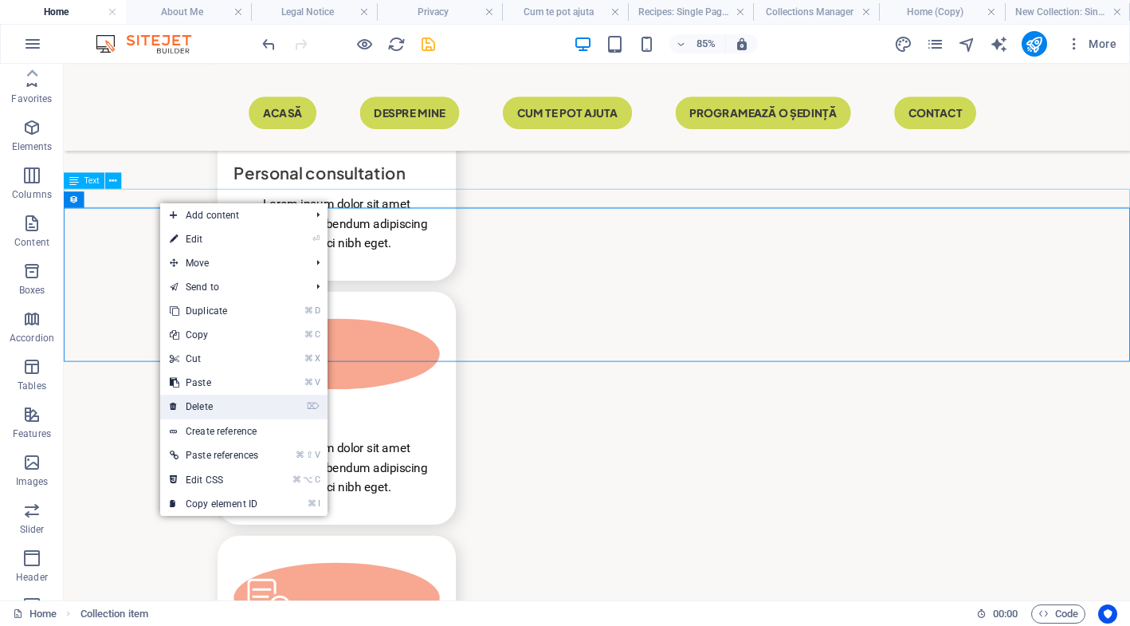
click at [218, 403] on link "⌦ Delete" at bounding box center [214, 407] width 108 height 24
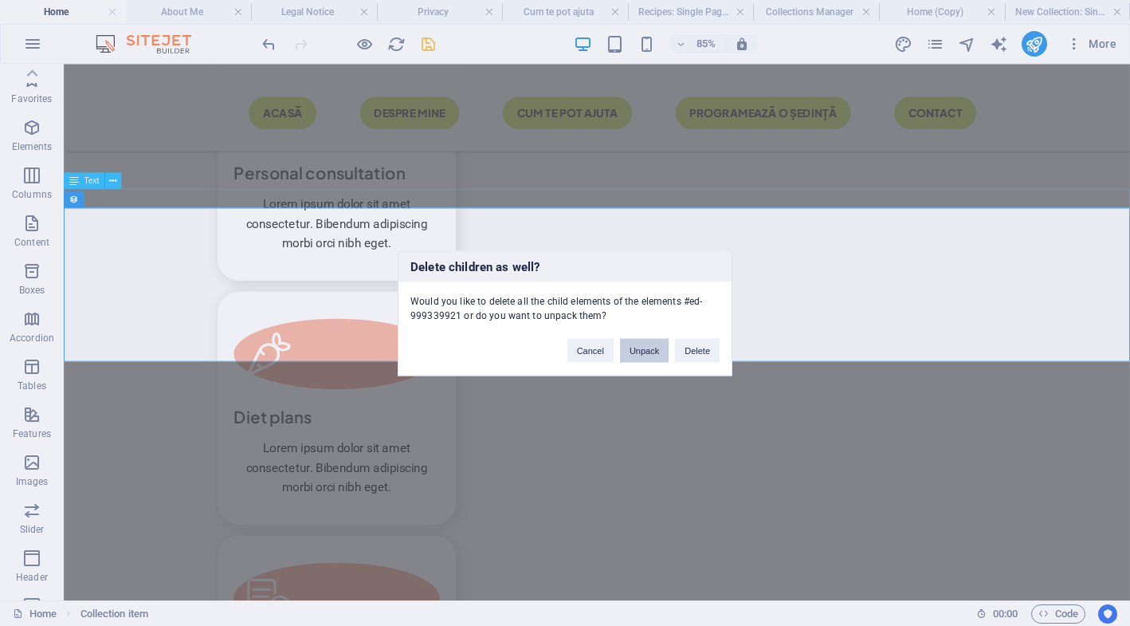
click at [646, 357] on button "Unpack" at bounding box center [644, 350] width 49 height 24
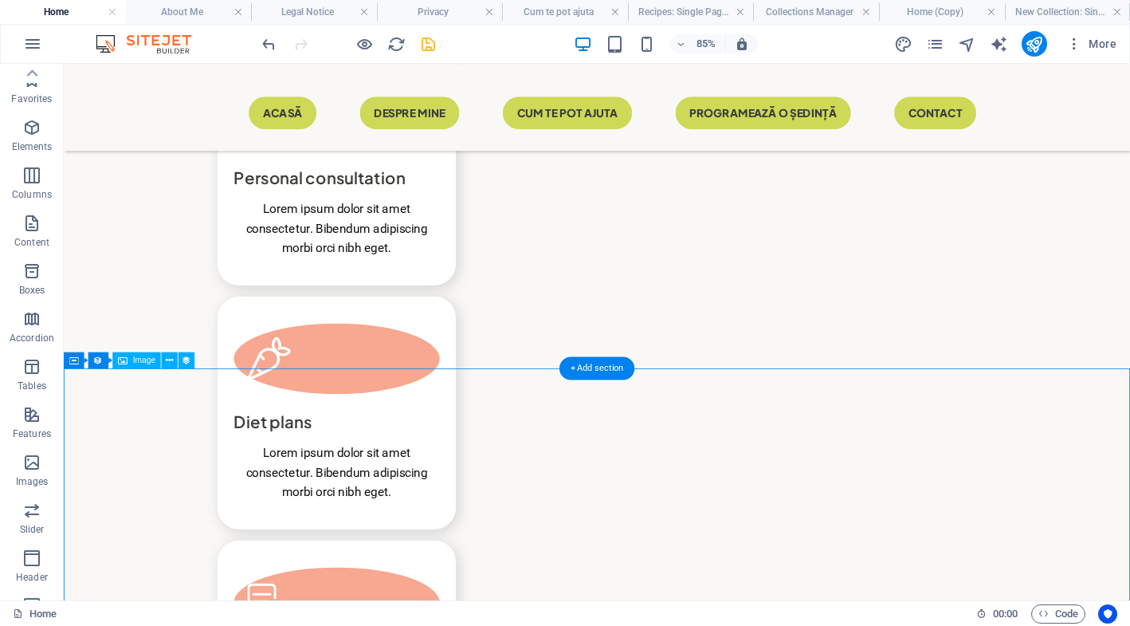
scroll to position [2808, 0]
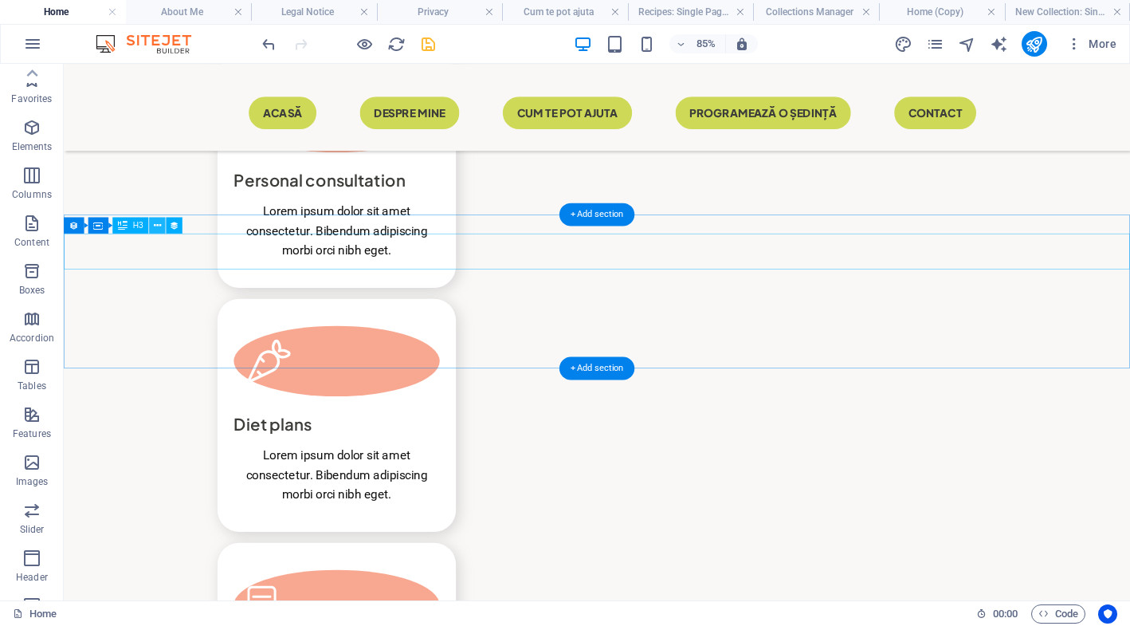
click at [164, 223] on button at bounding box center [157, 225] width 16 height 16
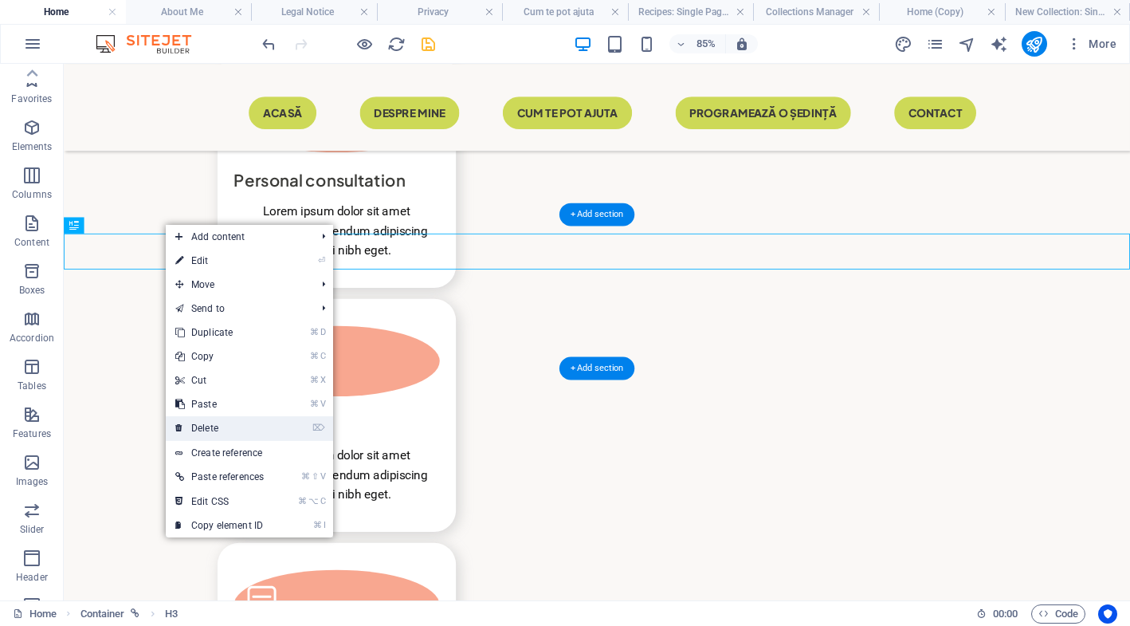
click at [265, 433] on link "⌦ Delete" at bounding box center [220, 428] width 108 height 24
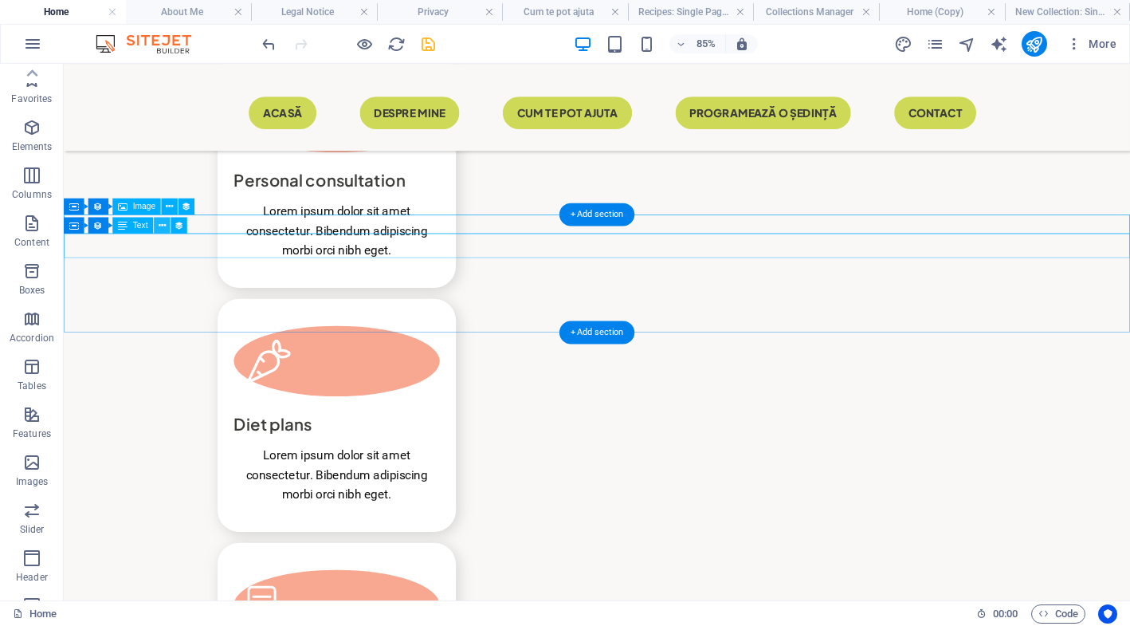
click at [167, 225] on button at bounding box center [162, 225] width 16 height 16
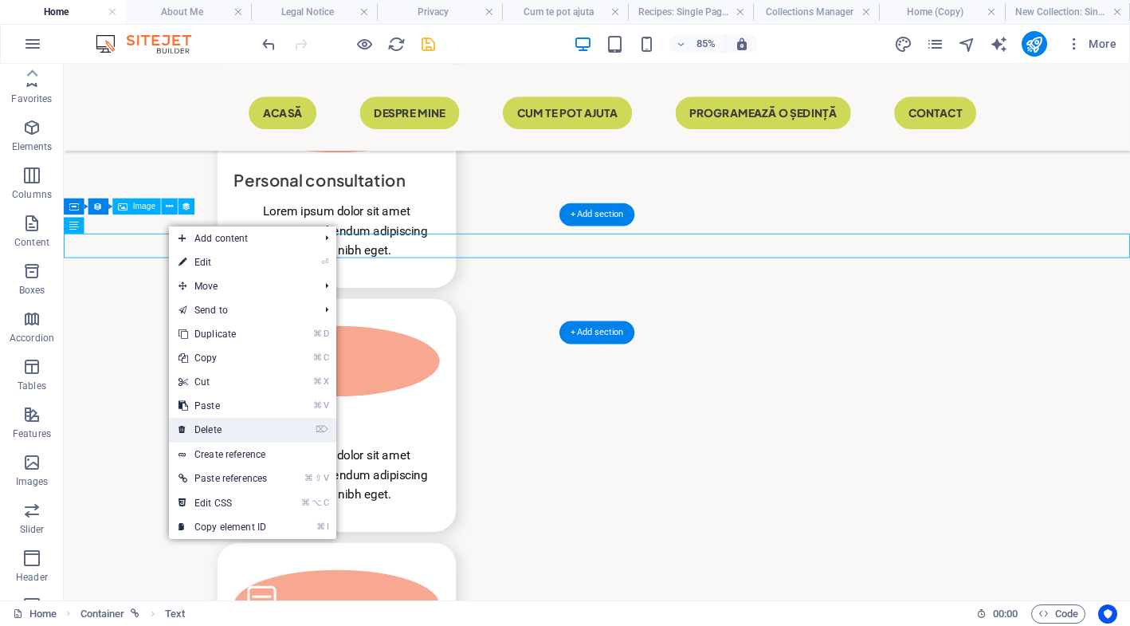
click at [214, 422] on link "⌦ Delete" at bounding box center [223, 430] width 108 height 24
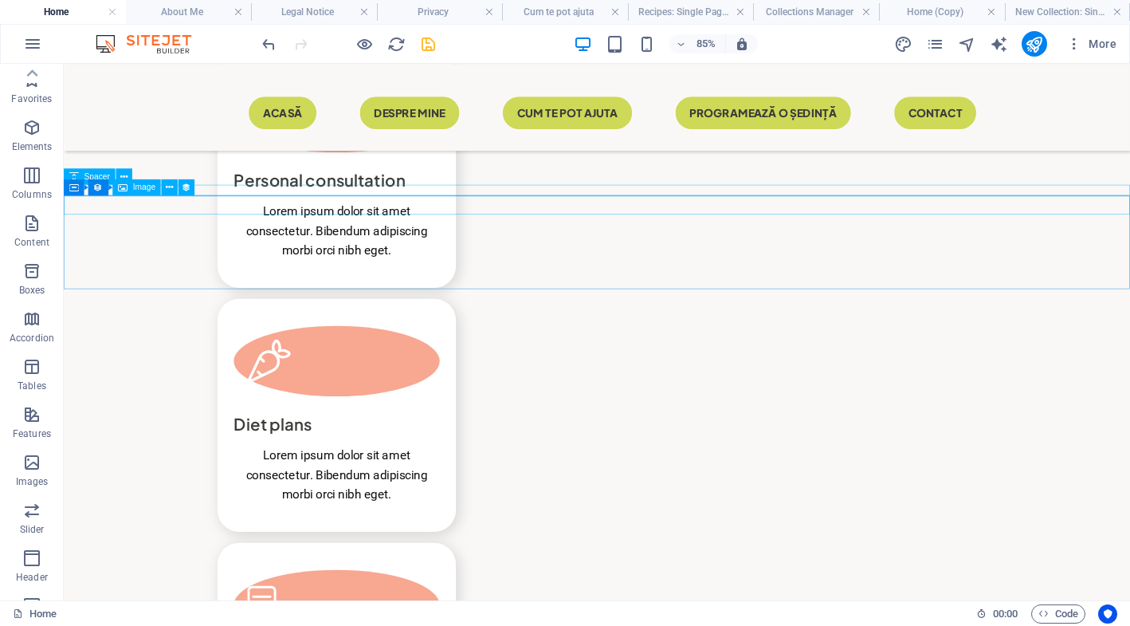
click at [203, 191] on div "Container Collection item Image" at bounding box center [134, 187] width 140 height 17
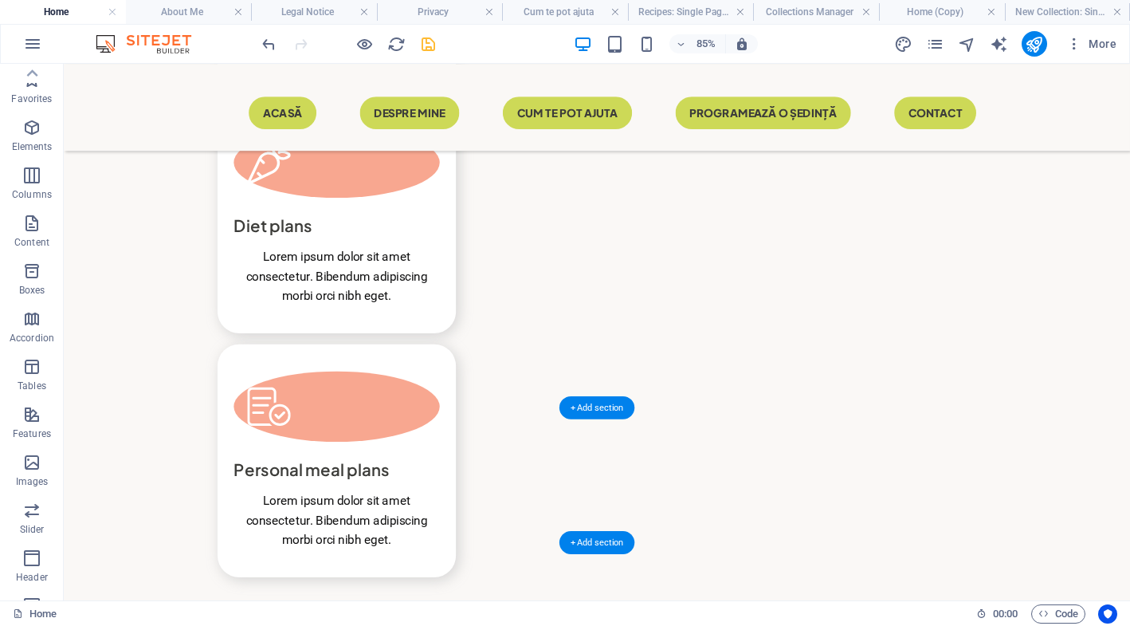
scroll to position [3054, 0]
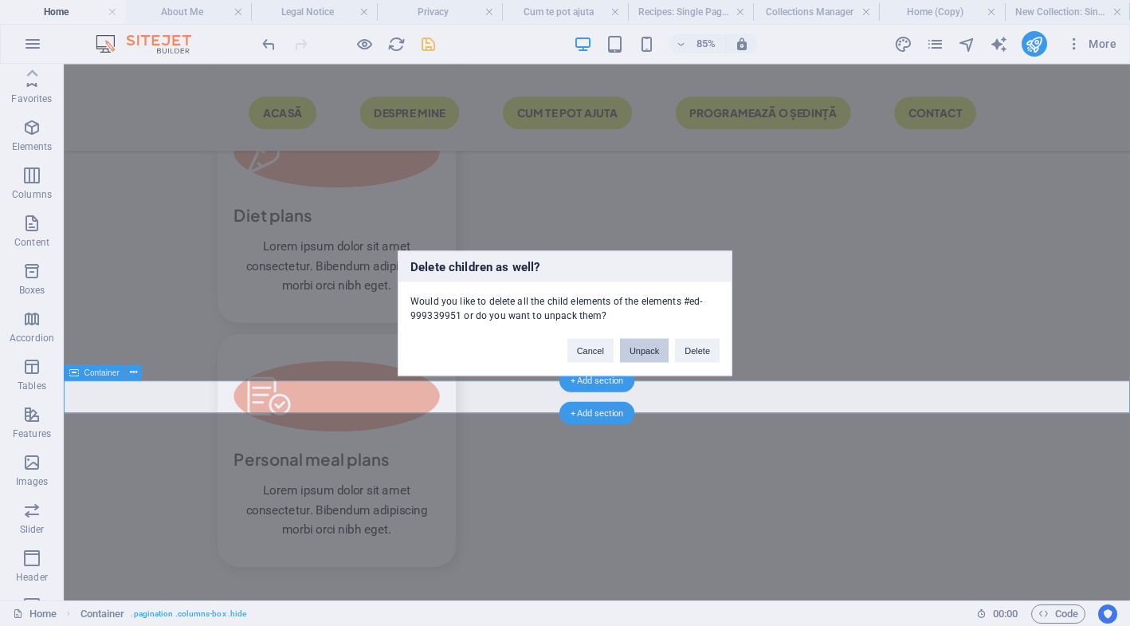
click at [641, 346] on button "Unpack" at bounding box center [644, 350] width 49 height 24
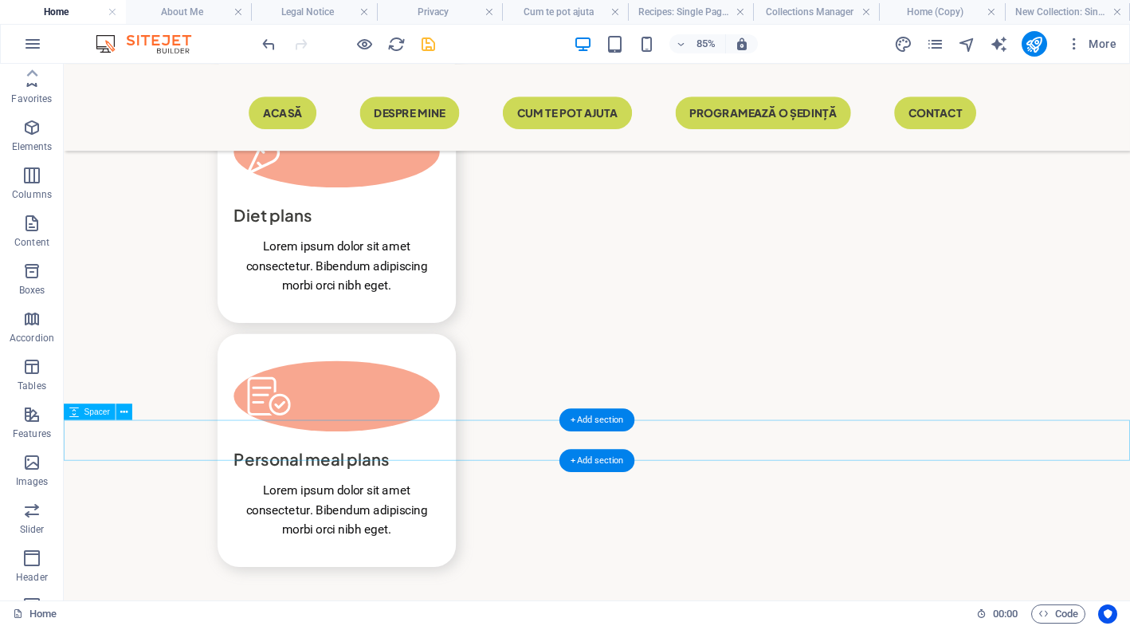
scroll to position [3097, 0]
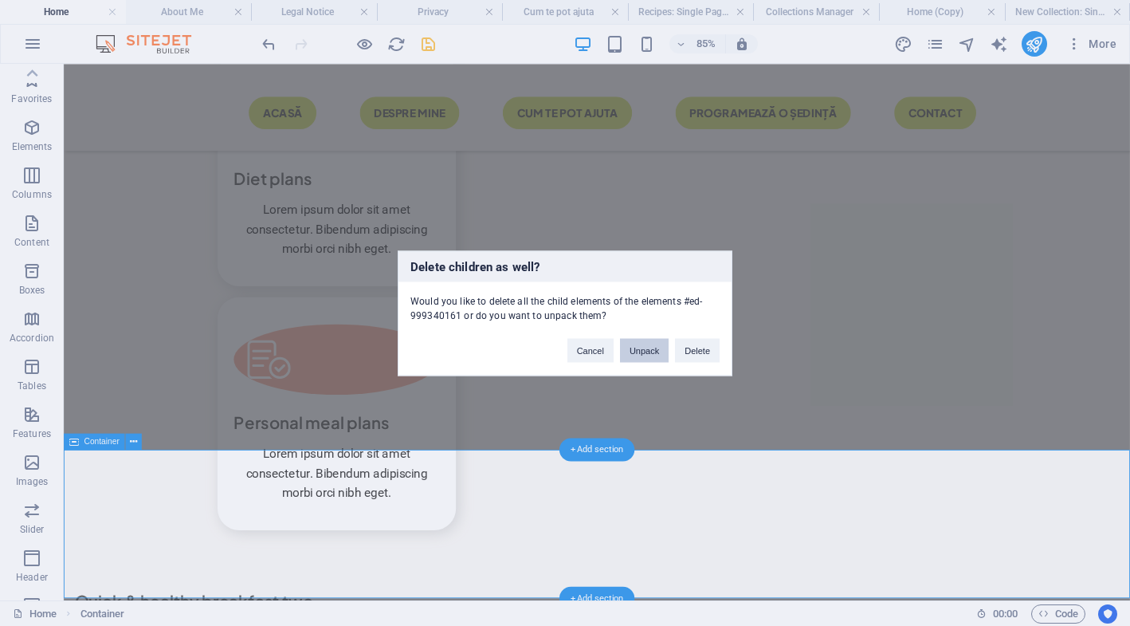
click at [647, 348] on button "Unpack" at bounding box center [644, 350] width 49 height 24
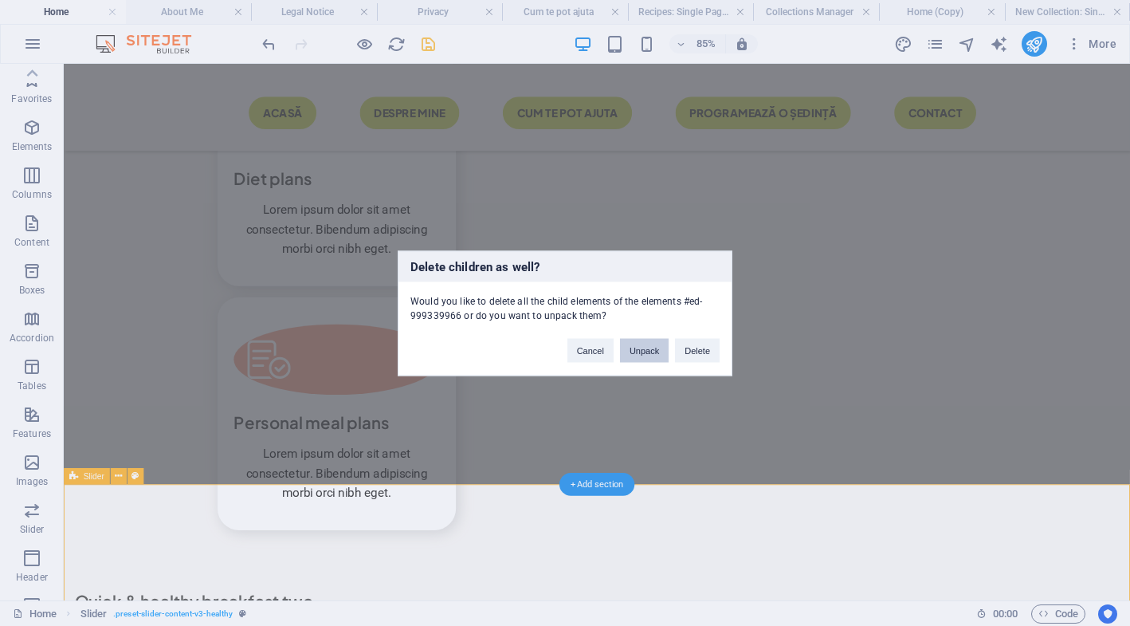
click at [638, 356] on button "Unpack" at bounding box center [644, 350] width 49 height 24
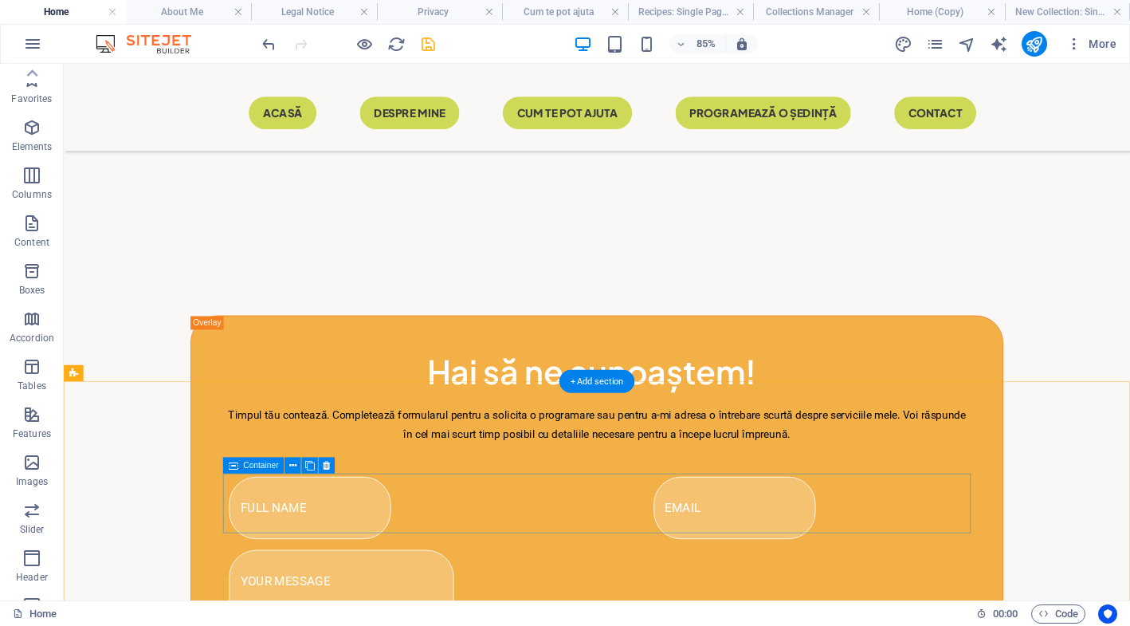
scroll to position [4374, 0]
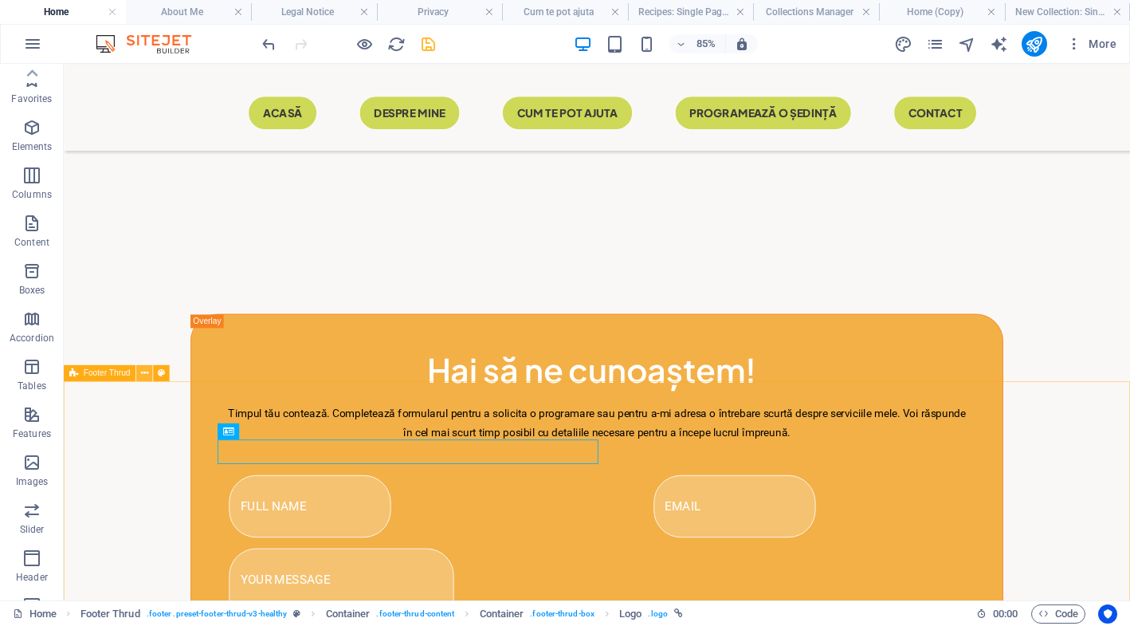
click at [147, 372] on icon at bounding box center [144, 373] width 7 height 14
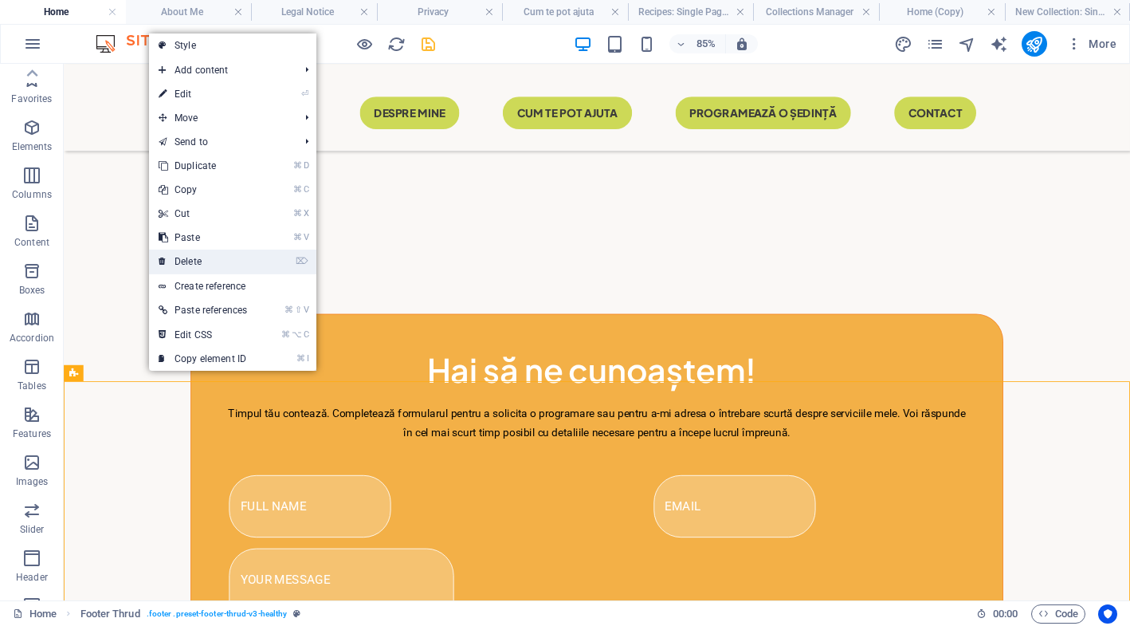
click at [257, 253] on link "⌦ Delete" at bounding box center [203, 262] width 108 height 24
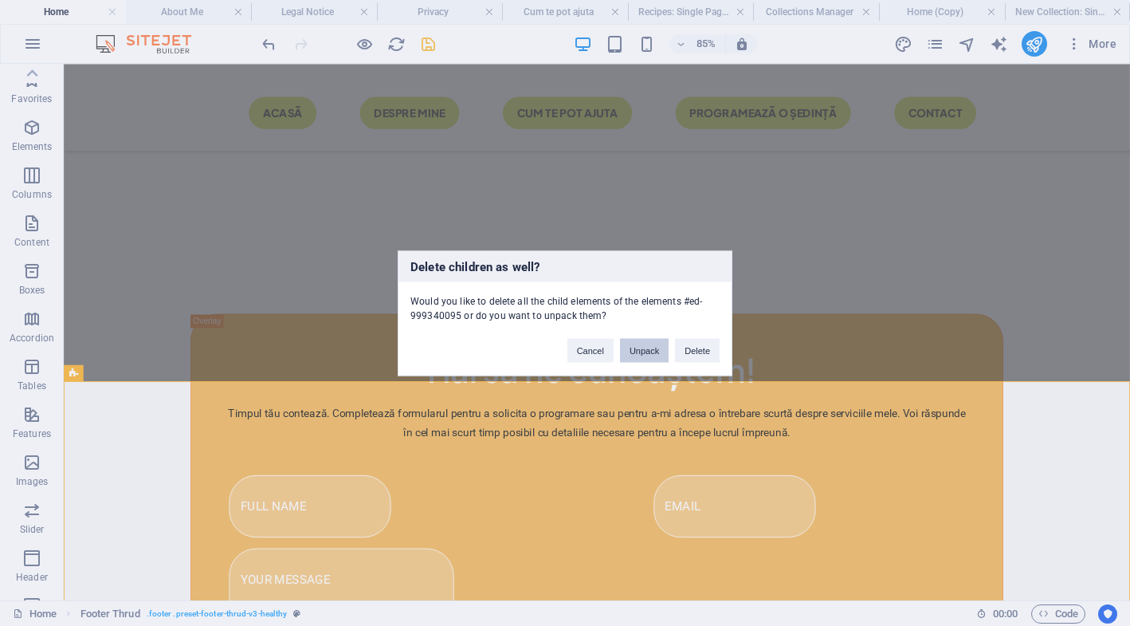
click at [644, 344] on button "Unpack" at bounding box center [644, 350] width 49 height 24
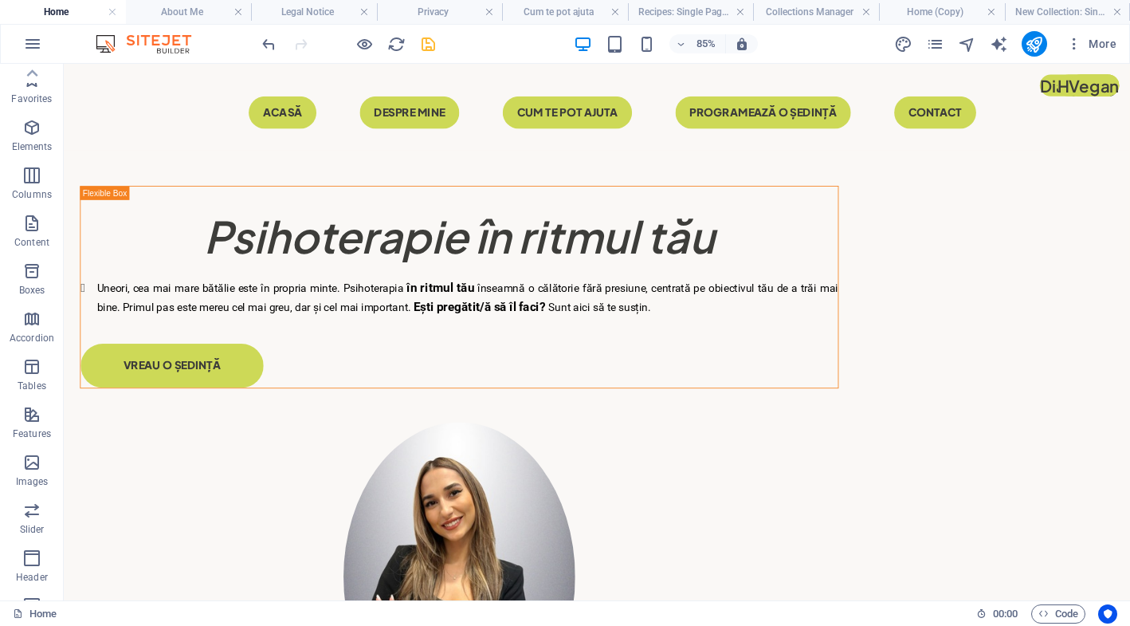
scroll to position [0, 0]
click at [442, 116] on nav "Acasă Despre mine CUM TE POT AJUTA programează o ședință Contact" at bounding box center [691, 121] width 893 height 38
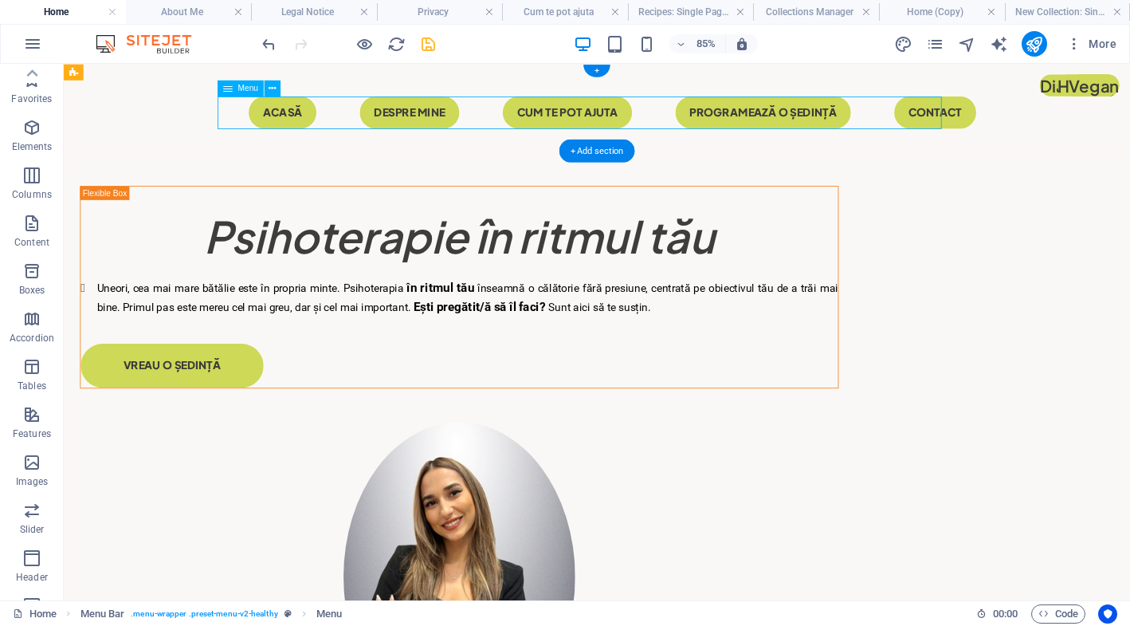
click at [423, 134] on nav "Acasă Despre mine CUM TE POT AJUTA programează o ședință Contact" at bounding box center [691, 121] width 893 height 38
click at [193, 14] on h4 "About Me" at bounding box center [189, 12] width 126 height 18
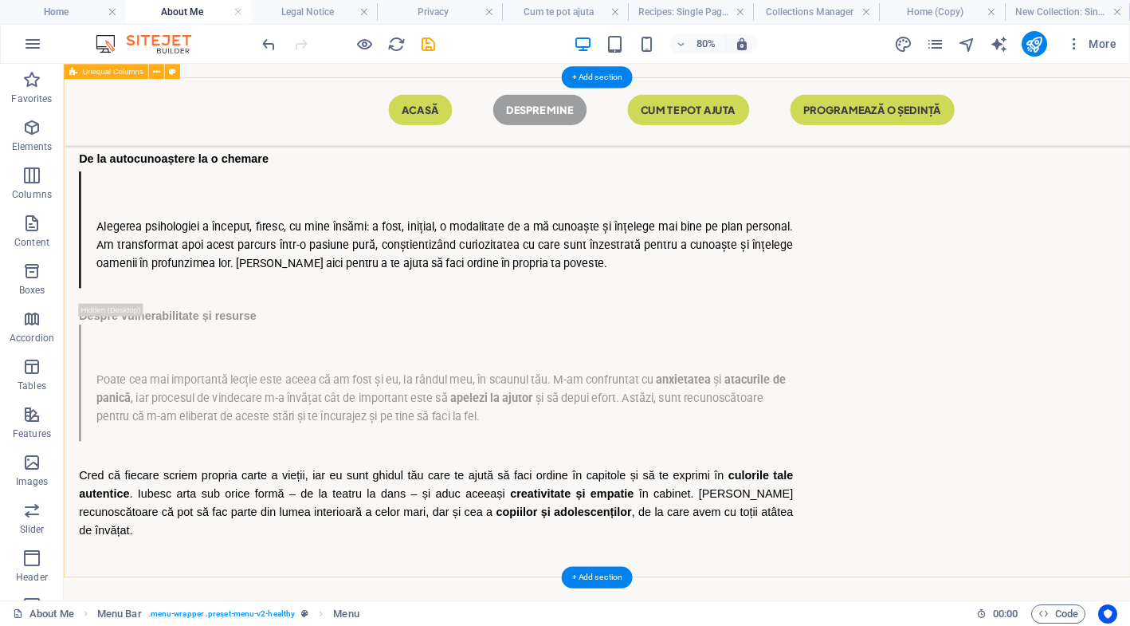
scroll to position [911, 0]
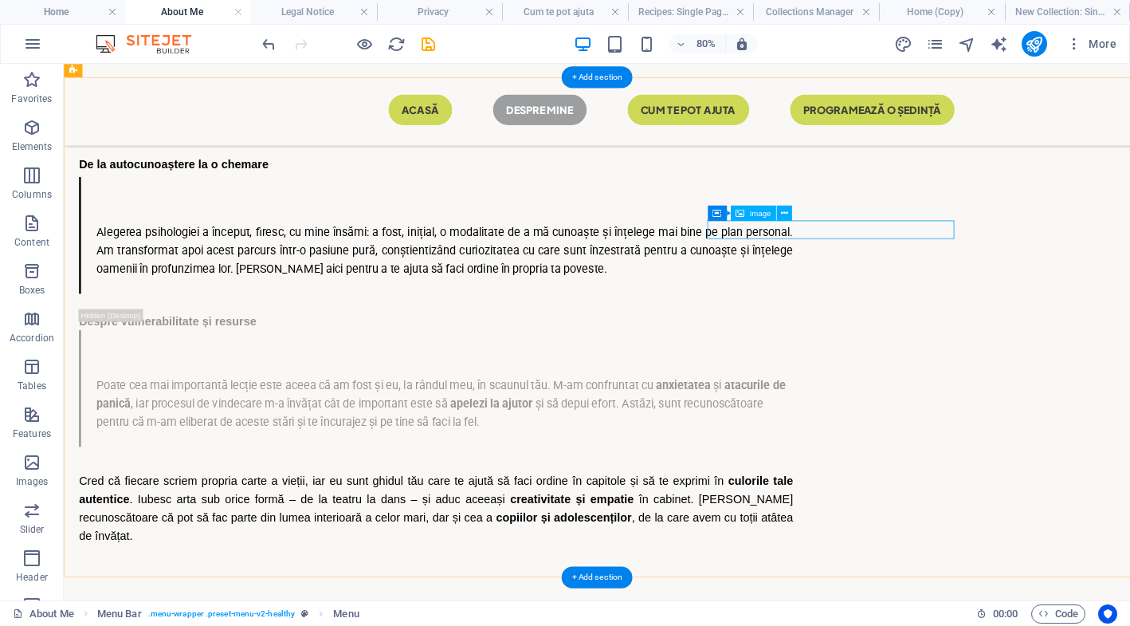
click at [753, 217] on span "Image" at bounding box center [760, 213] width 22 height 8
click at [761, 209] on span "Image" at bounding box center [760, 213] width 22 height 8
click at [759, 210] on span "Image" at bounding box center [760, 213] width 22 height 8
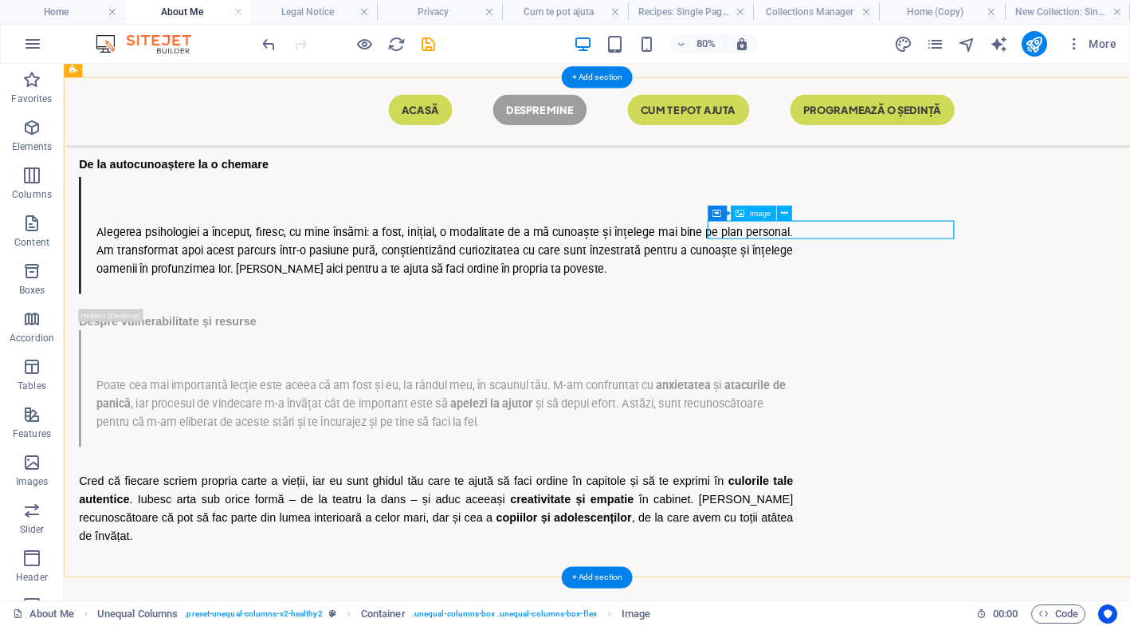
select select "%"
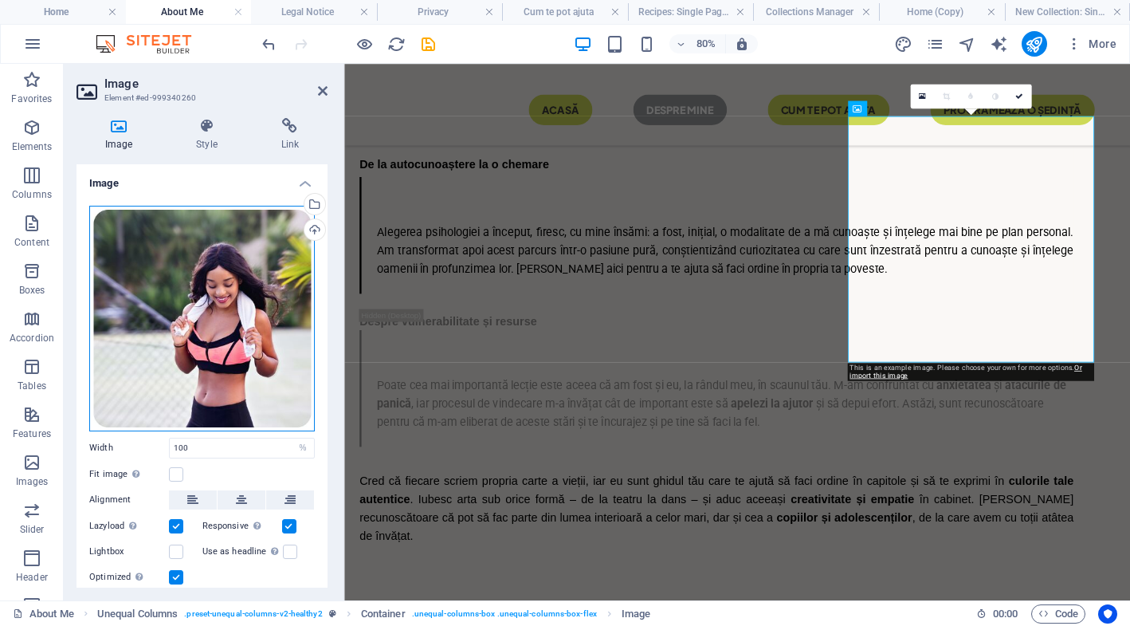
click at [249, 313] on div "Drag files here, click to choose files or select files from Files or our free s…" at bounding box center [202, 319] width 226 height 226
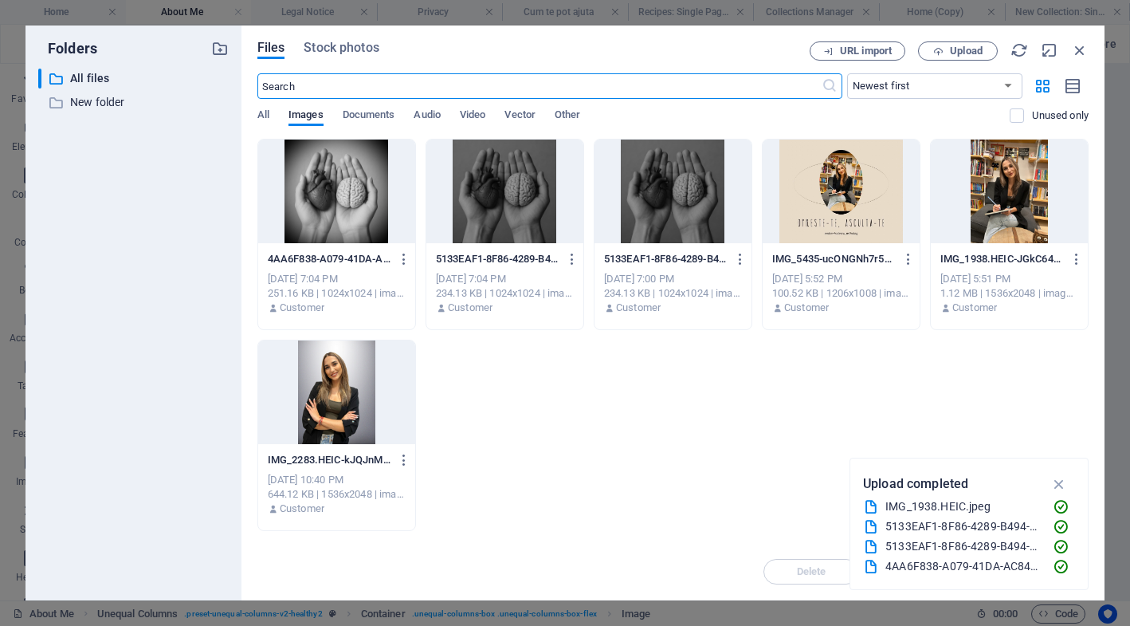
click at [371, 116] on span "Documents" at bounding box center [369, 116] width 53 height 22
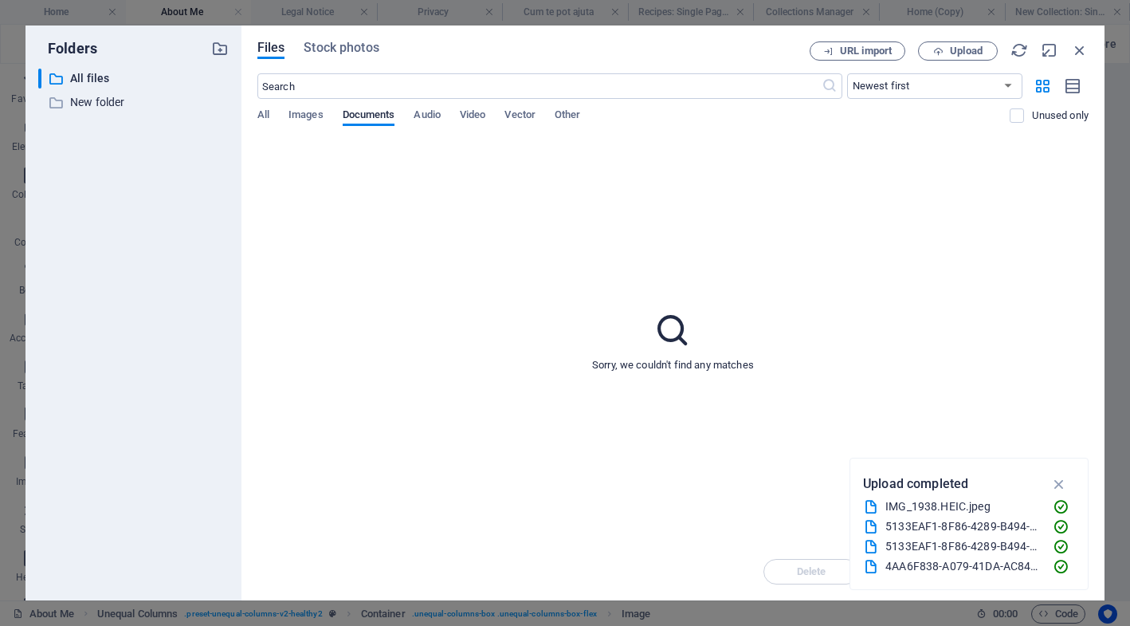
click at [371, 116] on span "Documents" at bounding box center [369, 116] width 53 height 22
click at [438, 116] on span "Audio" at bounding box center [427, 116] width 26 height 22
click at [483, 121] on span "Video" at bounding box center [473, 116] width 26 height 22
click at [535, 124] on button "Vector" at bounding box center [520, 117] width 31 height 18
click at [303, 119] on span "Images" at bounding box center [306, 116] width 35 height 22
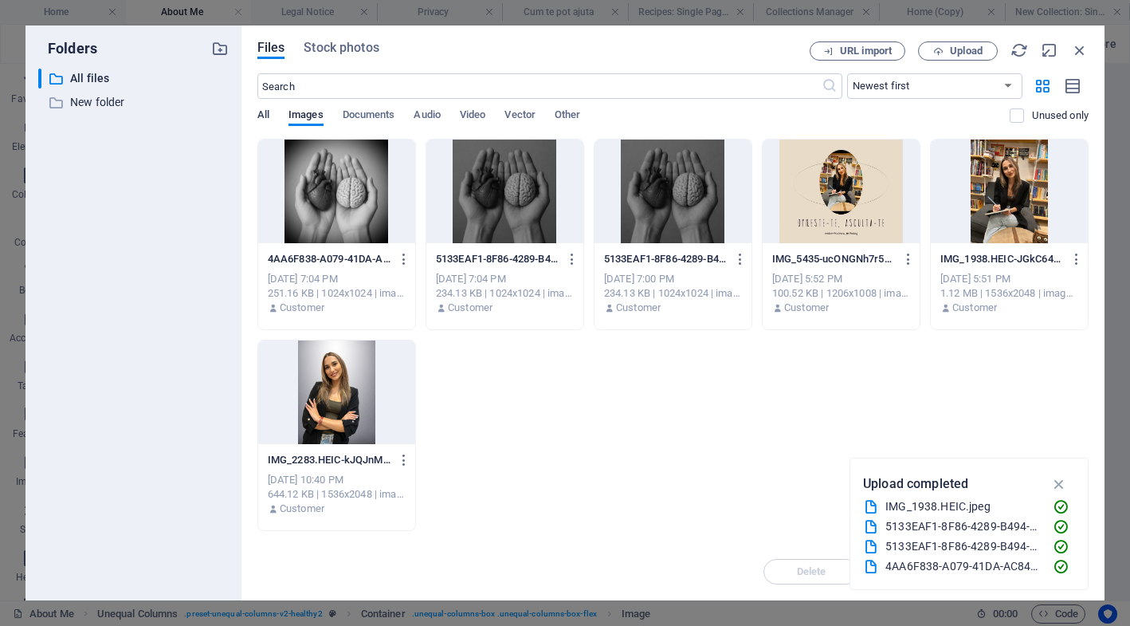
click at [262, 110] on span "All" at bounding box center [263, 116] width 12 height 22
click at [303, 116] on span "Images" at bounding box center [306, 116] width 35 height 22
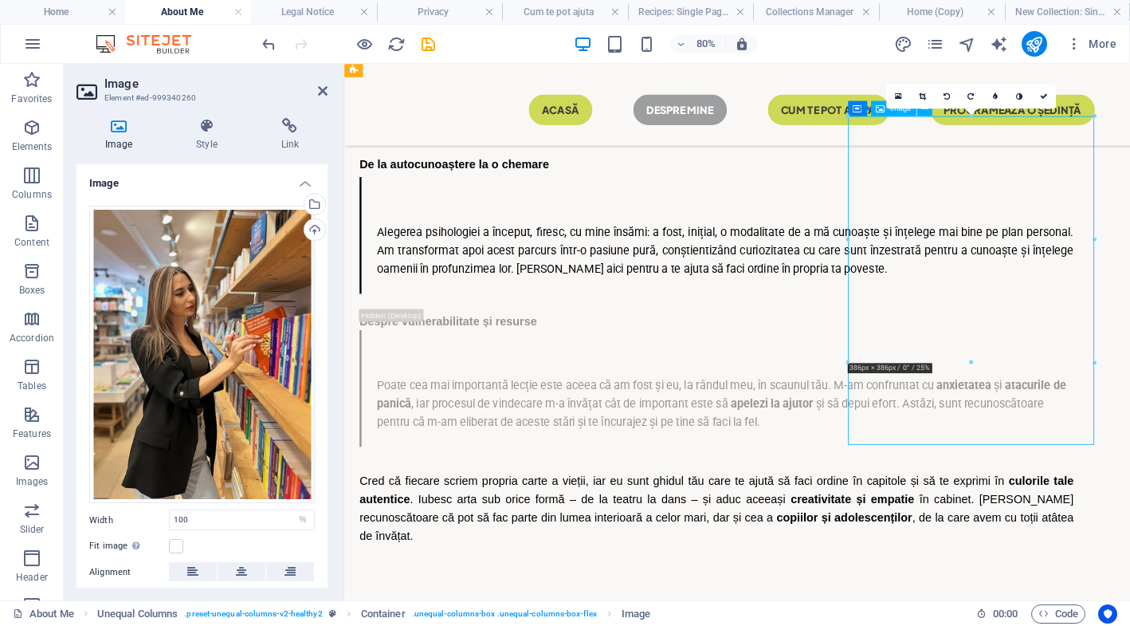
drag, startPoint x: 1097, startPoint y: 302, endPoint x: 1096, endPoint y: 279, distance: 23.1
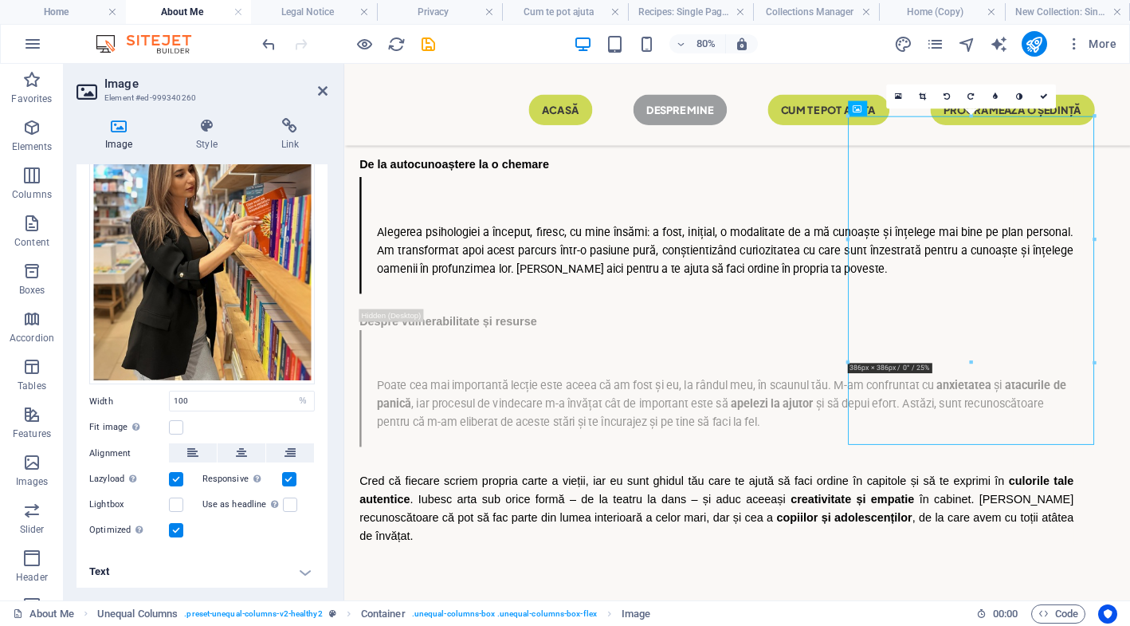
scroll to position [117, 0]
click at [177, 505] on label at bounding box center [176, 506] width 14 height 14
click at [0, 0] on input "Lightbox" at bounding box center [0, 0] width 0 height 0
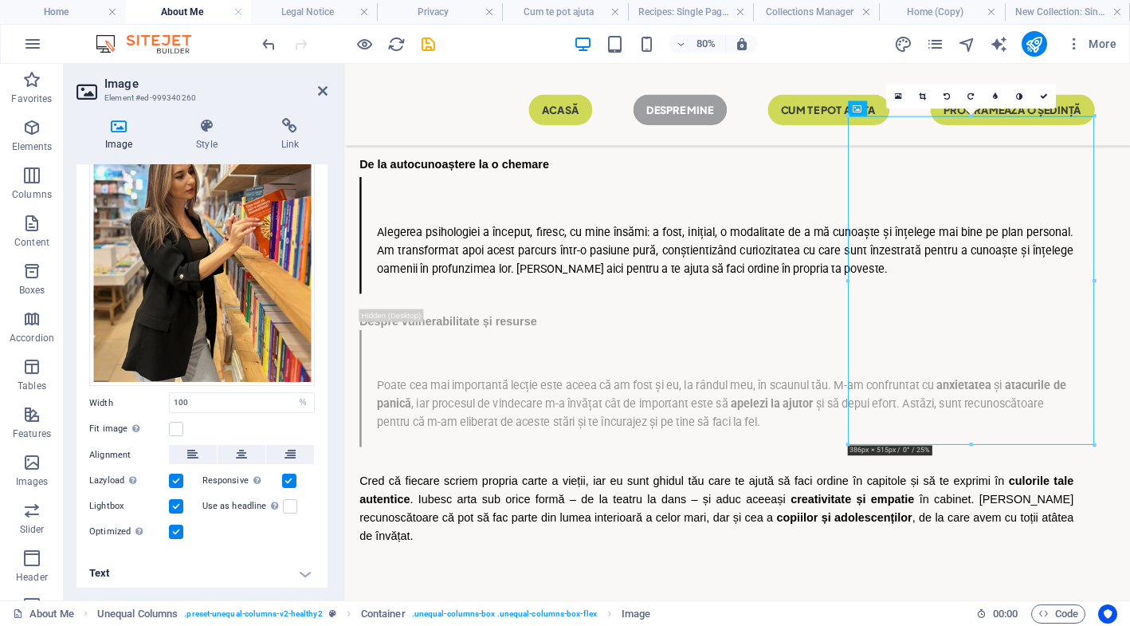
click at [177, 505] on label at bounding box center [176, 506] width 14 height 14
click at [0, 0] on input "Lightbox" at bounding box center [0, 0] width 0 height 0
click at [171, 501] on label at bounding box center [176, 506] width 14 height 14
click at [0, 0] on input "Lightbox" at bounding box center [0, 0] width 0 height 0
click at [288, 499] on label at bounding box center [290, 506] width 14 height 14
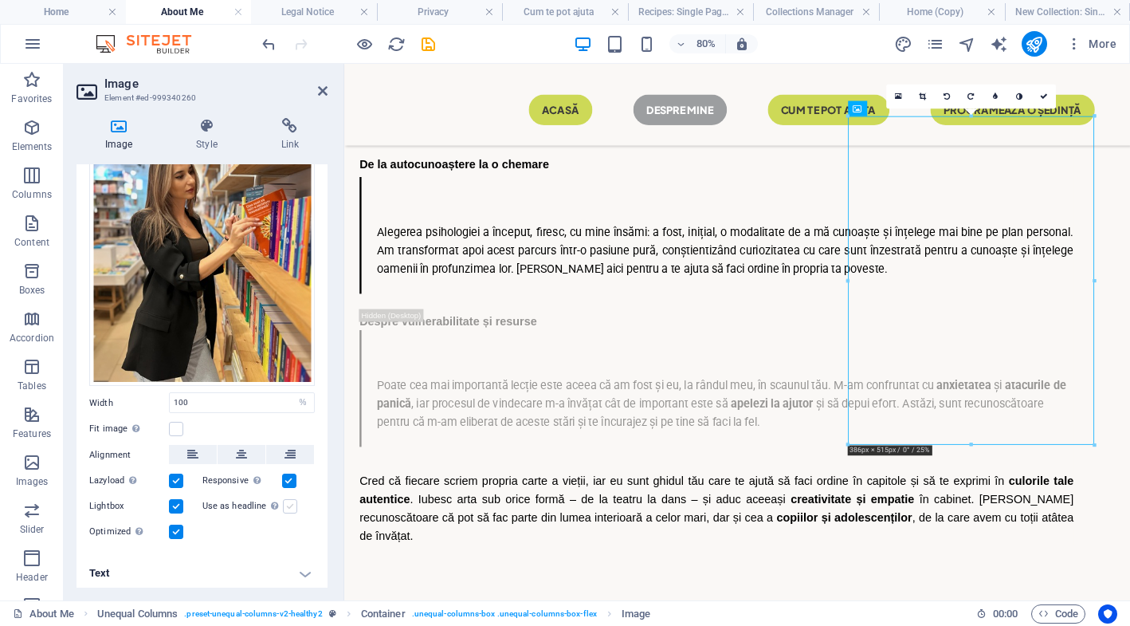
click at [0, 0] on input "Use as headline The image will be wrapped in an H1 headline tag. Useful for giv…" at bounding box center [0, 0] width 0 height 0
click at [288, 505] on label at bounding box center [290, 506] width 14 height 14
click at [0, 0] on input "Use as headline The image will be wrapped in an H1 headline tag. Useful for giv…" at bounding box center [0, 0] width 0 height 0
click at [177, 508] on label at bounding box center [176, 506] width 14 height 14
click at [0, 0] on input "Lightbox" at bounding box center [0, 0] width 0 height 0
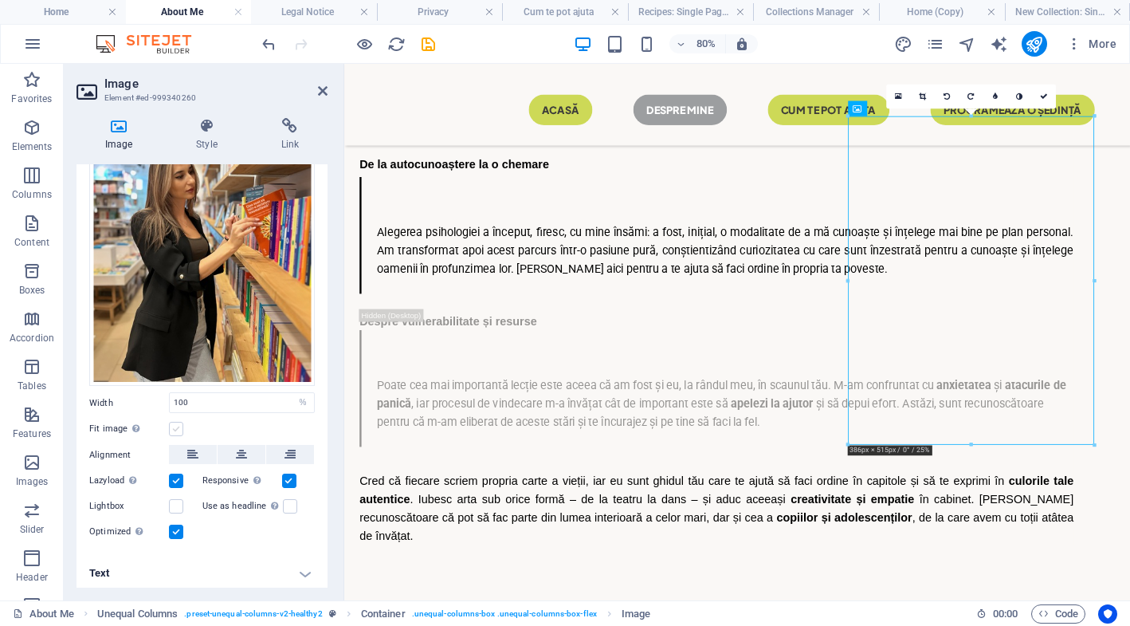
click at [176, 422] on label at bounding box center [176, 429] width 14 height 14
click at [0, 0] on input "Fit image Automatically fit image to a fixed width and height" at bounding box center [0, 0] width 0 height 0
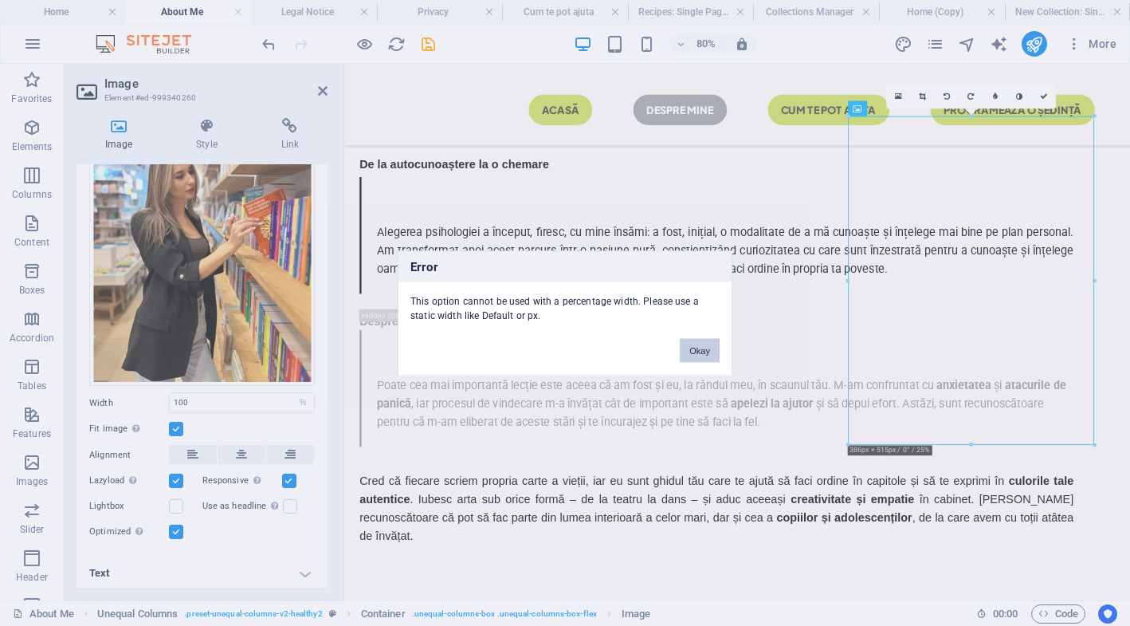
click at [698, 346] on button "Okay" at bounding box center [700, 350] width 40 height 24
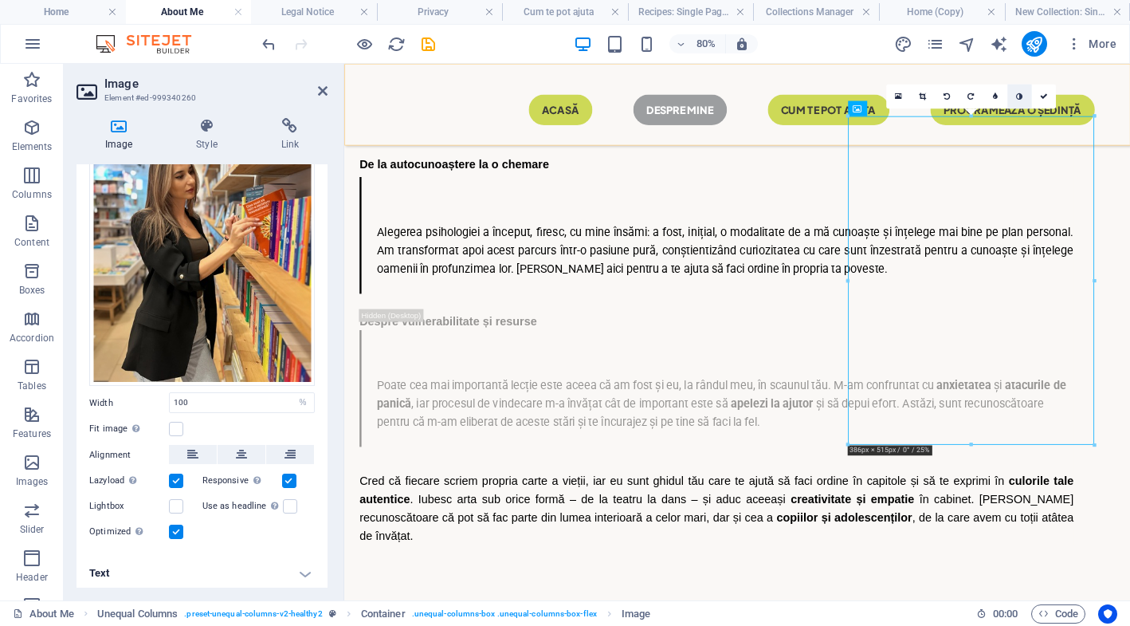
click at [1016, 96] on icon at bounding box center [1019, 96] width 6 height 8
click at [992, 98] on link at bounding box center [995, 96] width 24 height 24
click at [1033, 96] on link at bounding box center [1029, 96] width 24 height 24
click at [1055, 94] on icon at bounding box center [1053, 96] width 8 height 8
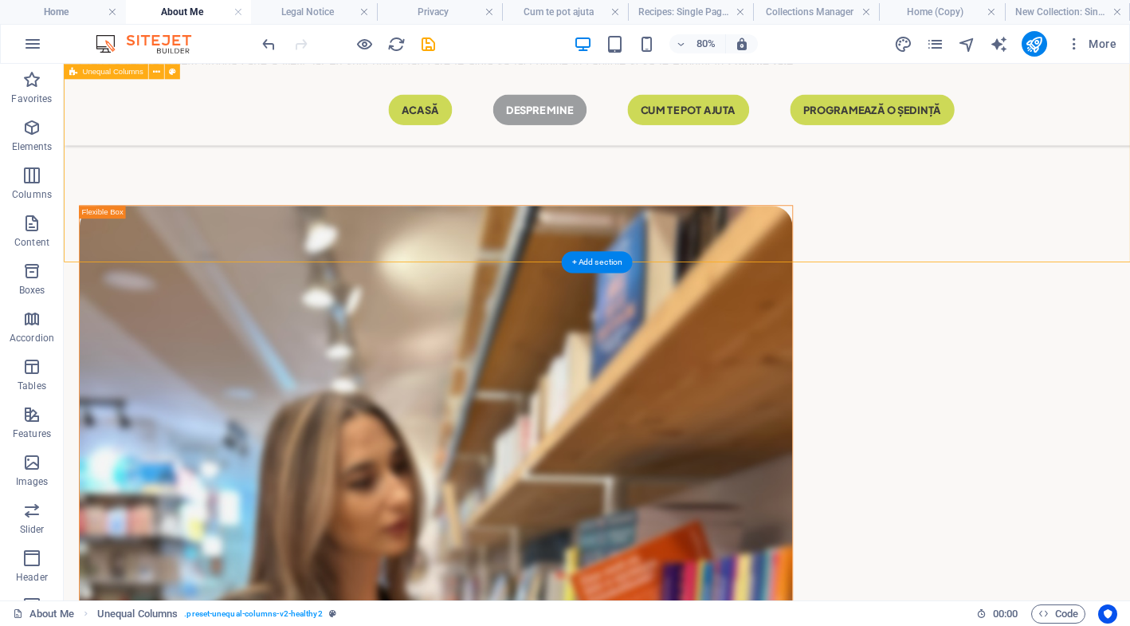
scroll to position [1439, 0]
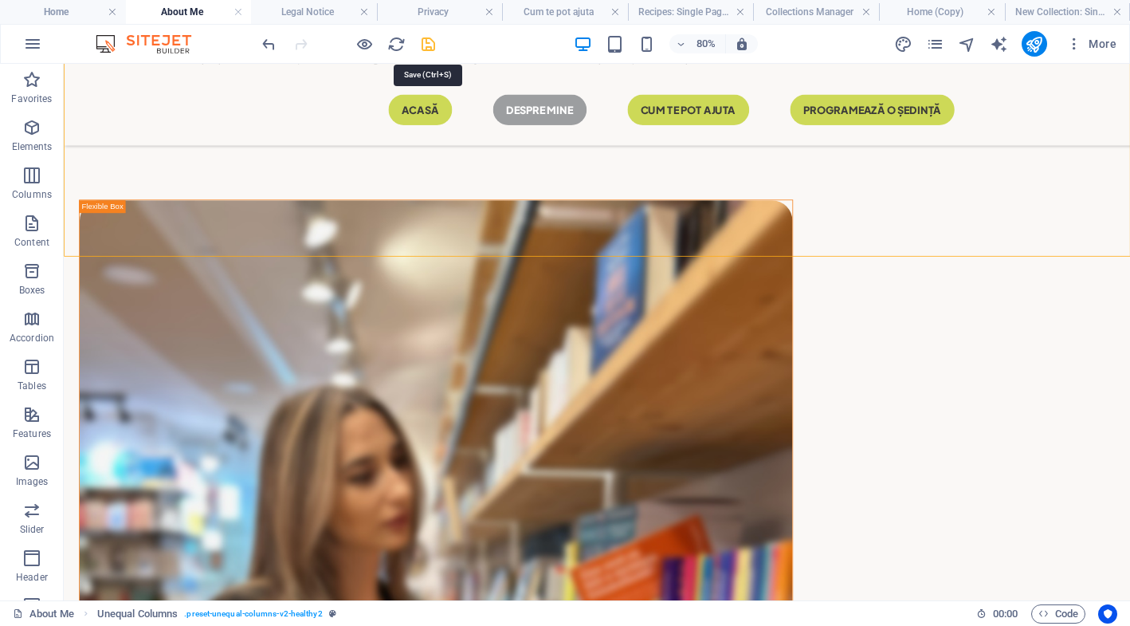
click at [427, 40] on icon "save" at bounding box center [428, 44] width 18 height 18
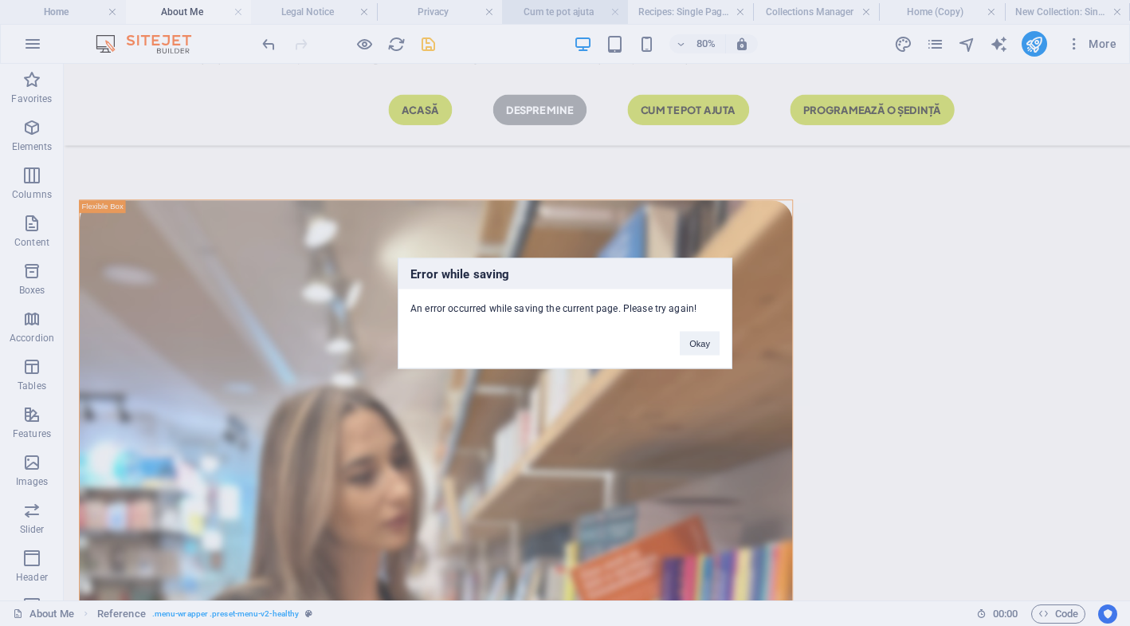
click at [586, 4] on div "Error while saving An error occurred while saving the current page. Please try …" at bounding box center [565, 313] width 1130 height 626
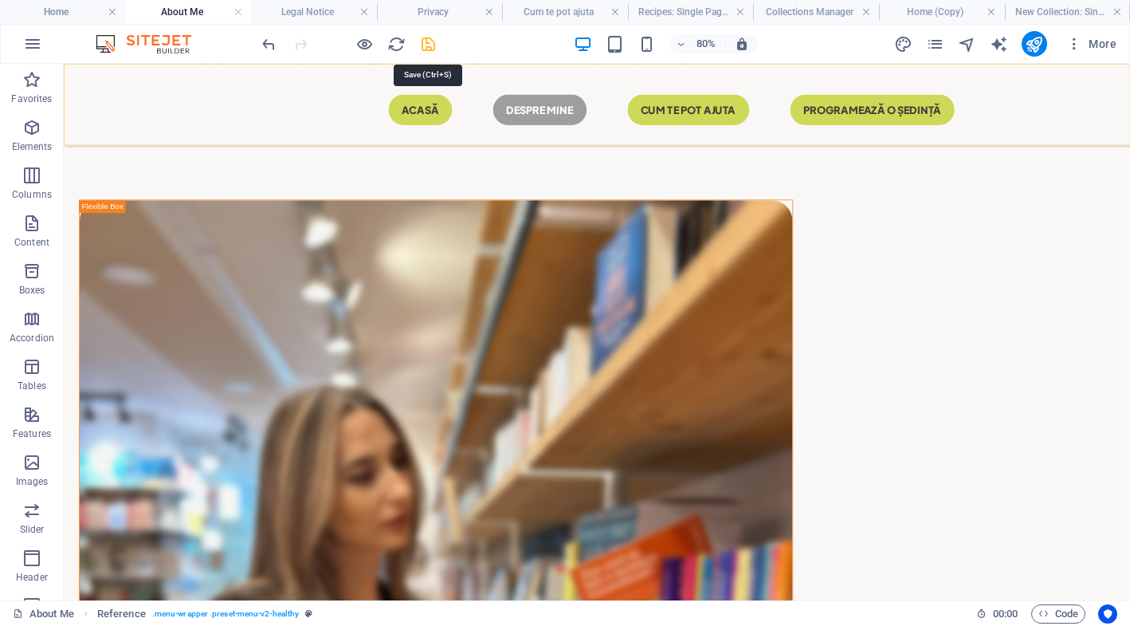
click at [429, 39] on icon "save" at bounding box center [428, 44] width 18 height 18
checkbox input "false"
click at [309, 10] on h4 "Legal Notice" at bounding box center [314, 12] width 126 height 18
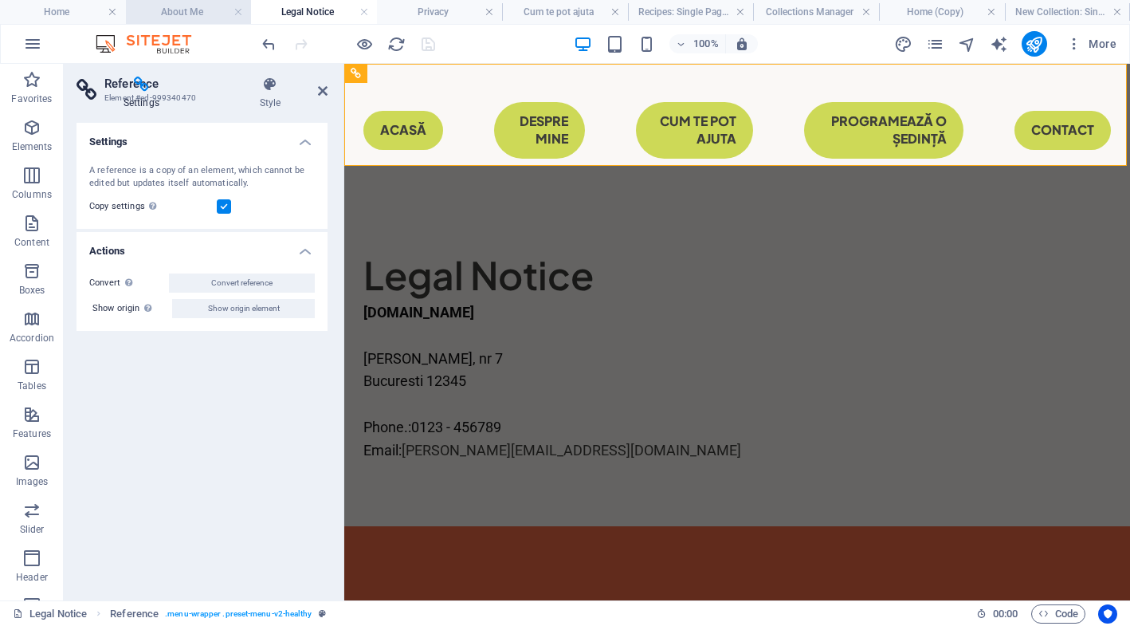
click at [213, 12] on h4 "About Me" at bounding box center [189, 12] width 126 height 18
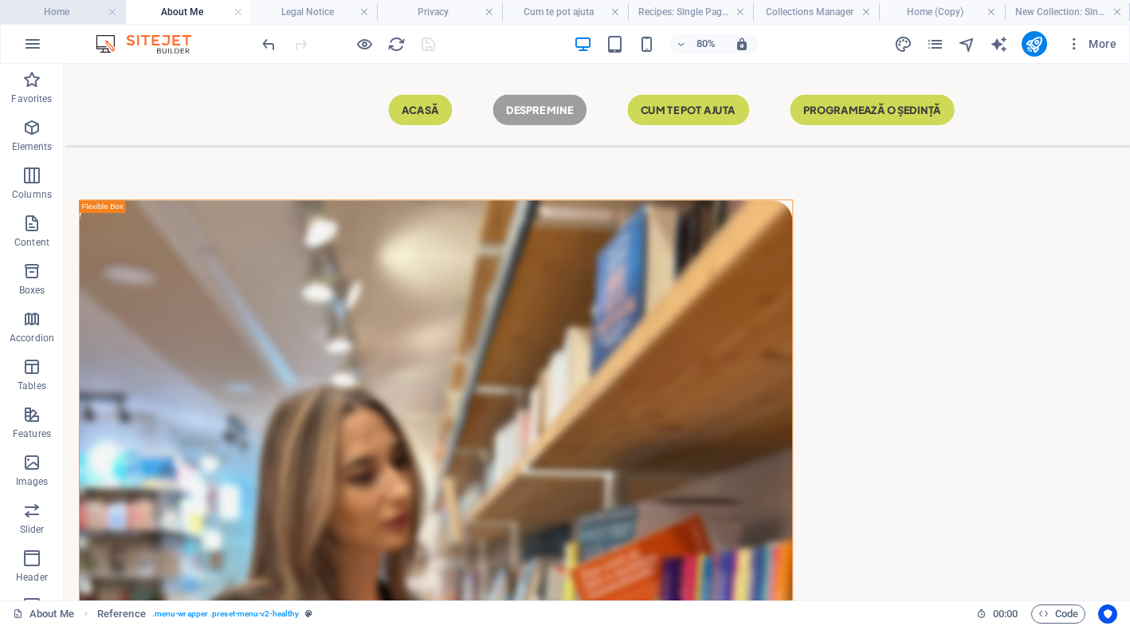
click at [58, 5] on h4 "Home" at bounding box center [63, 12] width 126 height 18
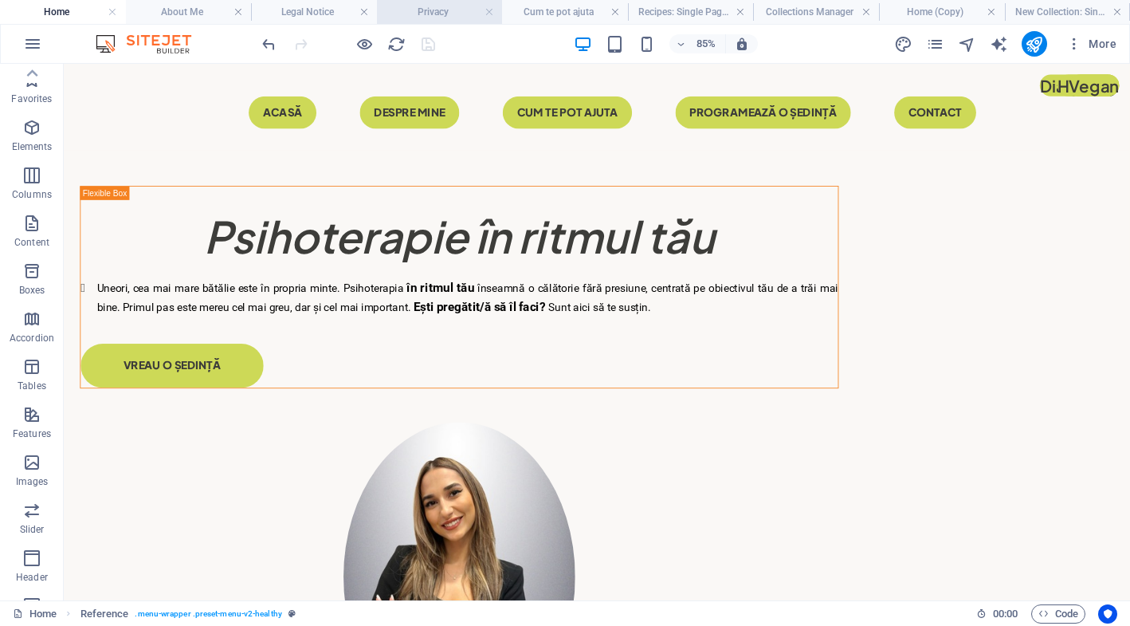
click at [451, 17] on h4 "Privacy" at bounding box center [440, 12] width 126 height 18
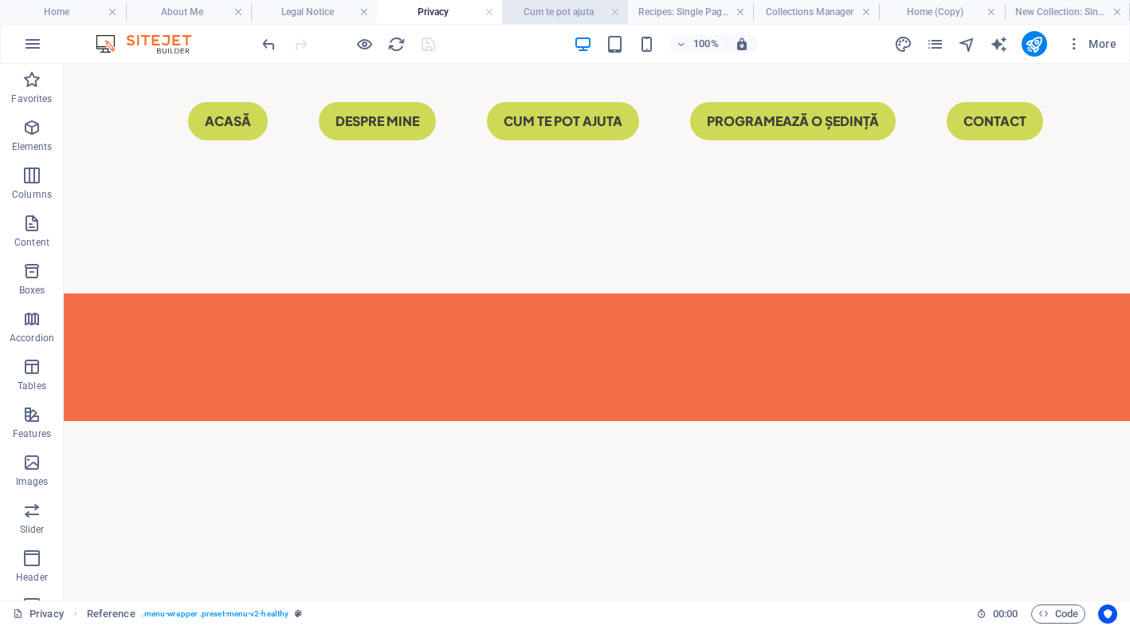
click at [588, 8] on h4 "Cum te pot ajuta" at bounding box center [565, 12] width 126 height 18
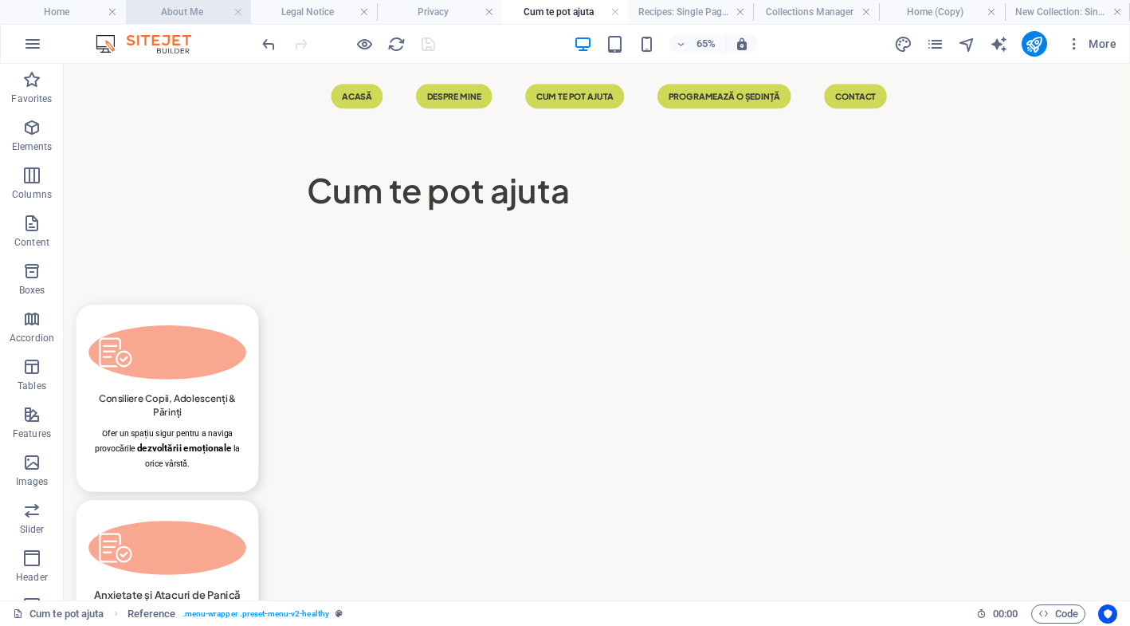
click at [210, 8] on h4 "About Me" at bounding box center [189, 12] width 126 height 18
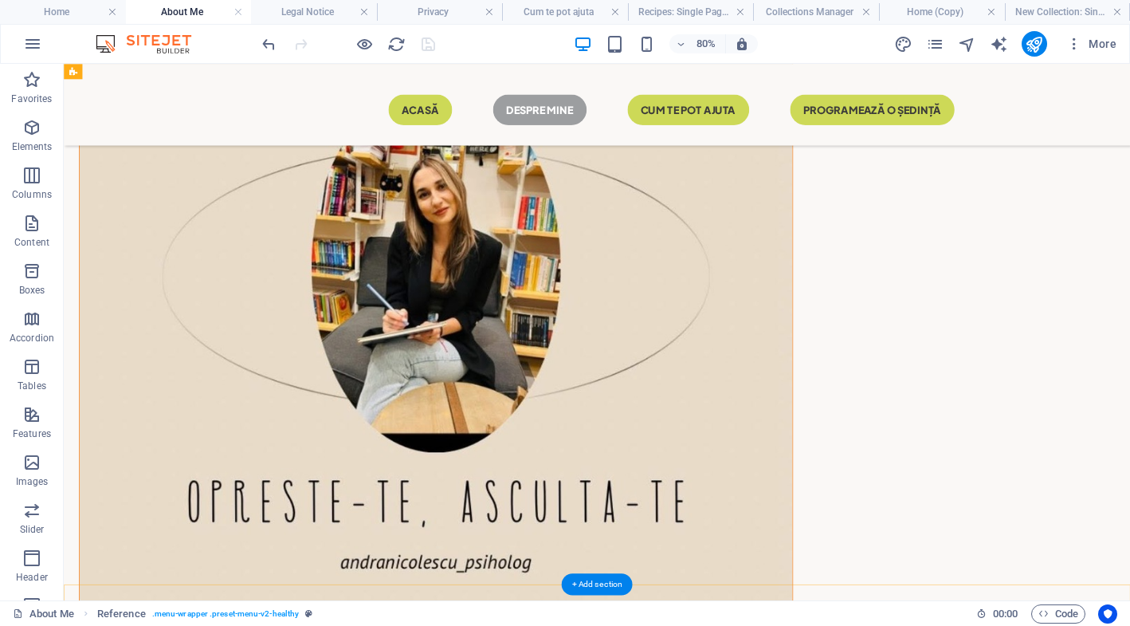
scroll to position [0, 0]
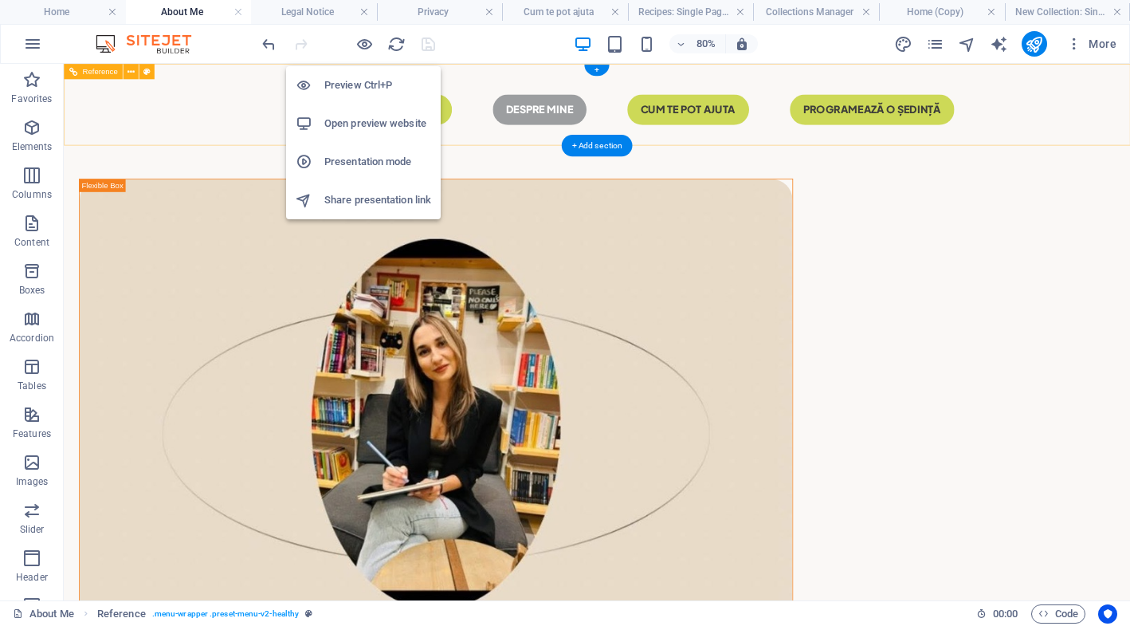
click at [364, 128] on h6 "Open preview website" at bounding box center [377, 123] width 107 height 19
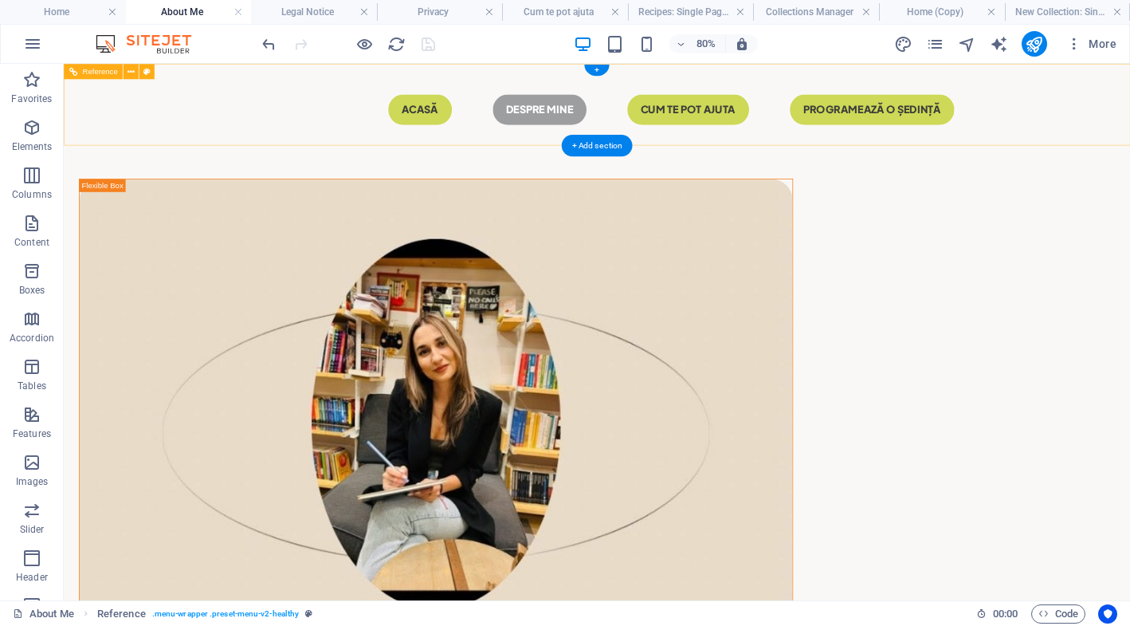
click at [704, 116] on nav "Acasă Despre mine CUM TE POT AJUTA programează o ședință" at bounding box center [731, 121] width 893 height 38
click at [353, 116] on nav "Acasă Despre mine CUM TE POT AJUTA programează o ședință" at bounding box center [731, 121] width 893 height 38
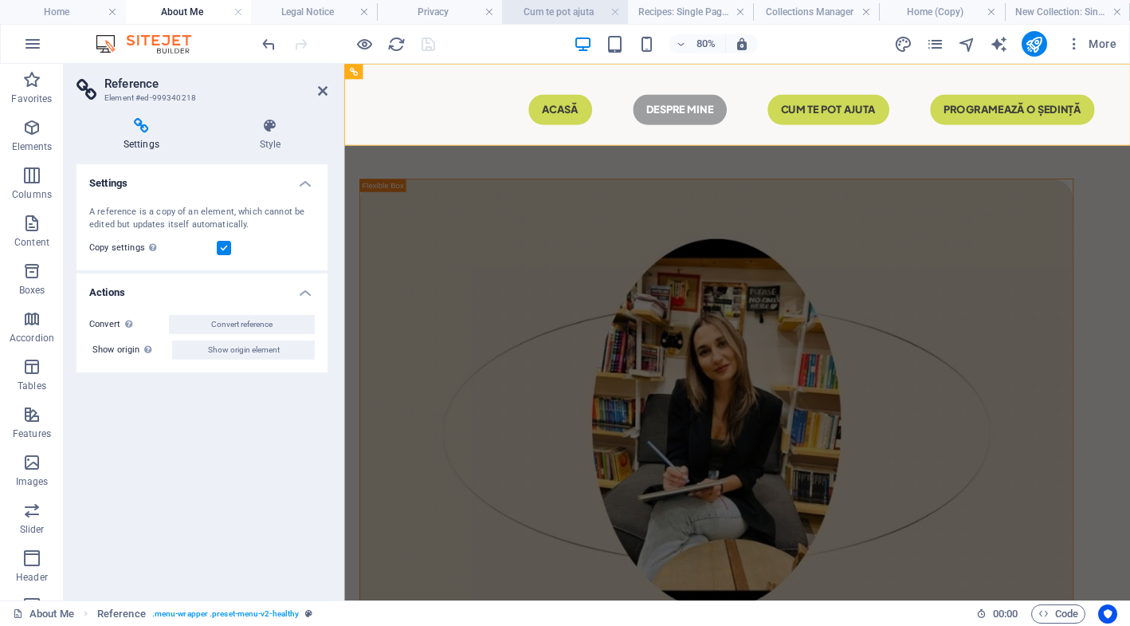
click at [537, 6] on h4 "Cum te pot ajuta" at bounding box center [565, 12] width 126 height 18
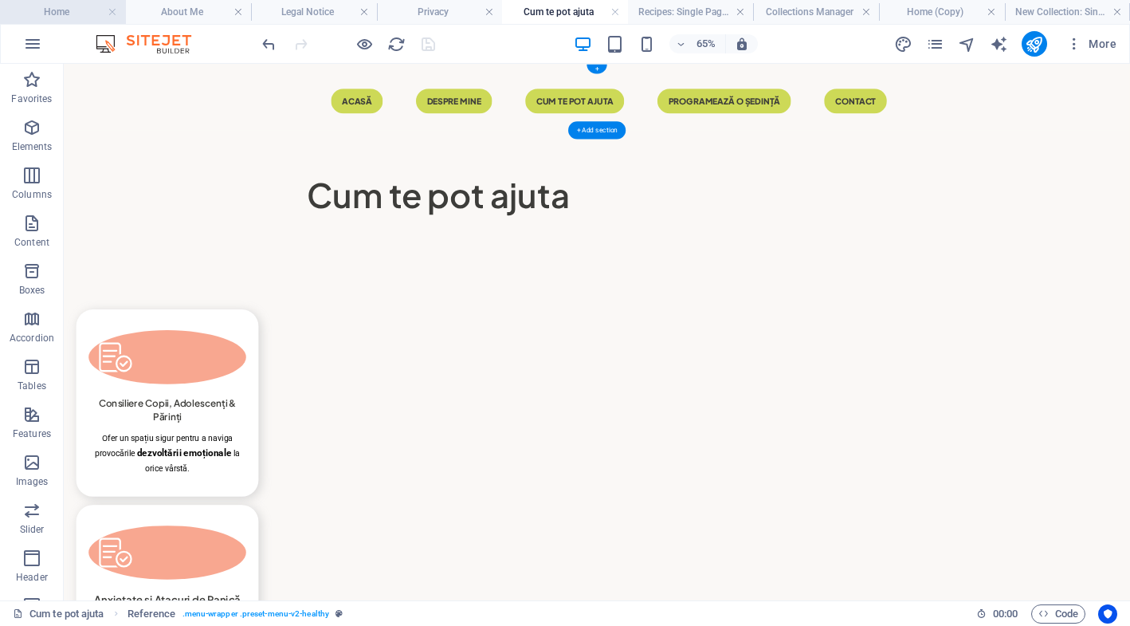
click at [64, 20] on h4 "Home" at bounding box center [63, 12] width 126 height 18
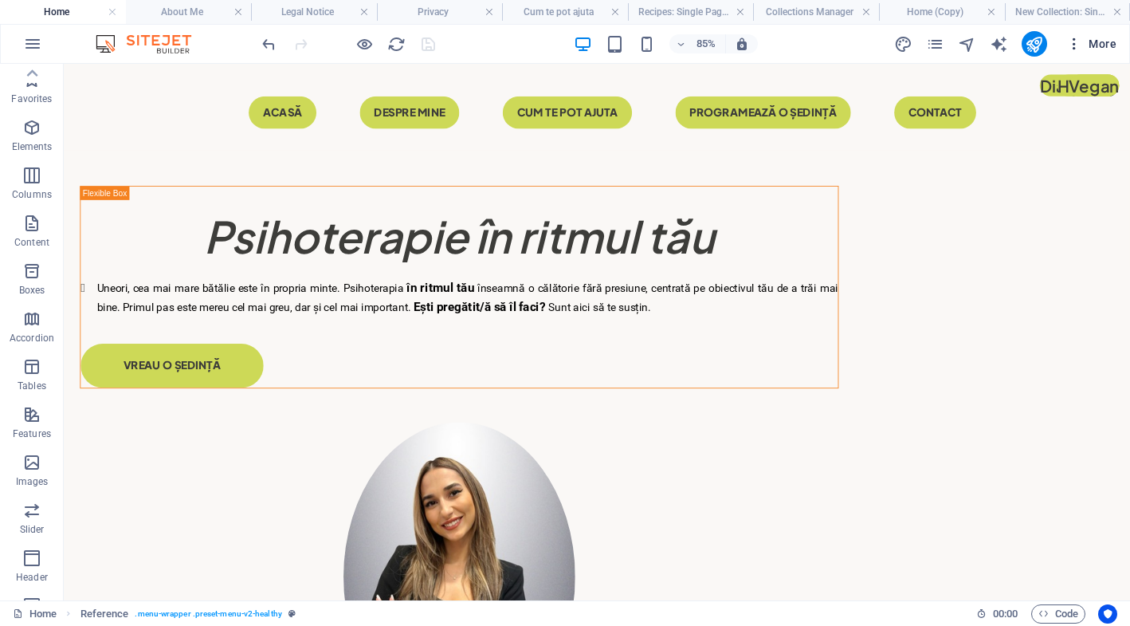
click at [1064, 47] on button "More" at bounding box center [1091, 44] width 63 height 26
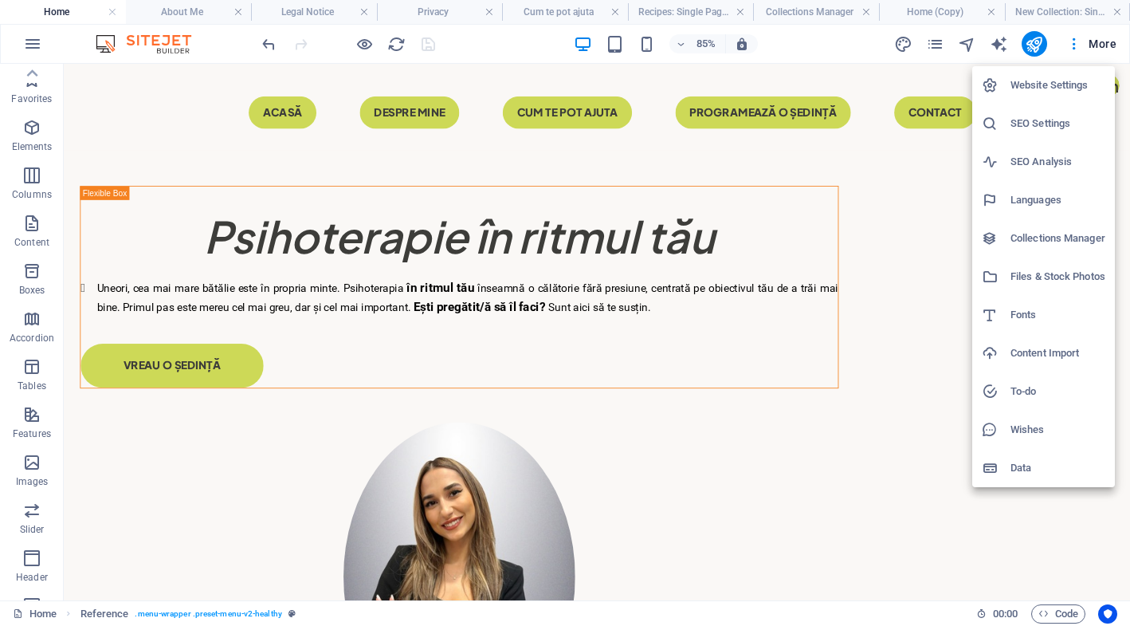
click at [901, 245] on div at bounding box center [565, 313] width 1130 height 626
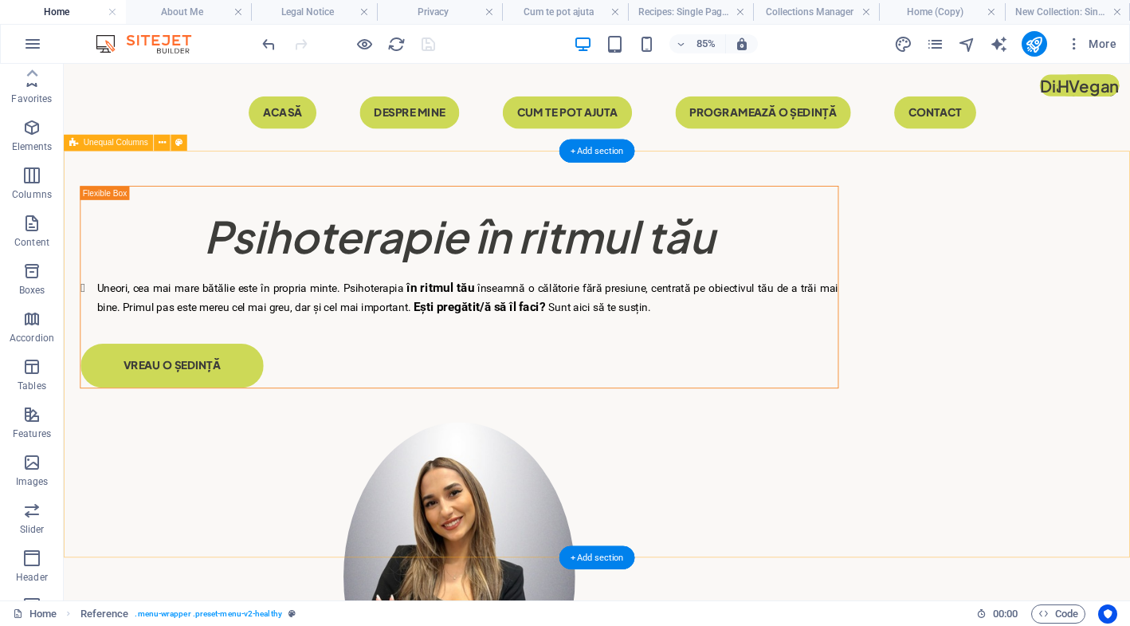
click at [1130, 187] on div "​​​​​ Psihoterapie în ritmul tău Uneori, cea mai mare bătălie este în propria m…" at bounding box center [691, 539] width 1255 height 746
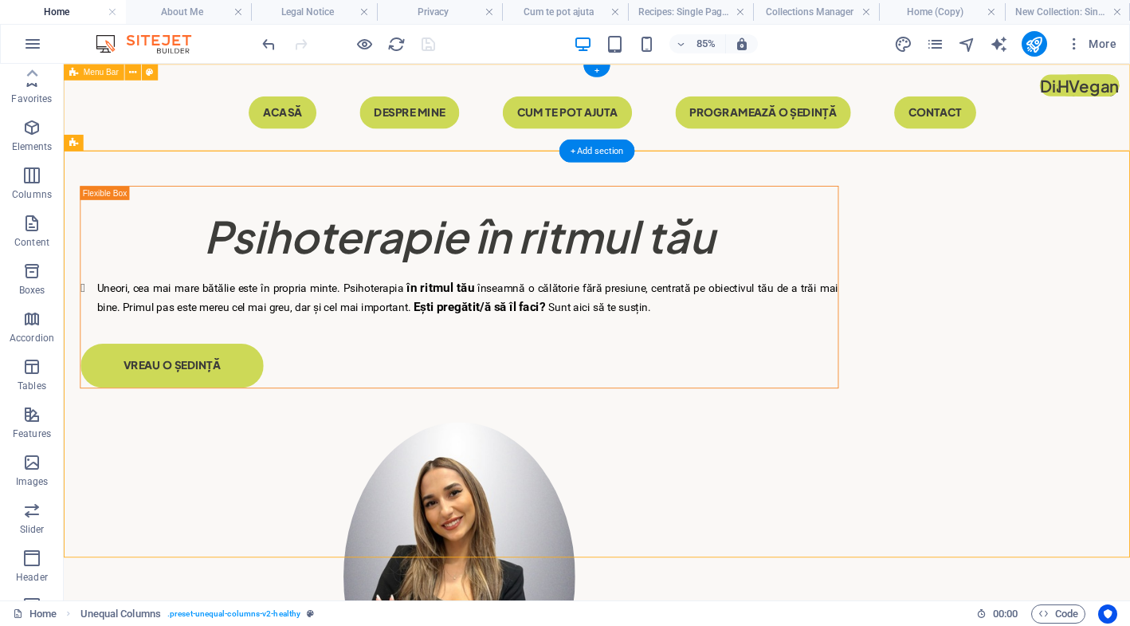
click at [1130, 118] on div "Menu Acasă Despre mine CUM TE POT AJUTA programează o ședință Contact" at bounding box center [691, 115] width 1255 height 102
select select "header"
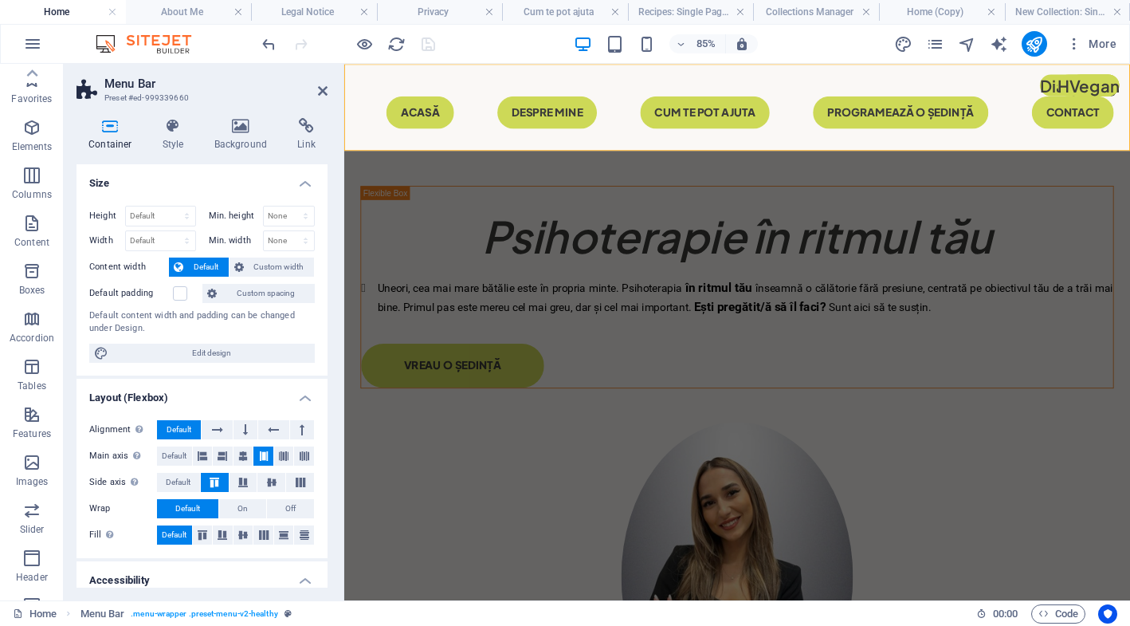
click at [808, 183] on div "​​​​​ Psihoterapie în ritmul tău Uneori, cea mai mare bătălie este în propria m…" at bounding box center [806, 539] width 925 height 746
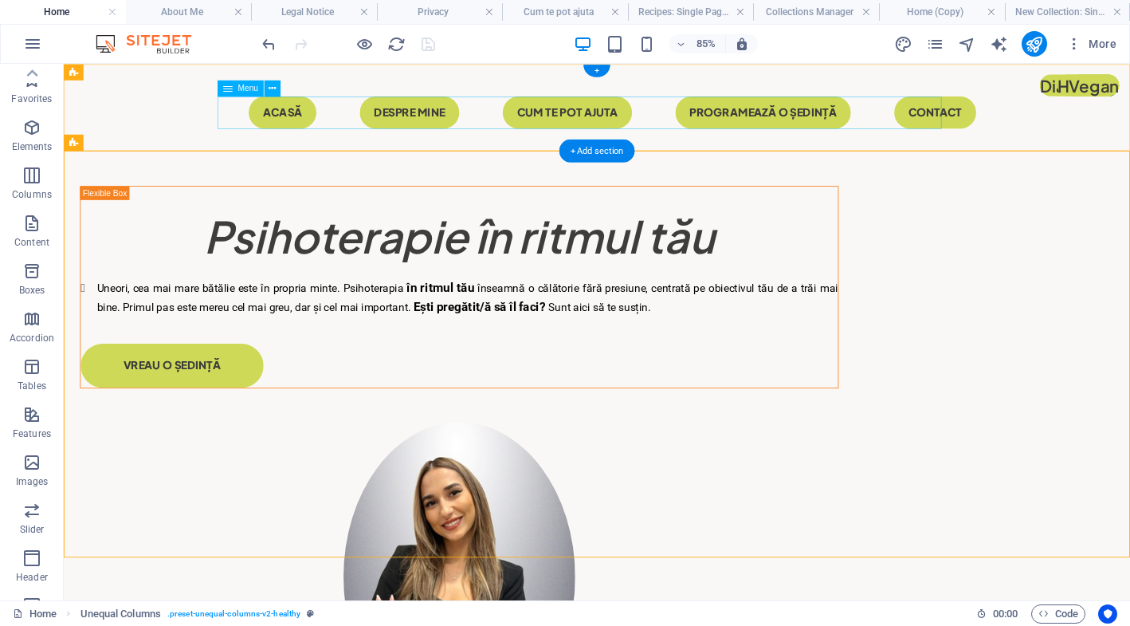
click at [609, 115] on nav "Acasă Despre mine CUM TE POT AJUTA programează o ședință Contact" at bounding box center [691, 121] width 893 height 38
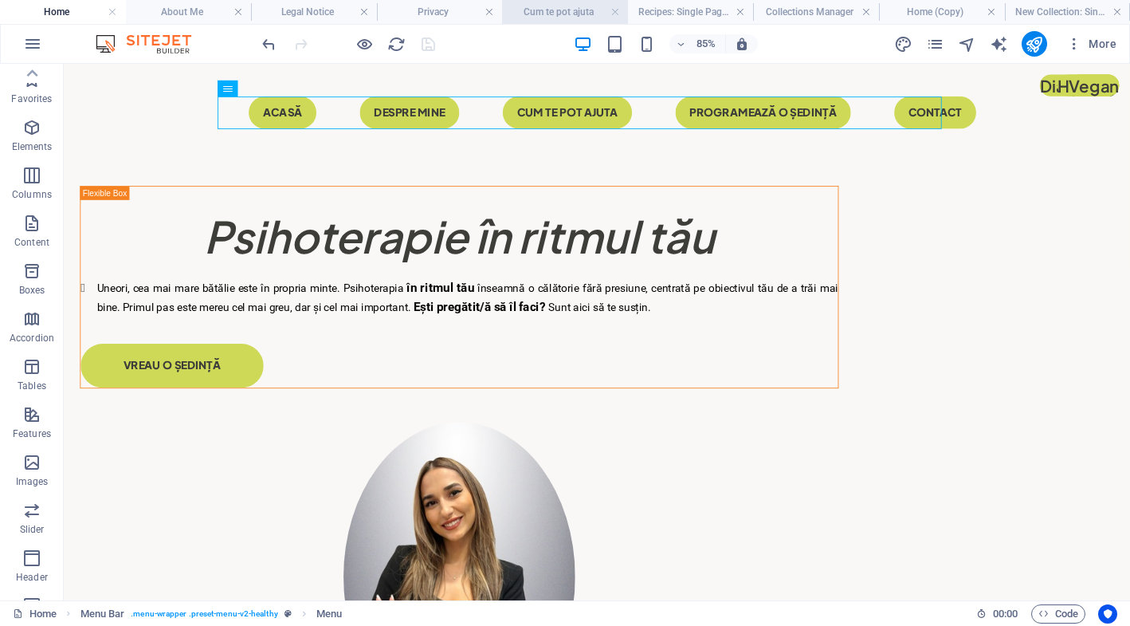
click at [542, 12] on h4 "Cum te pot ajuta" at bounding box center [565, 12] width 126 height 18
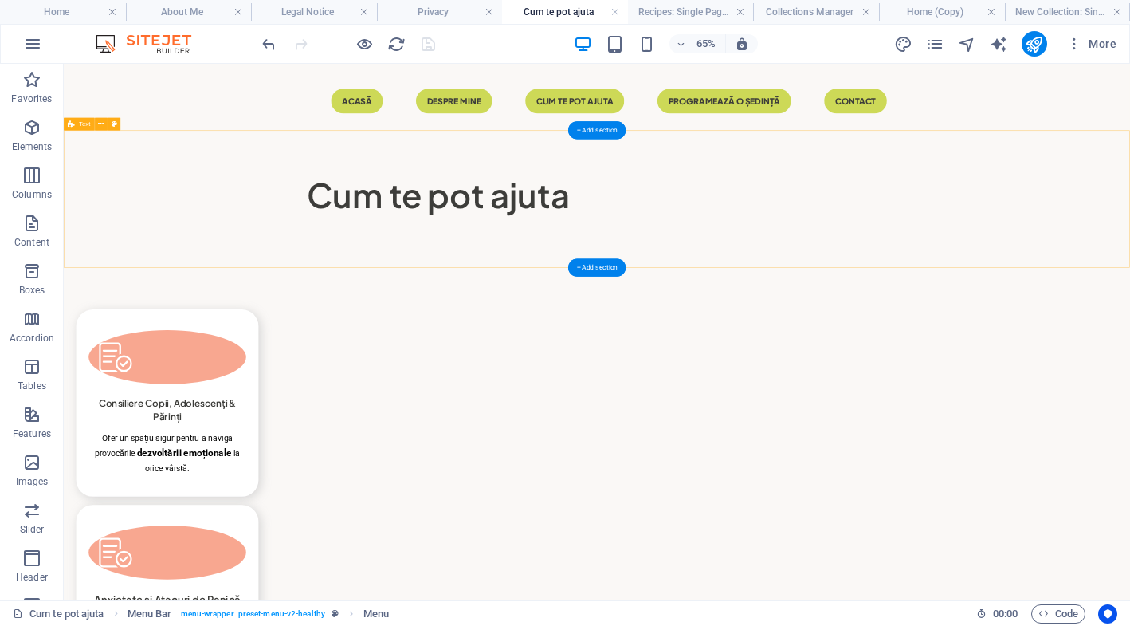
click at [1130, 249] on div "Cum te pot ajuta" at bounding box center [884, 272] width 1641 height 212
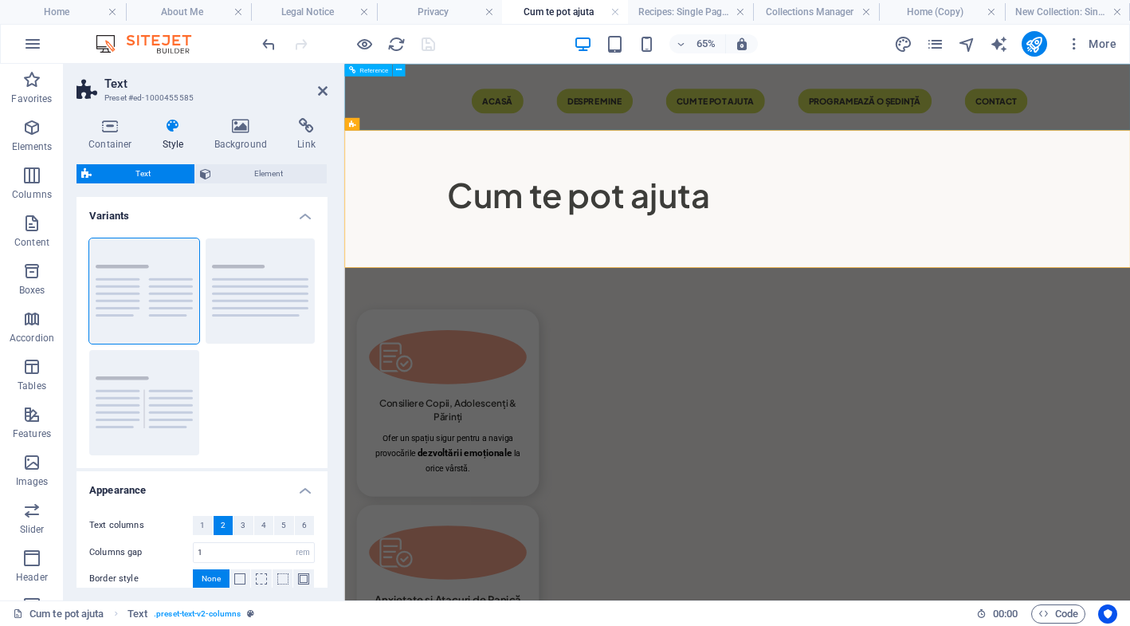
click at [1130, 142] on div "Menu Acasă Despre mine CUM TE POT AJUTA programează o ședință Contact" at bounding box center [948, 115] width 1209 height 102
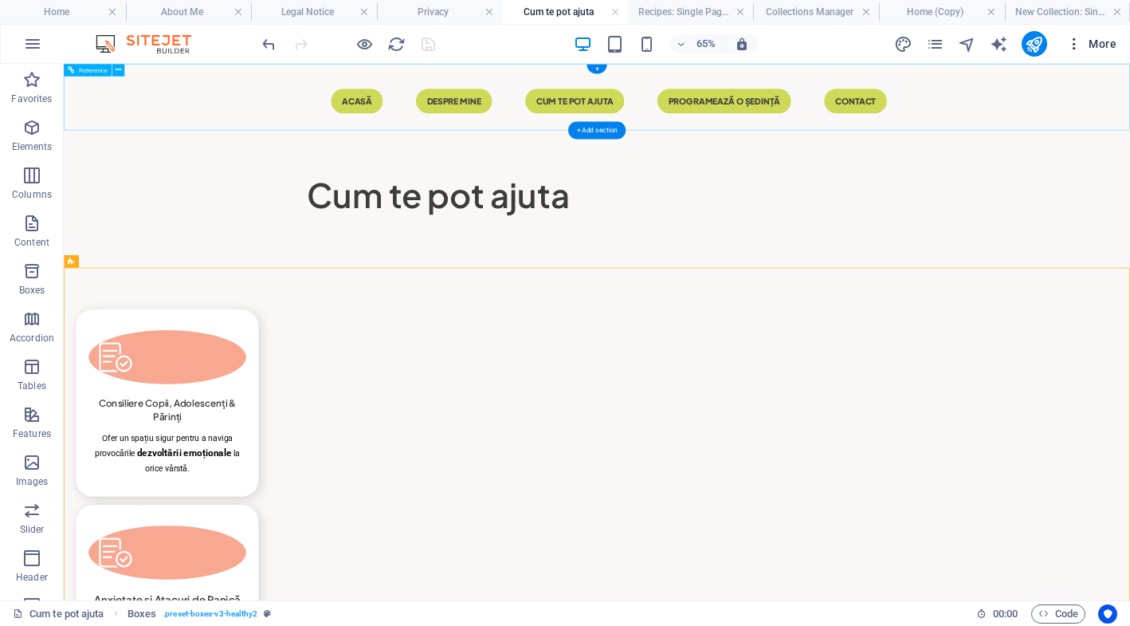
click at [1095, 48] on span "More" at bounding box center [1092, 44] width 50 height 16
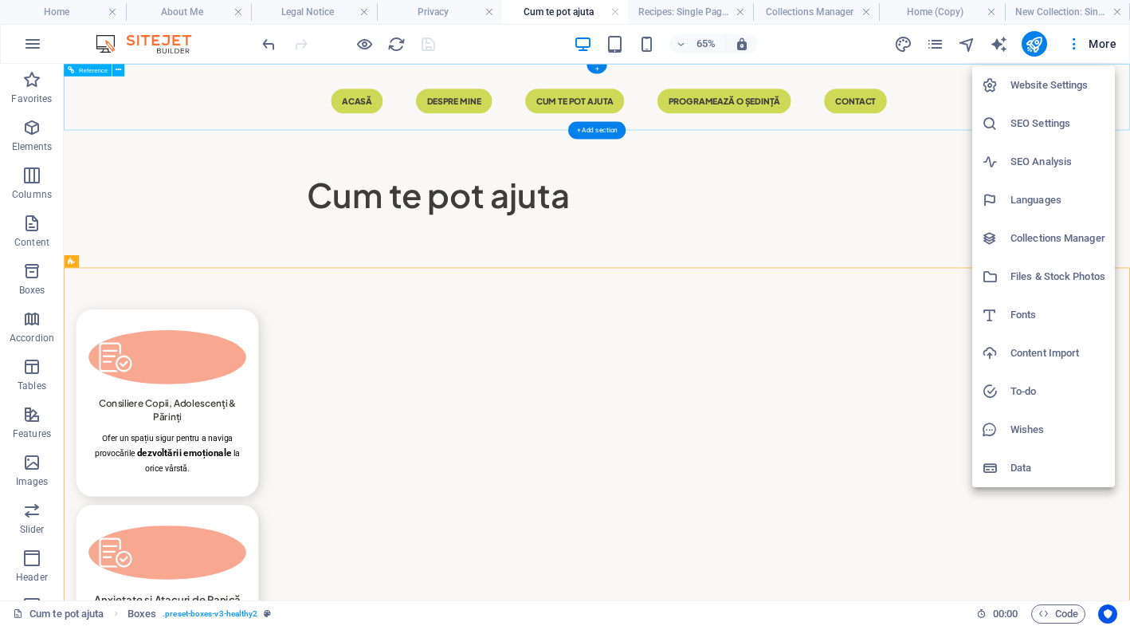
click at [1074, 46] on div at bounding box center [565, 313] width 1130 height 626
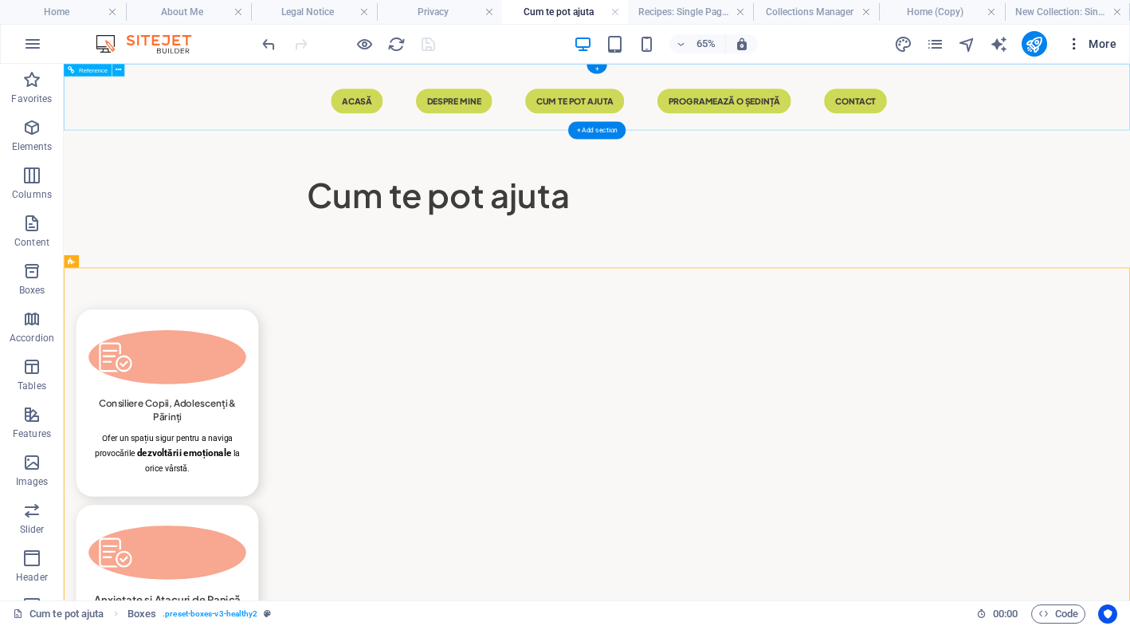
click at [1105, 42] on span "More" at bounding box center [1092, 44] width 50 height 16
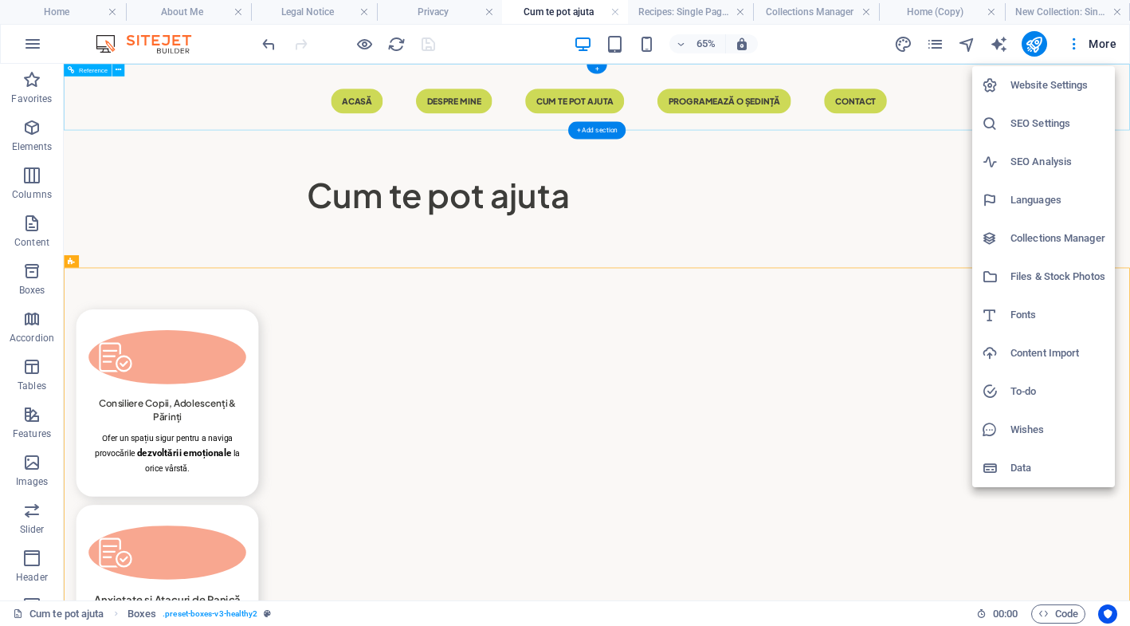
click at [1071, 88] on h6 "Website Settings" at bounding box center [1058, 85] width 95 height 19
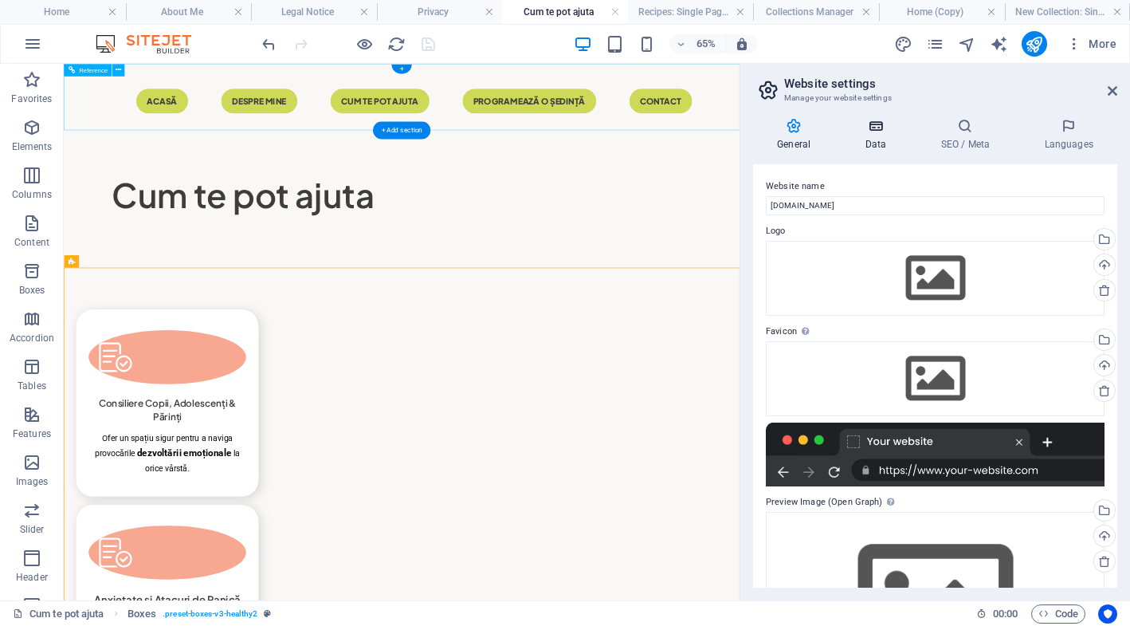
click at [877, 128] on icon at bounding box center [875, 126] width 69 height 16
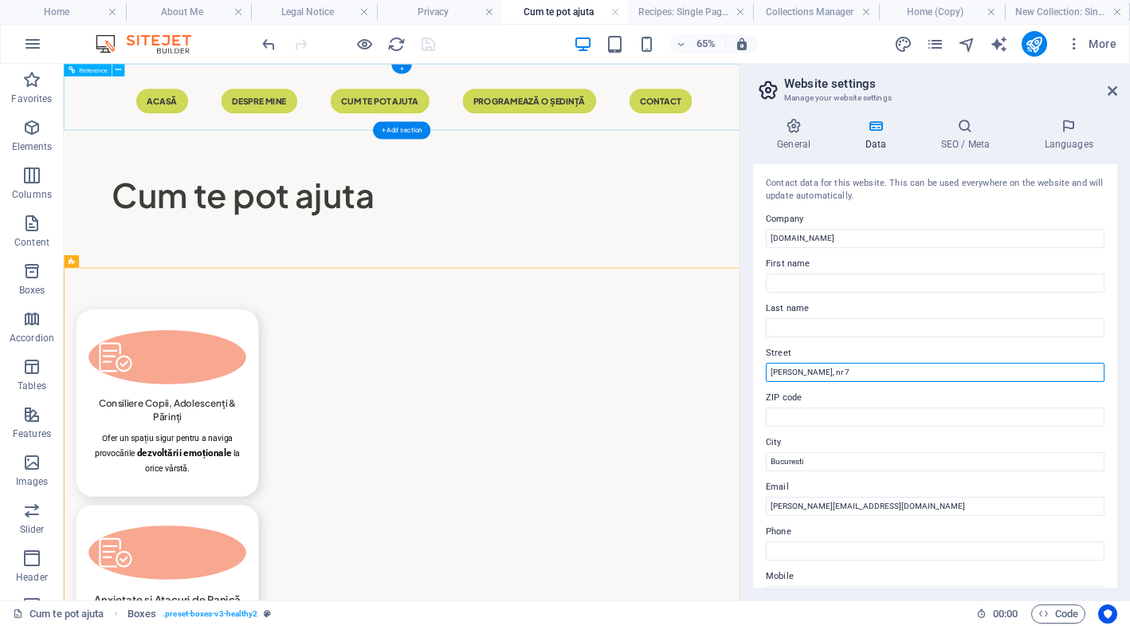
click at [817, 372] on input "[PERSON_NAME], nr 7" at bounding box center [935, 372] width 339 height 19
type input "[PERSON_NAME], nr 7"
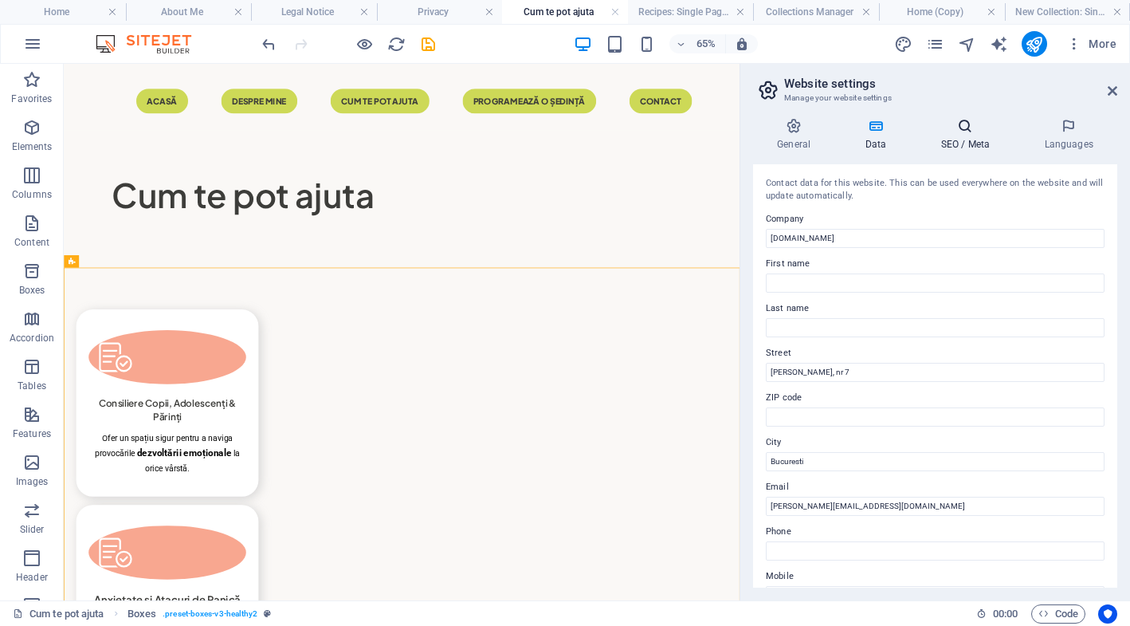
click at [955, 139] on h4 "SEO / Meta" at bounding box center [969, 134] width 104 height 33
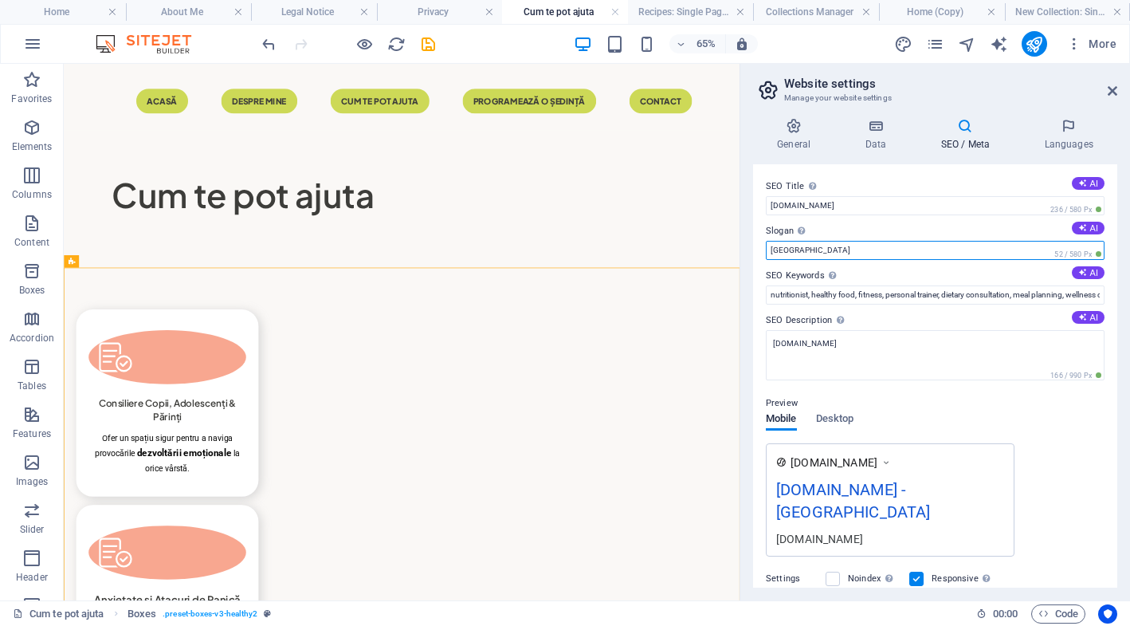
click at [839, 250] on input "[GEOGRAPHIC_DATA]" at bounding box center [935, 250] width 339 height 19
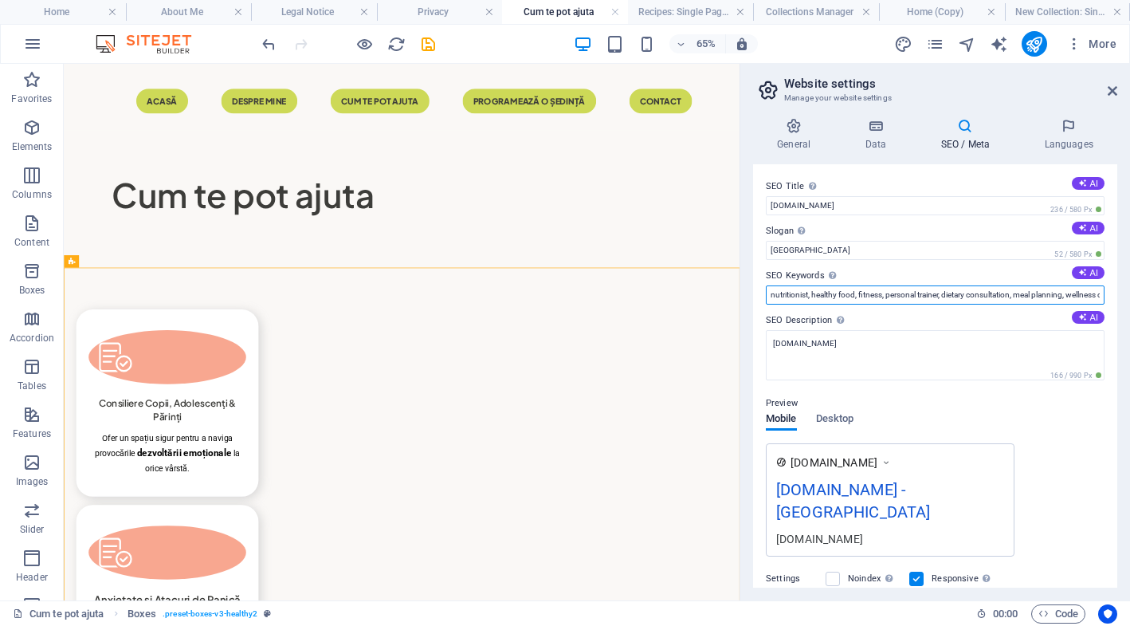
click at [818, 293] on input "nutritionist, healthy food, fitness, personal trainer, dietary consultation, me…" at bounding box center [935, 294] width 339 height 19
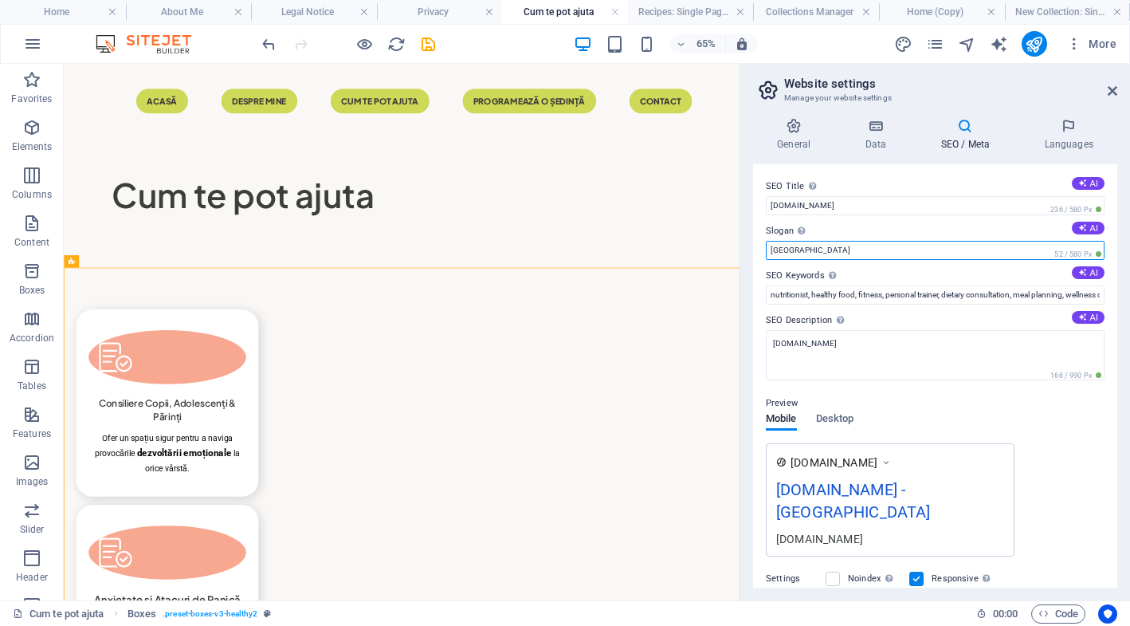
click at [823, 246] on input "[GEOGRAPHIC_DATA]" at bounding box center [935, 250] width 339 height 19
type input "B"
type input "[GEOGRAPHIC_DATA]"
click at [1093, 273] on button "AI" at bounding box center [1088, 272] width 33 height 13
type input "psihoterapie, echilibru interior, spațiu sigur, suport psihologic, conștientiza…"
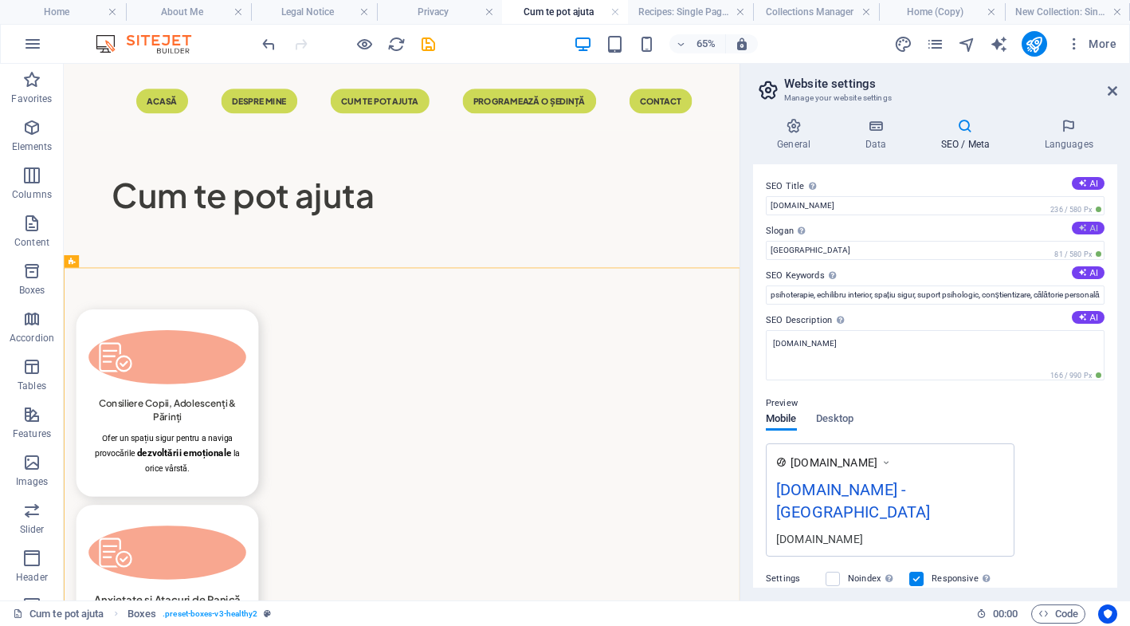
click at [1086, 230] on button "AI" at bounding box center [1088, 228] width 33 height 13
type input "„Echilibru interior, călătoria ta începe acum!”"
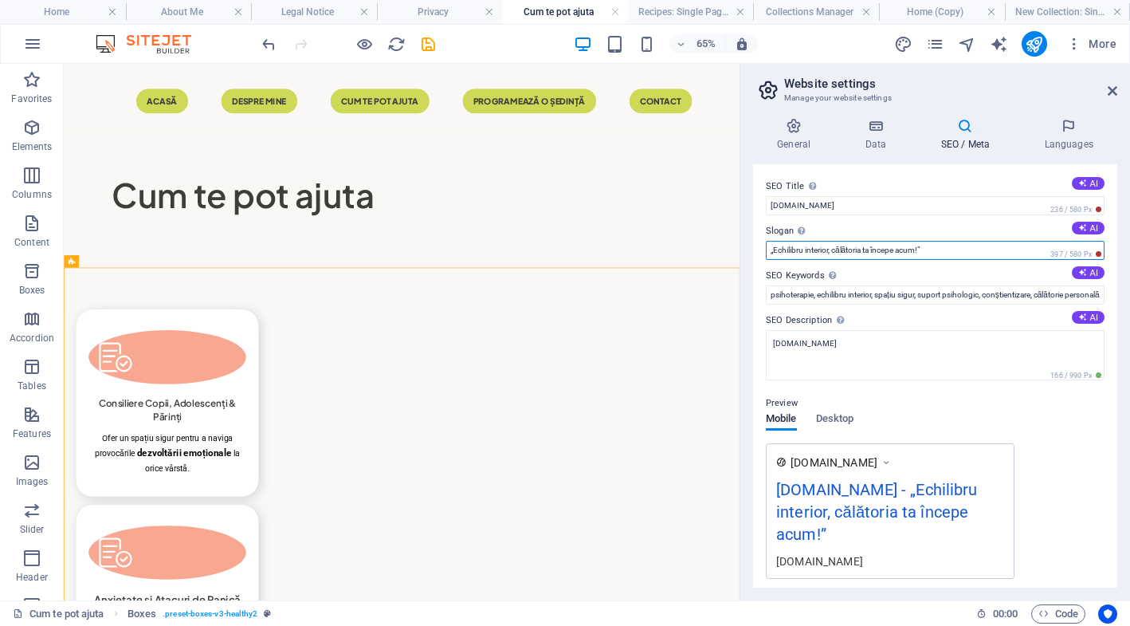
drag, startPoint x: 1021, startPoint y: 245, endPoint x: 771, endPoint y: 279, distance: 252.6
click at [771, 279] on div "SEO Title The title of your website - make it something that stands out in sear…" at bounding box center [935, 375] width 364 height 423
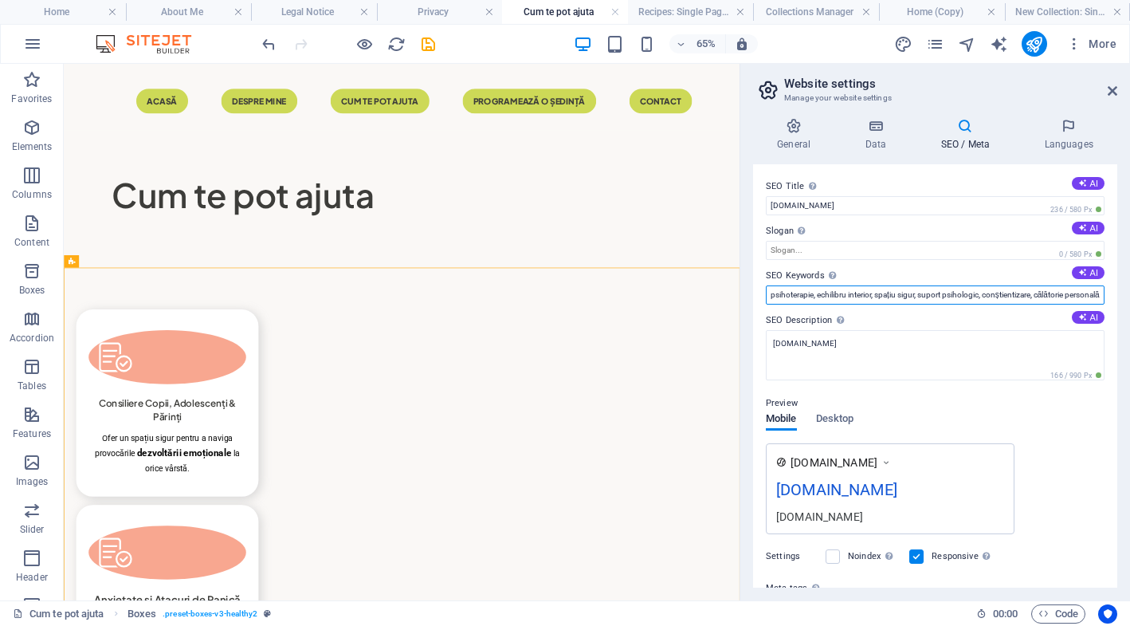
click at [847, 285] on input "psihoterapie, echilibru interior, spațiu sigur, suport psihologic, conștientiza…" at bounding box center [935, 294] width 339 height 19
click at [1075, 148] on h4 "Languages" at bounding box center [1068, 134] width 97 height 33
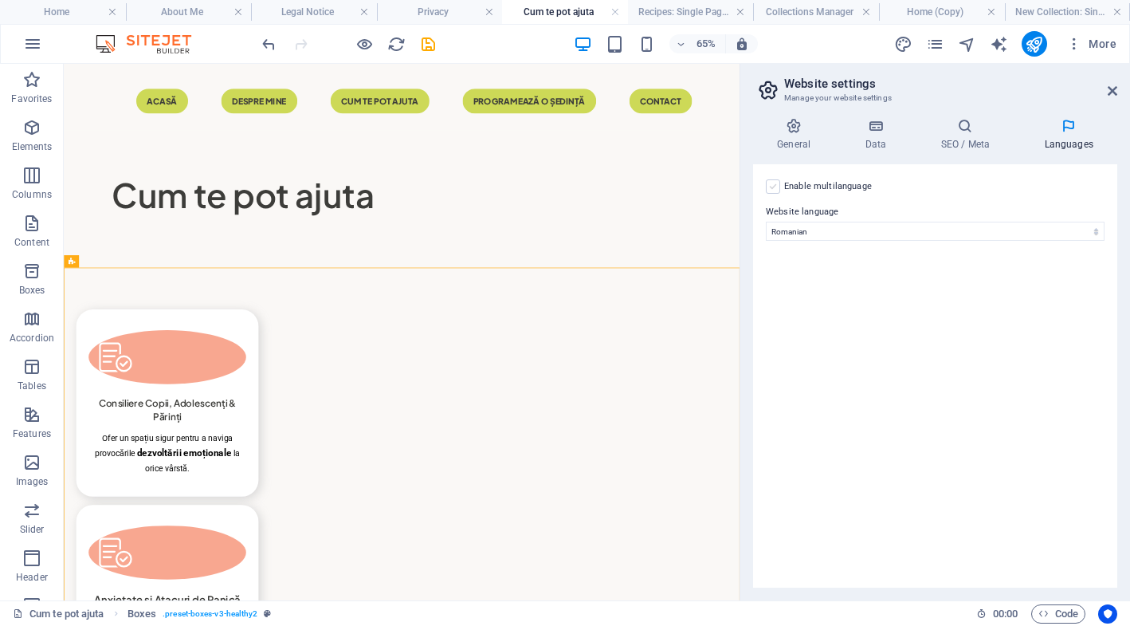
click at [780, 183] on label at bounding box center [773, 186] width 14 height 14
click at [0, 0] on input "Enable multilanguage To disable multilanguage delete all languages until only o…" at bounding box center [0, 0] width 0 height 0
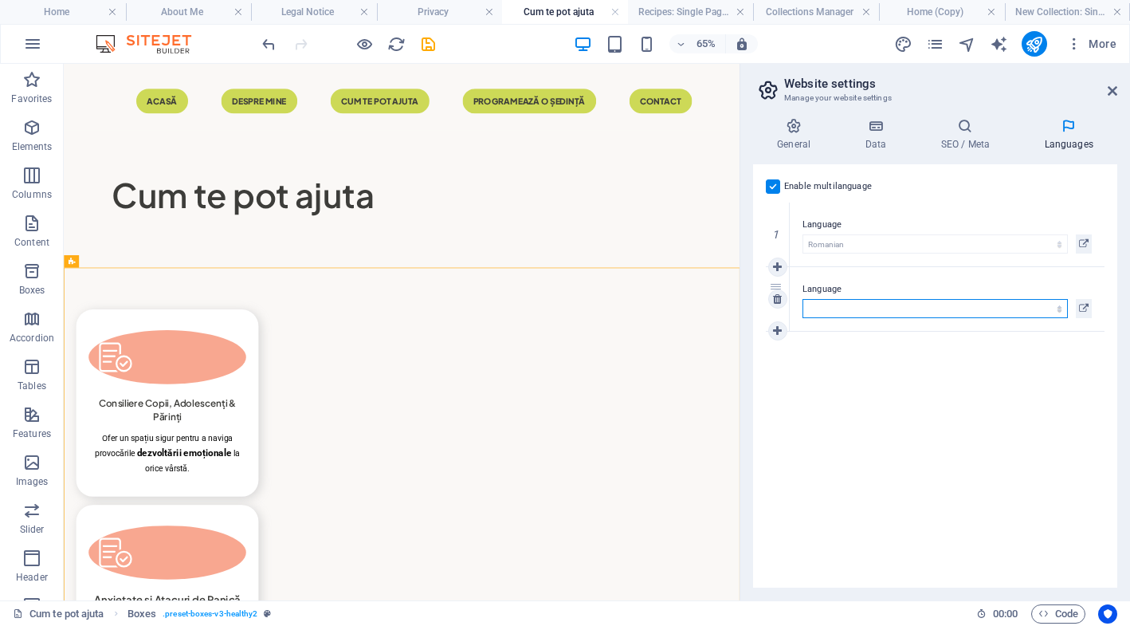
select select "41"
click at [1010, 419] on div "Enable multilanguage To disable multilanguage delete all languages until only o…" at bounding box center [935, 375] width 364 height 423
click at [808, 135] on h4 "General" at bounding box center [797, 134] width 88 height 33
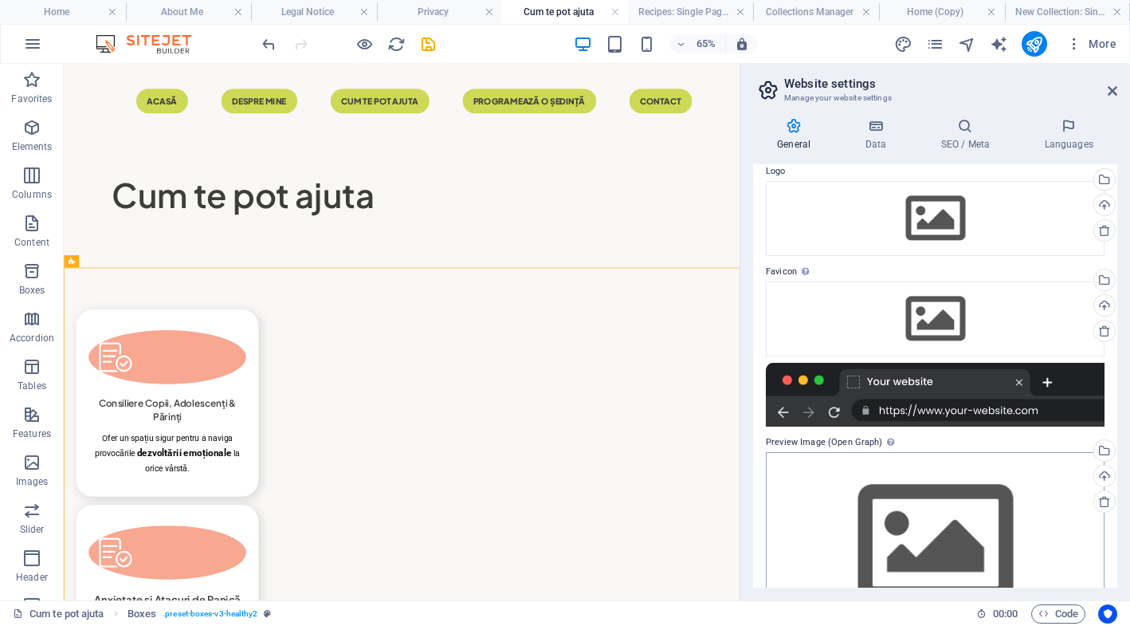
scroll to position [56, 0]
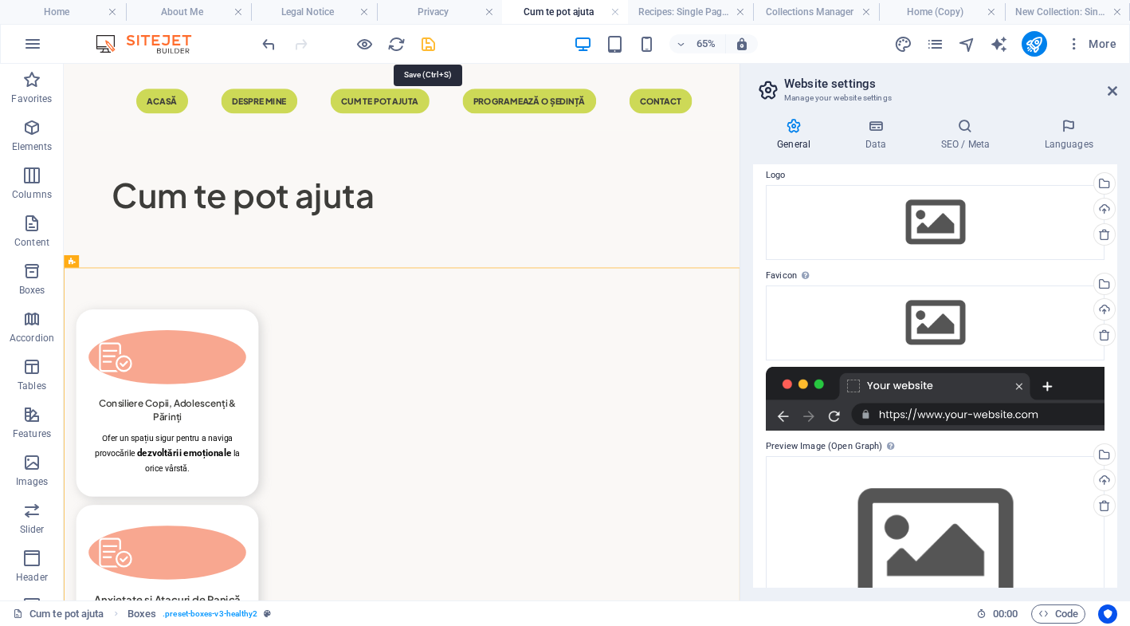
click at [433, 40] on icon "save" at bounding box center [428, 44] width 18 height 18
